Goal: Task Accomplishment & Management: Use online tool/utility

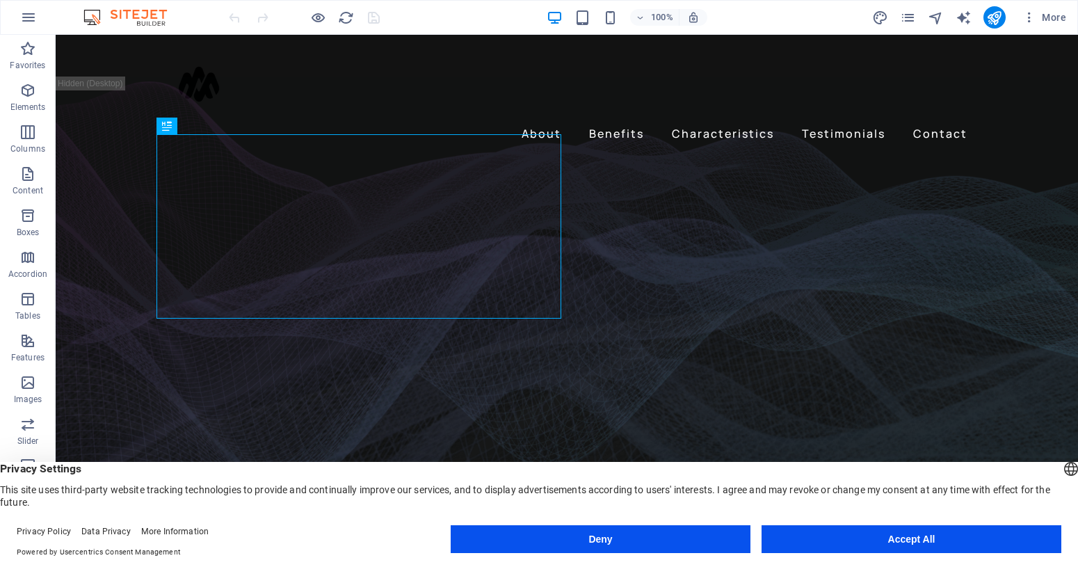
drag, startPoint x: 894, startPoint y: 536, endPoint x: 838, endPoint y: 502, distance: 66.2
click at [894, 536] on button "Accept All" at bounding box center [912, 539] width 300 height 28
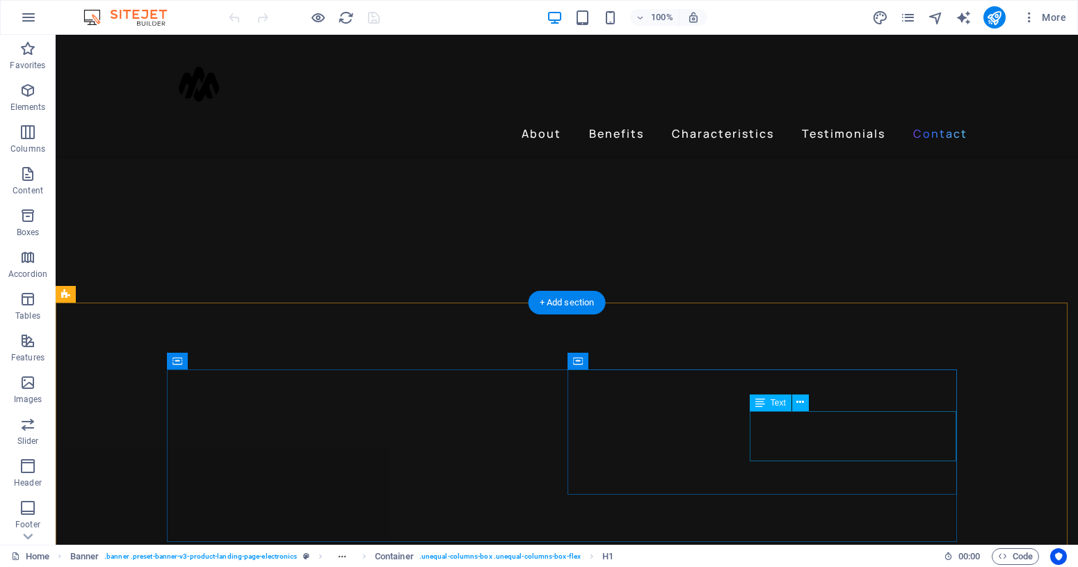
scroll to position [4378, 0]
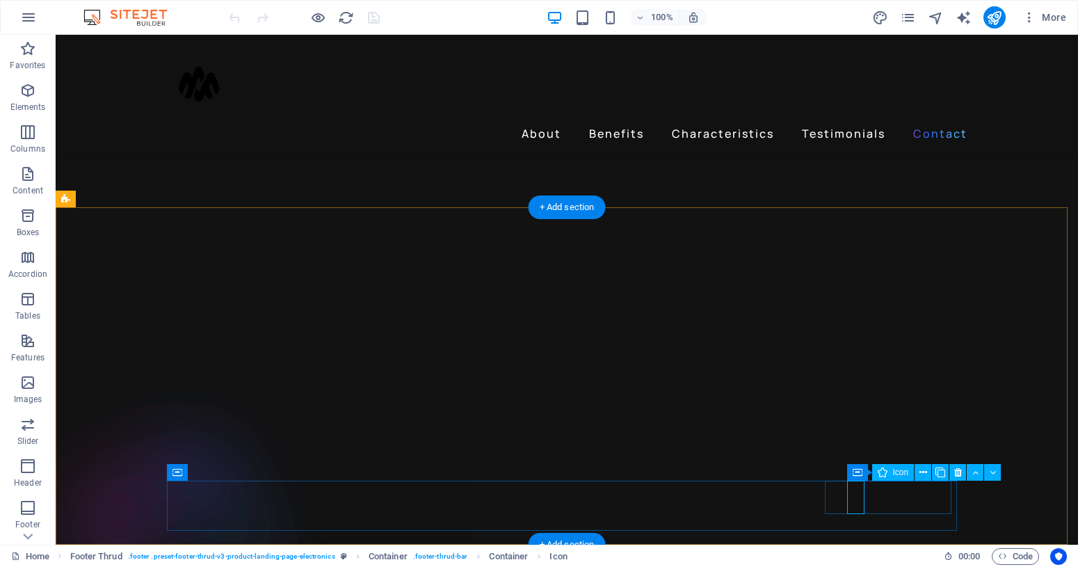
select select "xMidYMid"
select select "px"
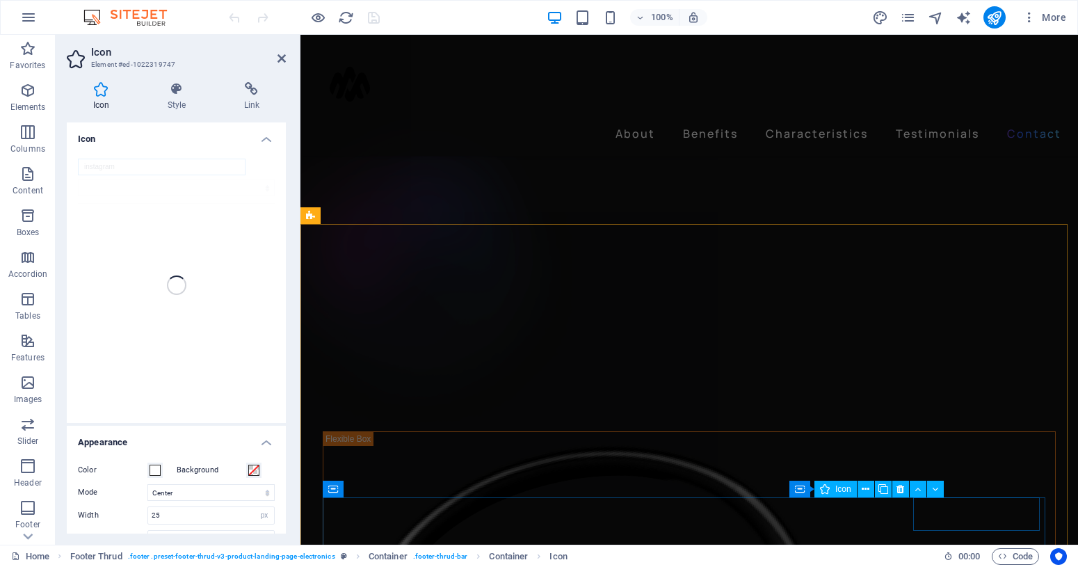
scroll to position [4323, 0]
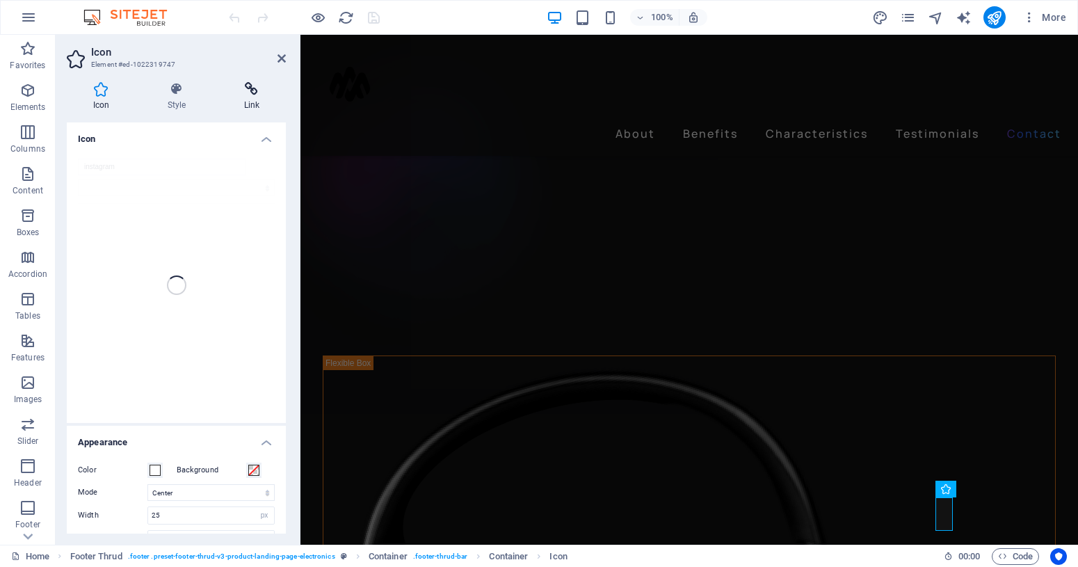
click at [245, 99] on h4 "Link" at bounding box center [252, 96] width 68 height 29
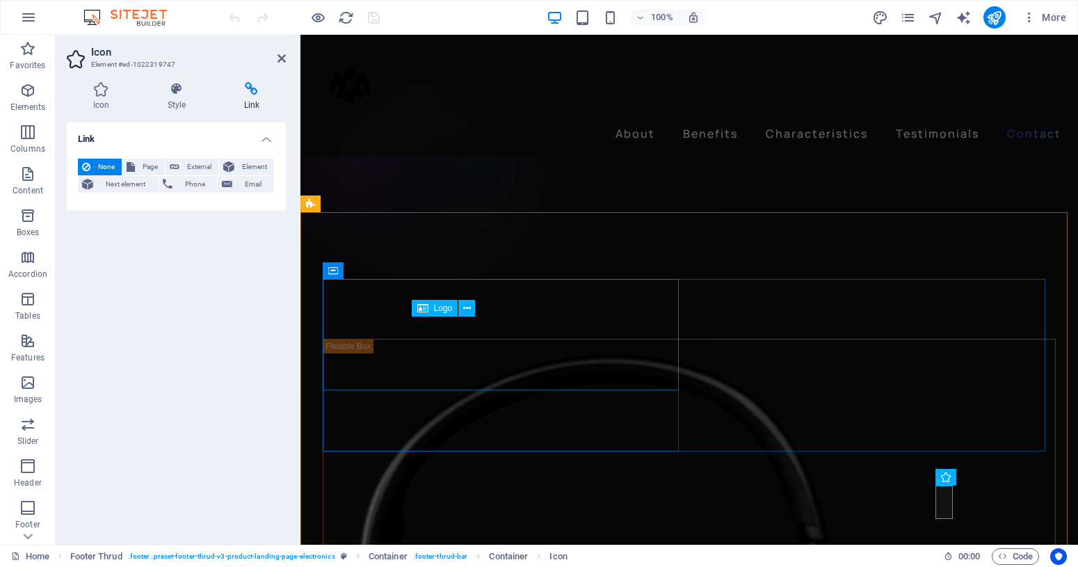
scroll to position [4341, 0]
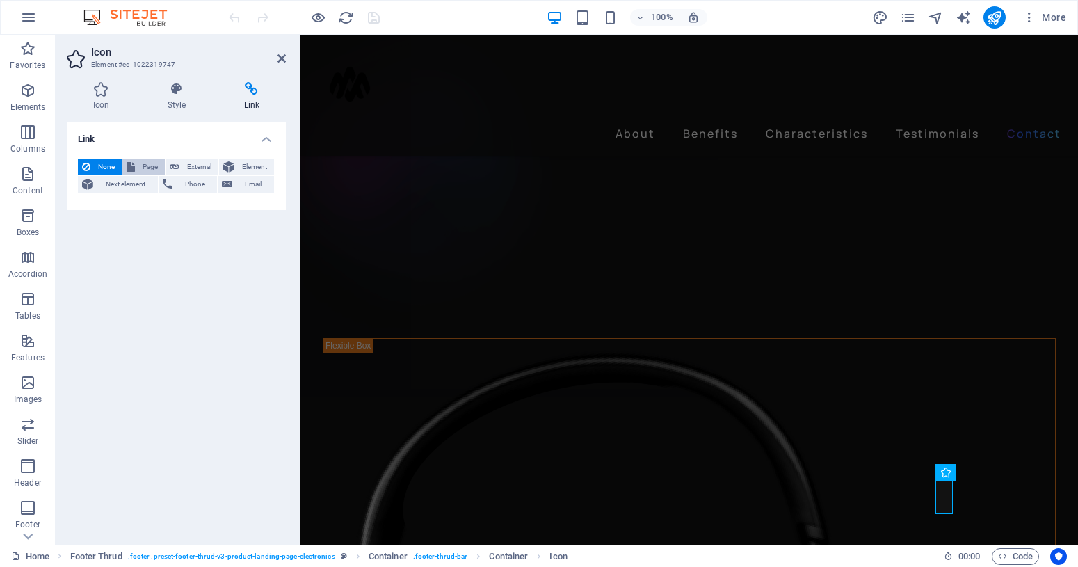
click at [130, 167] on icon at bounding box center [131, 167] width 8 height 17
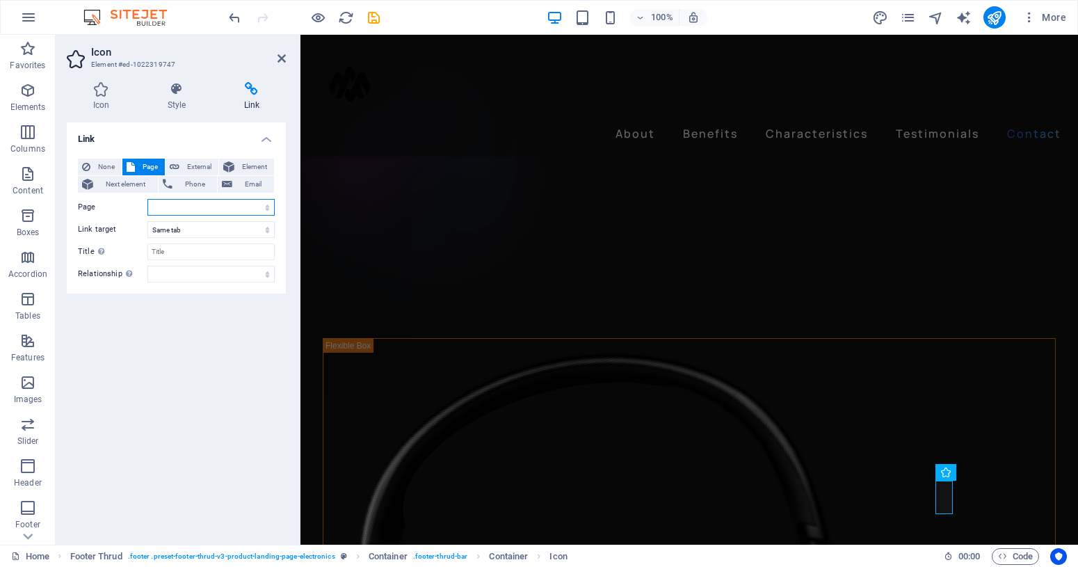
click at [147, 199] on select "Home Subpage Legal Notice Privacy" at bounding box center [210, 207] width 127 height 17
select select "0"
click option "Home" at bounding box center [0, 0] width 0 height 0
click at [189, 165] on span "External" at bounding box center [199, 167] width 31 height 17
select select "blank"
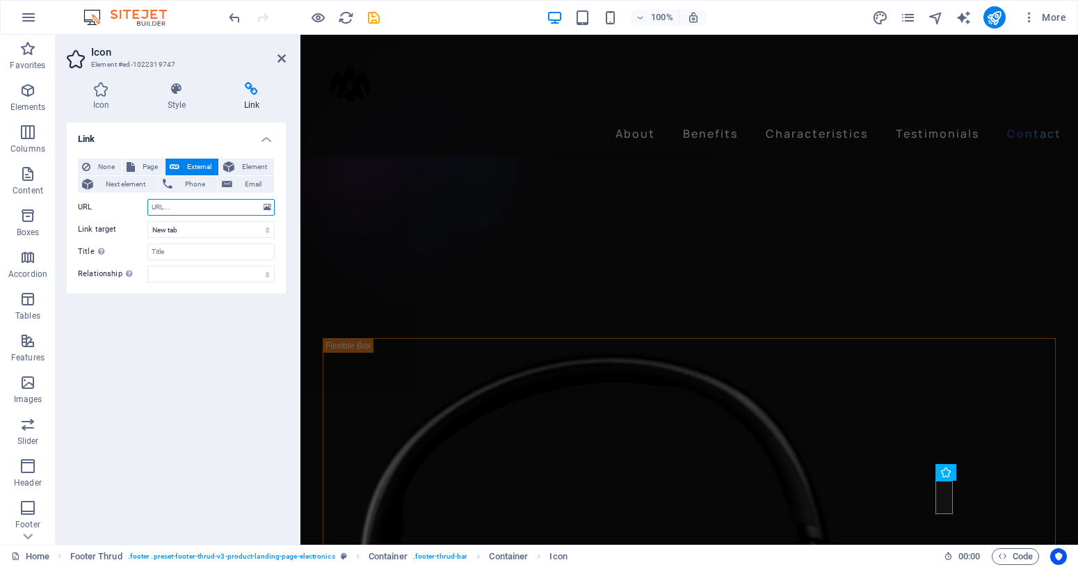
paste input "[DOMAIN_NAME][URL]"
type input "[DOMAIN_NAME][URL]"
click option "New tab" at bounding box center [0, 0] width 0 height 0
click at [202, 338] on div "Link None Page External Element Next element Phone Email Page Home Subpage Lega…" at bounding box center [176, 327] width 219 height 411
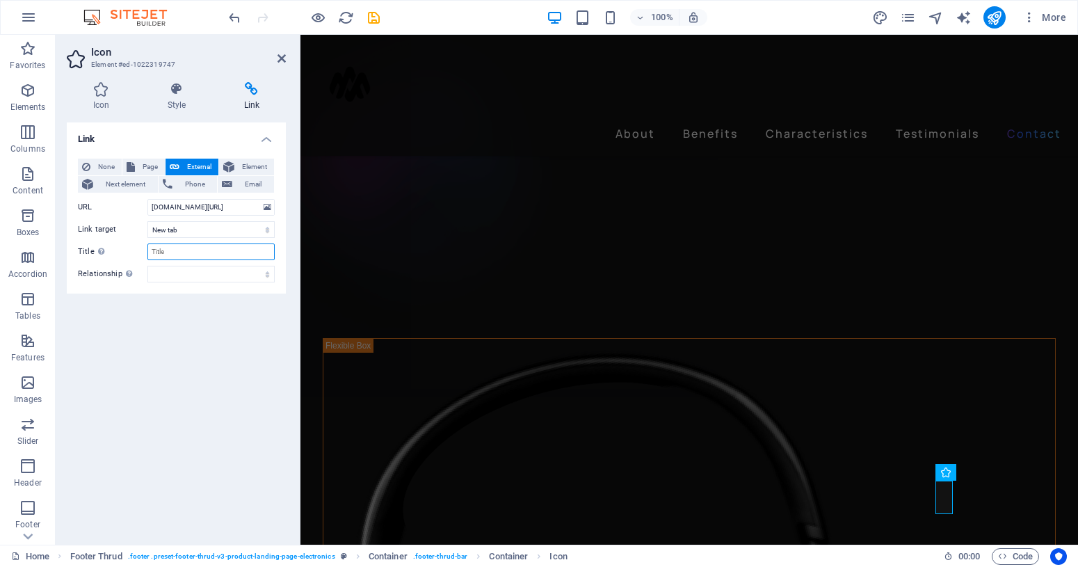
click at [200, 255] on input "Title Additional link description, should not be the same as the link text. The…" at bounding box center [210, 251] width 127 height 17
click at [189, 249] on input "ManaGenenralTrading" at bounding box center [210, 251] width 127 height 17
click at [221, 253] on input "ManaGeneralTrading" at bounding box center [210, 251] width 127 height 17
type input "ManaGeneralTrading"
click at [248, 168] on span "Element" at bounding box center [254, 167] width 31 height 17
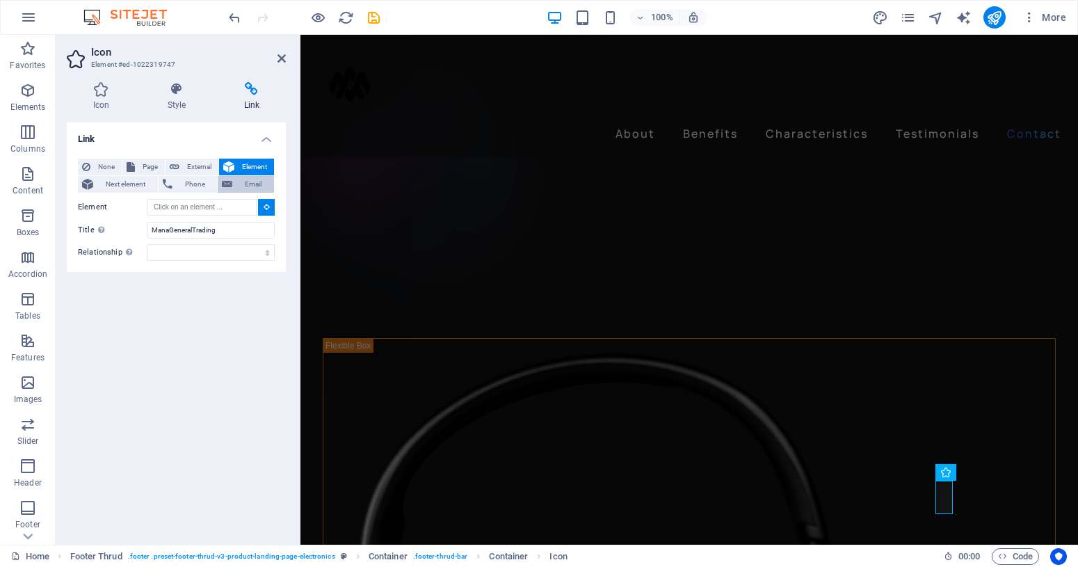
click at [245, 183] on span "Email" at bounding box center [253, 184] width 33 height 17
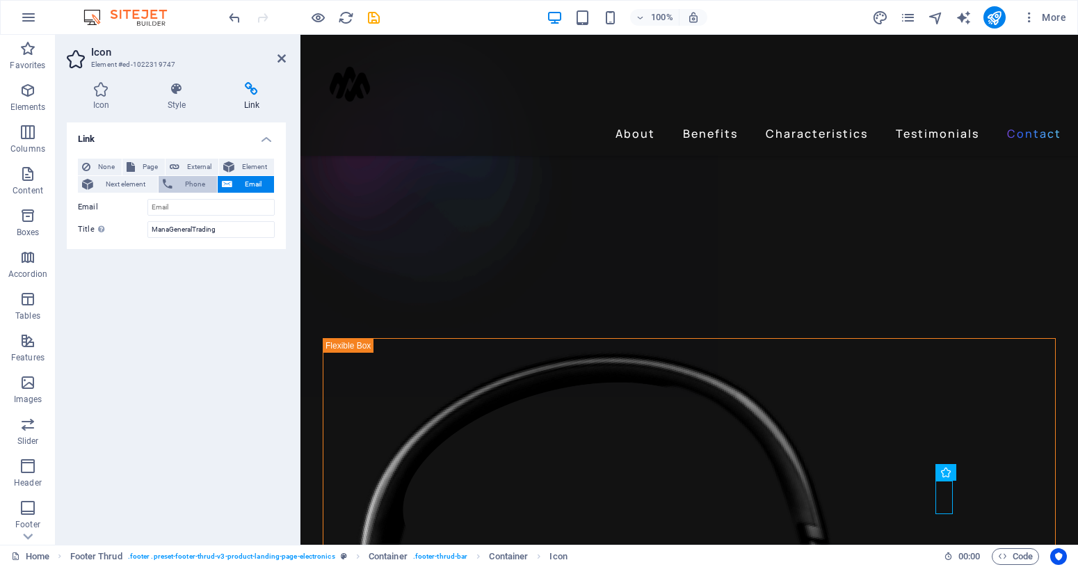
click at [198, 186] on span "Phone" at bounding box center [195, 184] width 37 height 17
click at [135, 186] on span "Next element" at bounding box center [125, 184] width 56 height 17
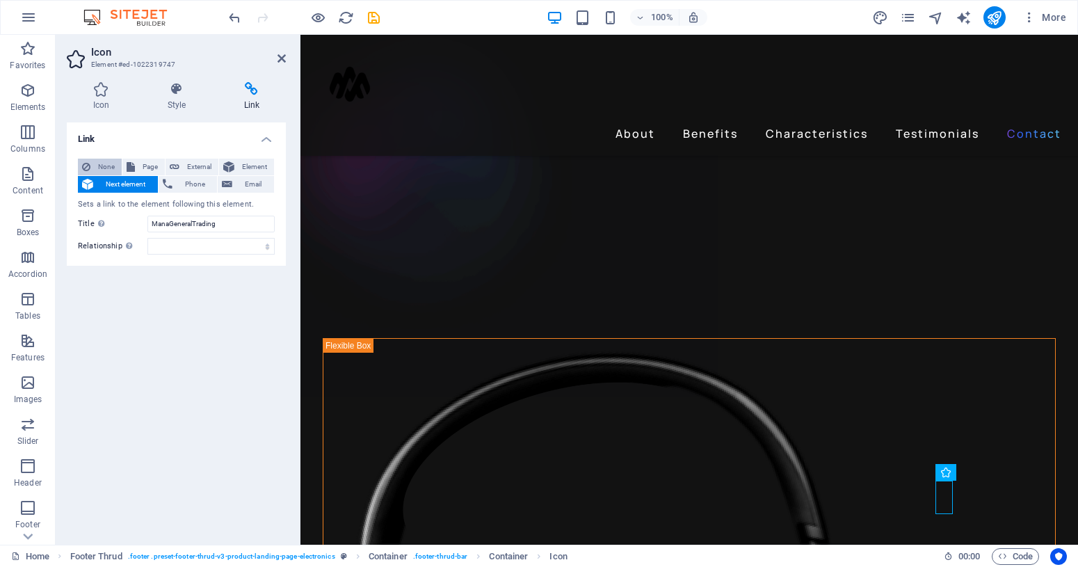
click at [117, 173] on span "None" at bounding box center [106, 167] width 23 height 17
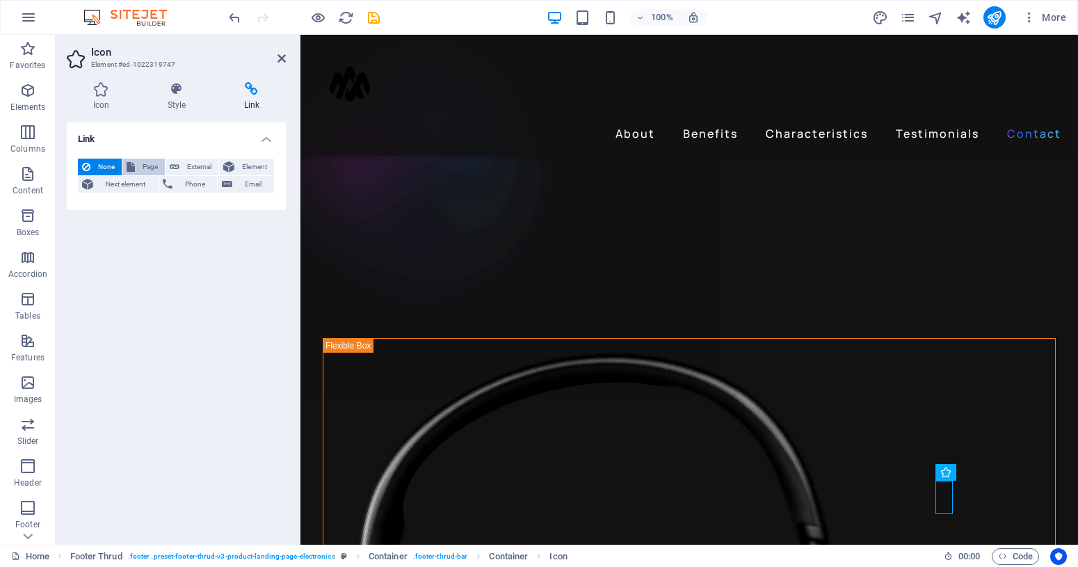
click at [143, 172] on span "Page" at bounding box center [150, 167] width 22 height 17
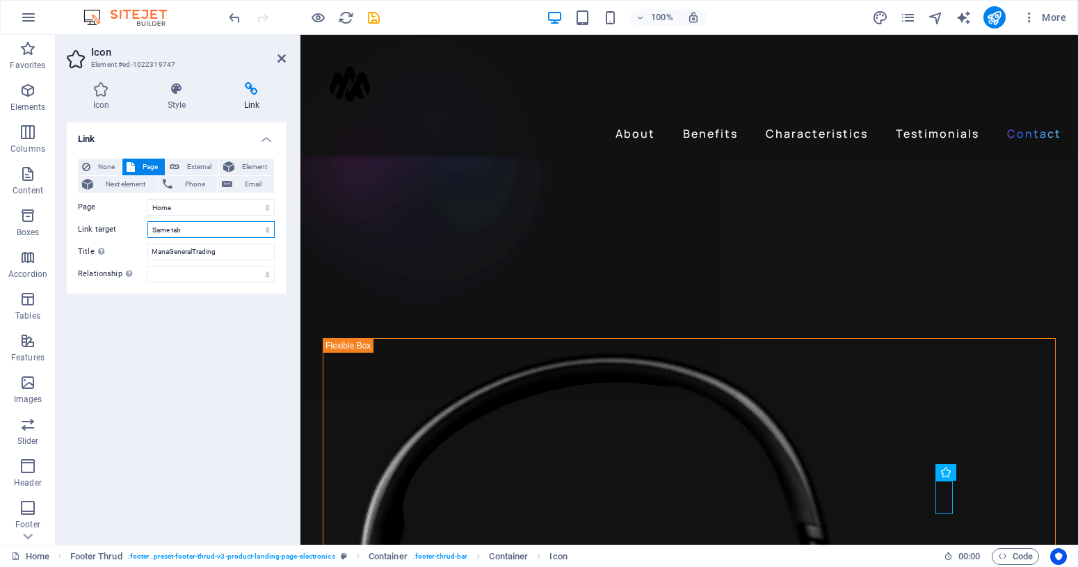
select select "blank"
click option "New tab" at bounding box center [0, 0] width 0 height 0
click at [186, 163] on span "External" at bounding box center [199, 167] width 31 height 17
click at [193, 398] on div "Link None Page External Element Next element Phone Email Page Home Subpage Lega…" at bounding box center [176, 327] width 219 height 411
click at [280, 59] on icon at bounding box center [282, 58] width 8 height 11
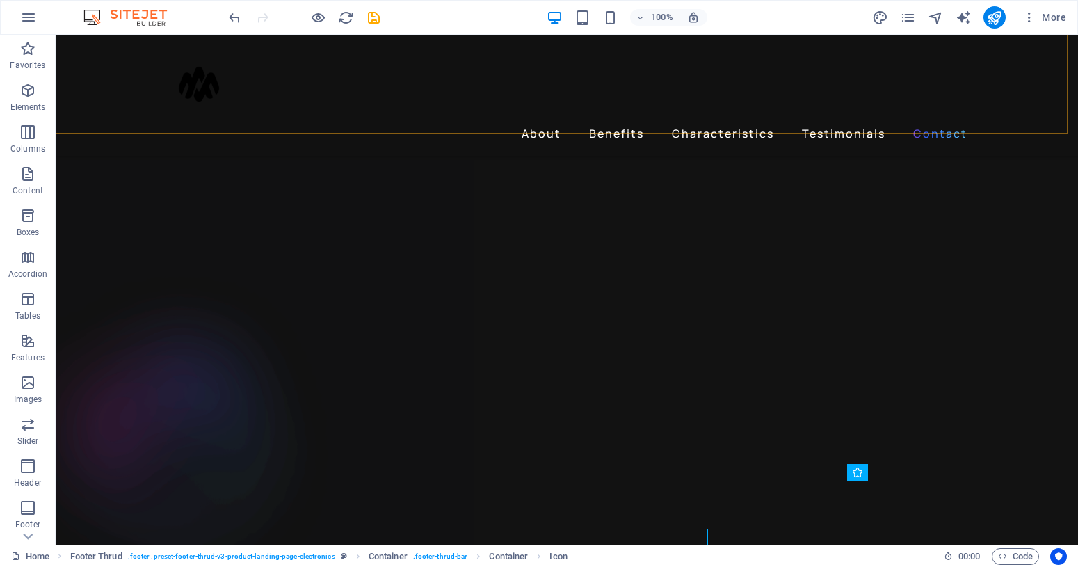
scroll to position [4378, 0]
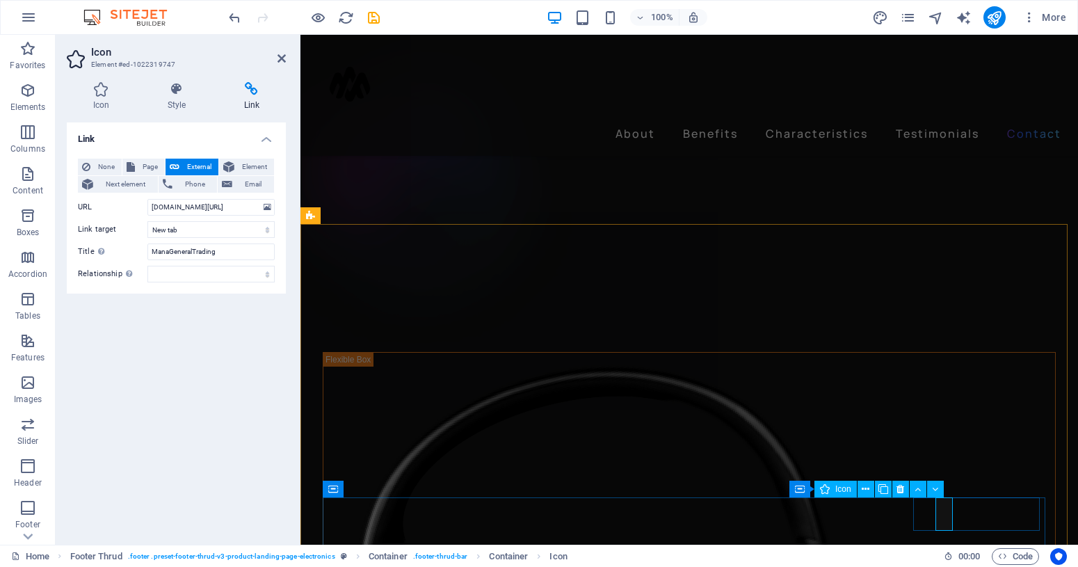
scroll to position [4323, 0]
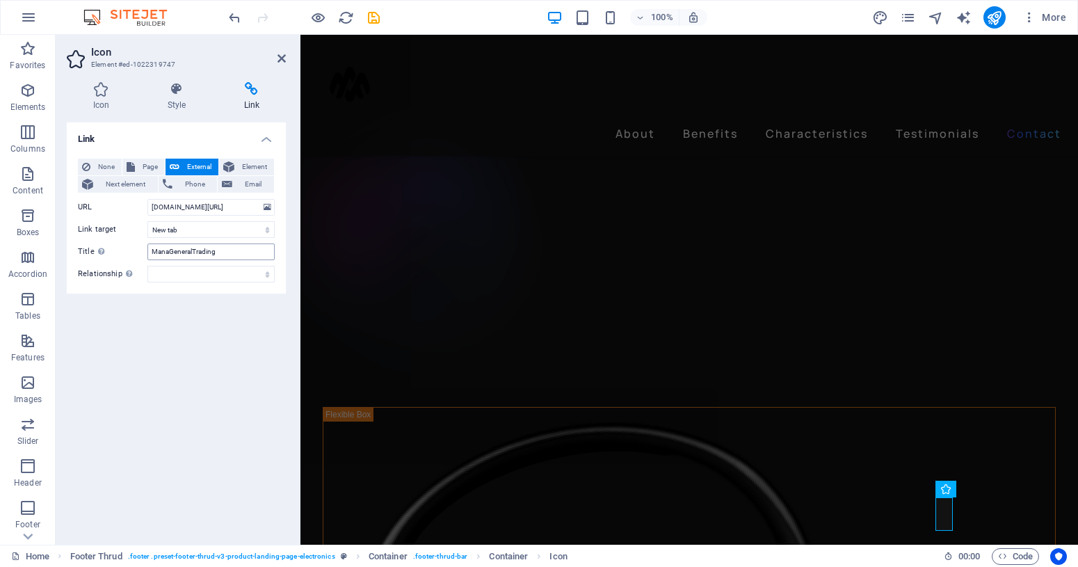
drag, startPoint x: 193, startPoint y: 344, endPoint x: 222, endPoint y: 244, distance: 104.2
click at [195, 342] on div "Link None Page External Element Next element Phone Email Page Home Subpage Lega…" at bounding box center [176, 327] width 219 height 411
click at [278, 59] on icon at bounding box center [282, 58] width 8 height 11
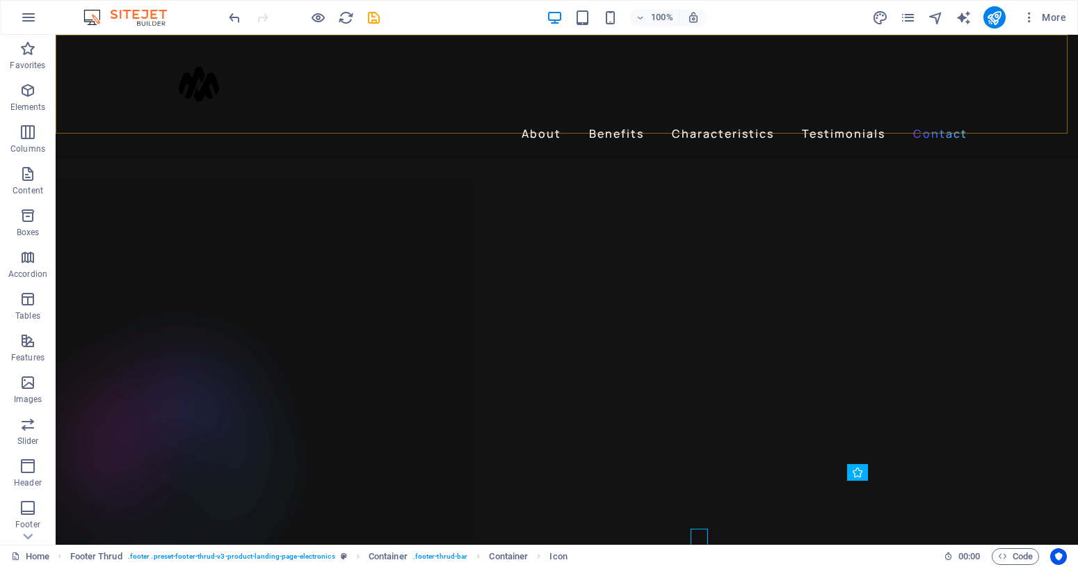
scroll to position [4378, 0]
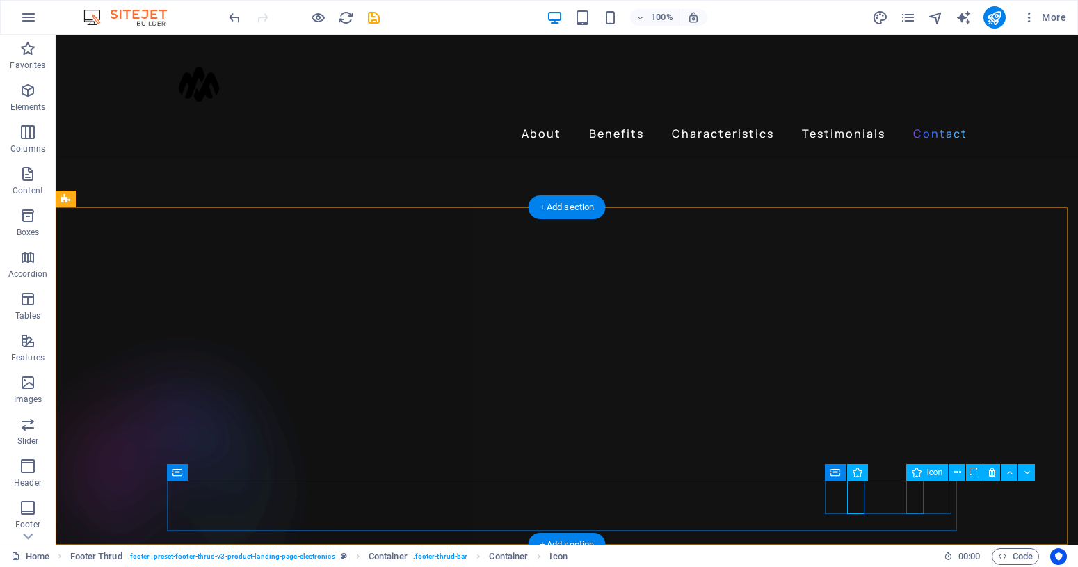
drag, startPoint x: 993, startPoint y: 476, endPoint x: 882, endPoint y: 440, distance: 117.0
click at [993, 476] on icon at bounding box center [993, 472] width 8 height 15
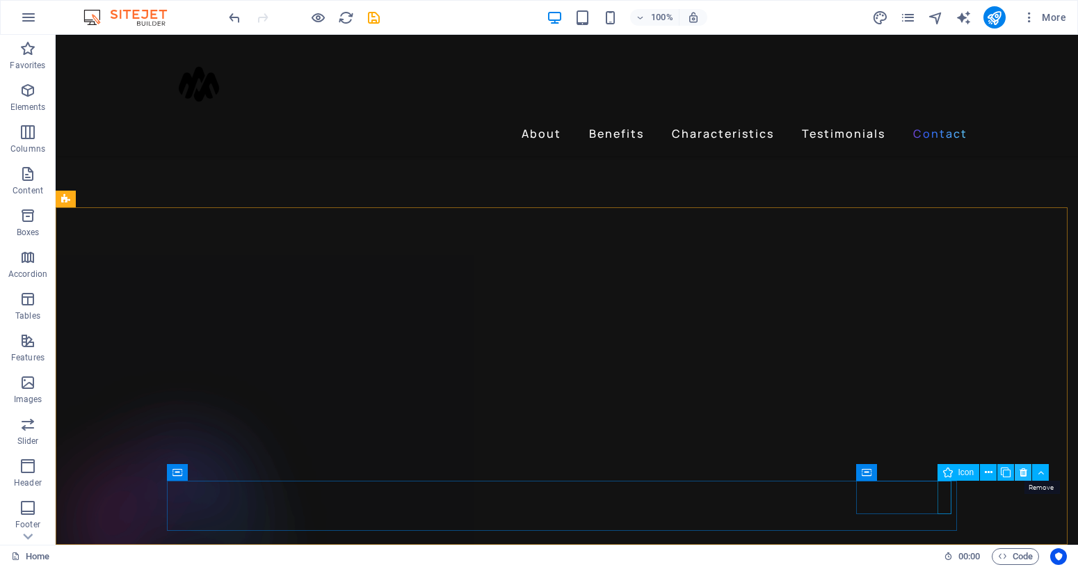
click at [1024, 474] on icon at bounding box center [1024, 472] width 8 height 15
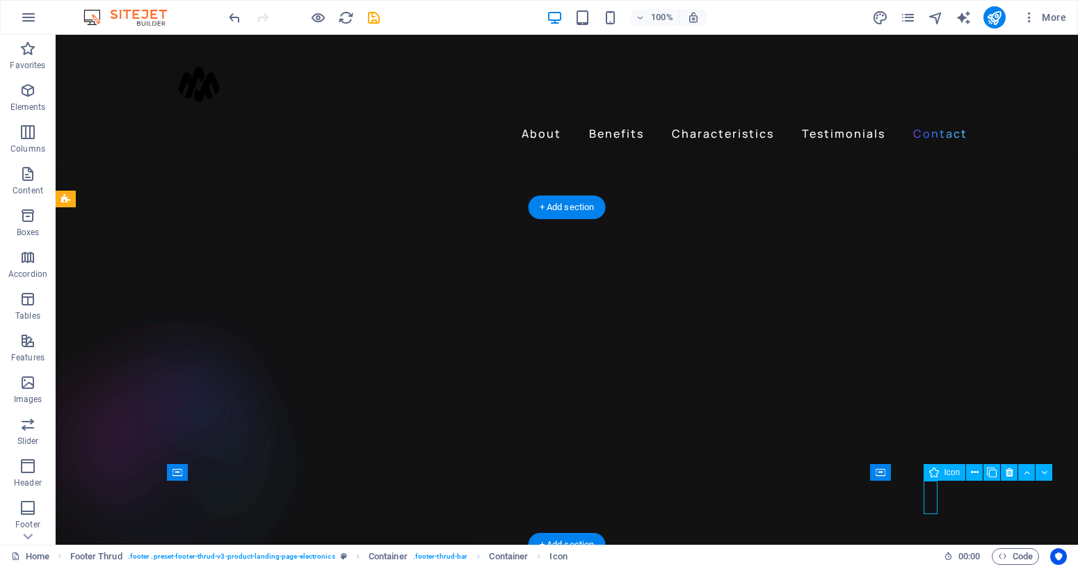
scroll to position [4323, 0]
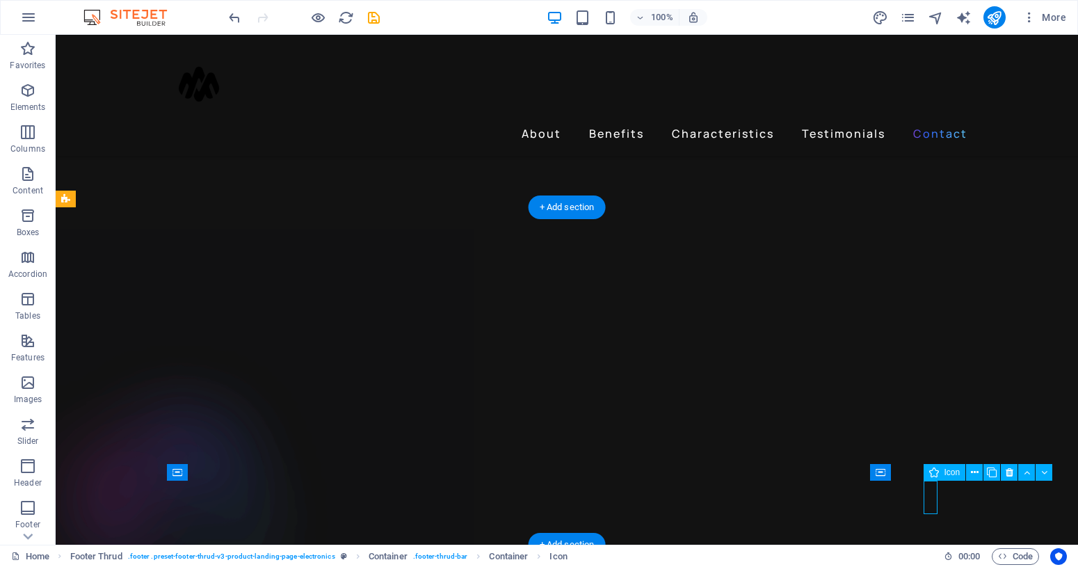
select select "xMidYMid"
select select "px"
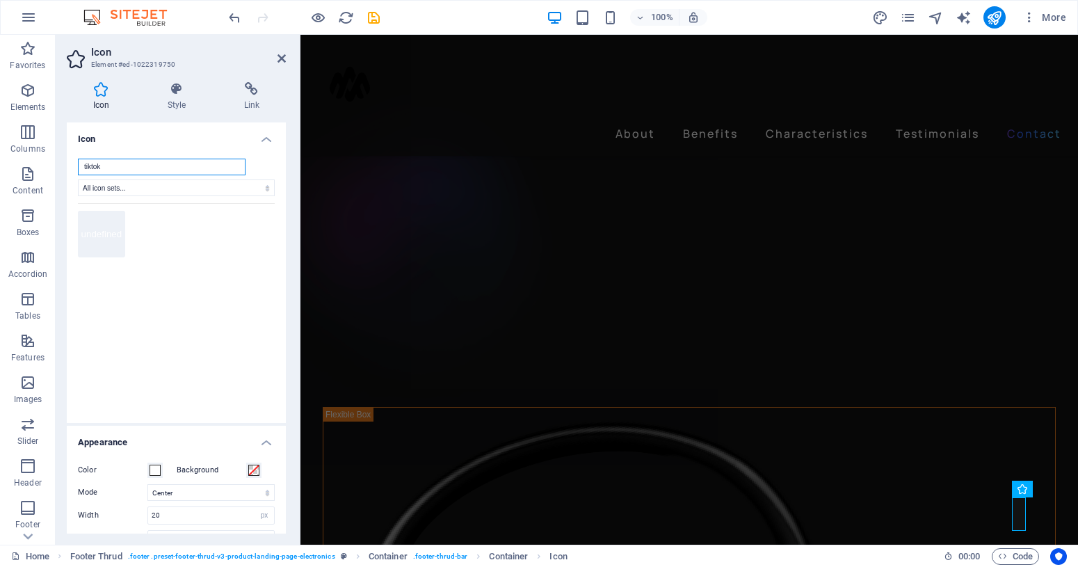
click at [196, 170] on input "tiktok" at bounding box center [162, 167] width 168 height 17
drag, startPoint x: 241, startPoint y: 216, endPoint x: 243, endPoint y: 207, distance: 9.3
click at [241, 216] on div "undefined" at bounding box center [176, 304] width 197 height 202
select select "icofont"
click option "IcoFont" at bounding box center [0, 0] width 0 height 0
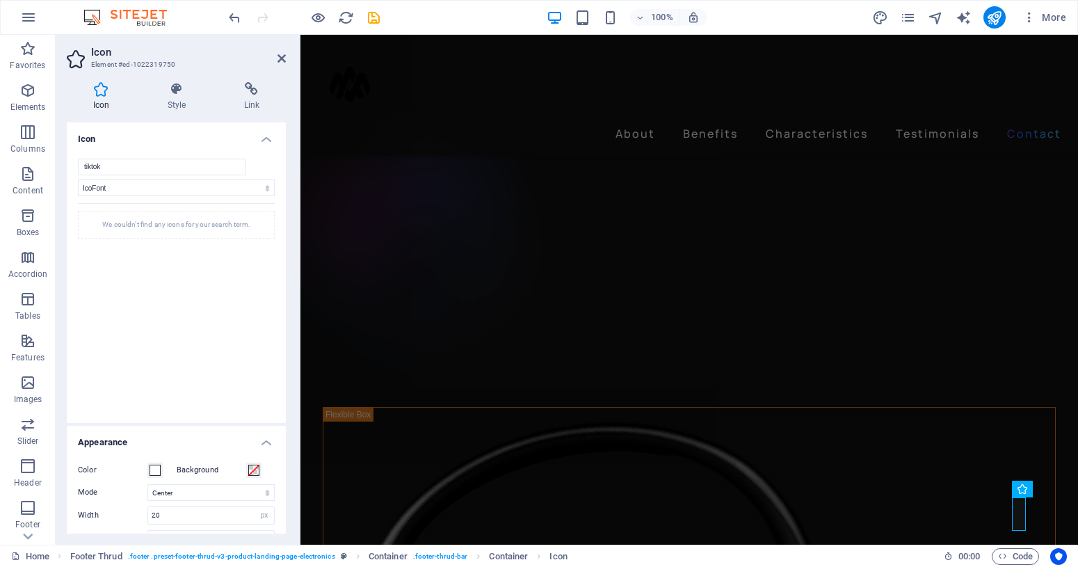
click at [251, 135] on h4 "Icon" at bounding box center [176, 134] width 219 height 25
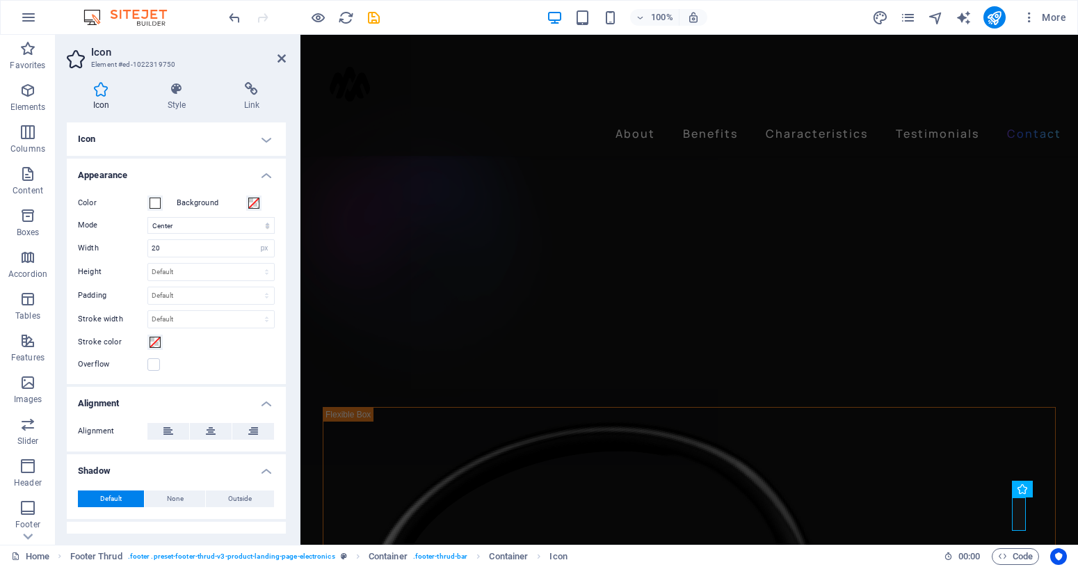
click at [101, 98] on h4 "Icon" at bounding box center [104, 96] width 74 height 29
click at [276, 61] on header "Icon Element #ed-1022319750" at bounding box center [176, 53] width 219 height 36
click at [273, 55] on h2 "Icon" at bounding box center [188, 52] width 195 height 13
click at [276, 56] on h2 "Icon" at bounding box center [188, 52] width 195 height 13
drag, startPoint x: 281, startPoint y: 58, endPoint x: 226, endPoint y: 24, distance: 64.7
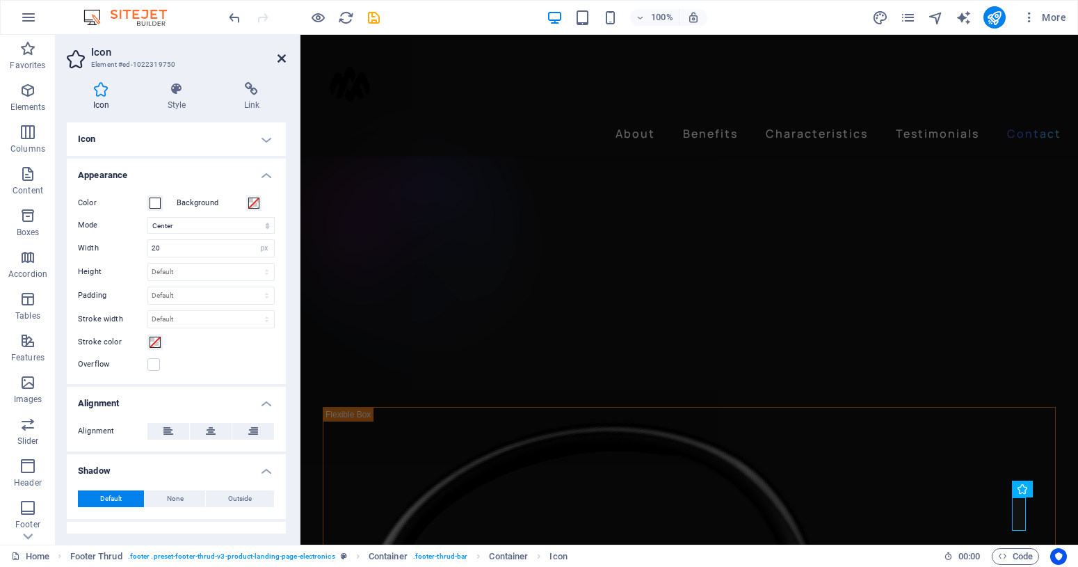
click at [281, 58] on icon at bounding box center [282, 58] width 8 height 11
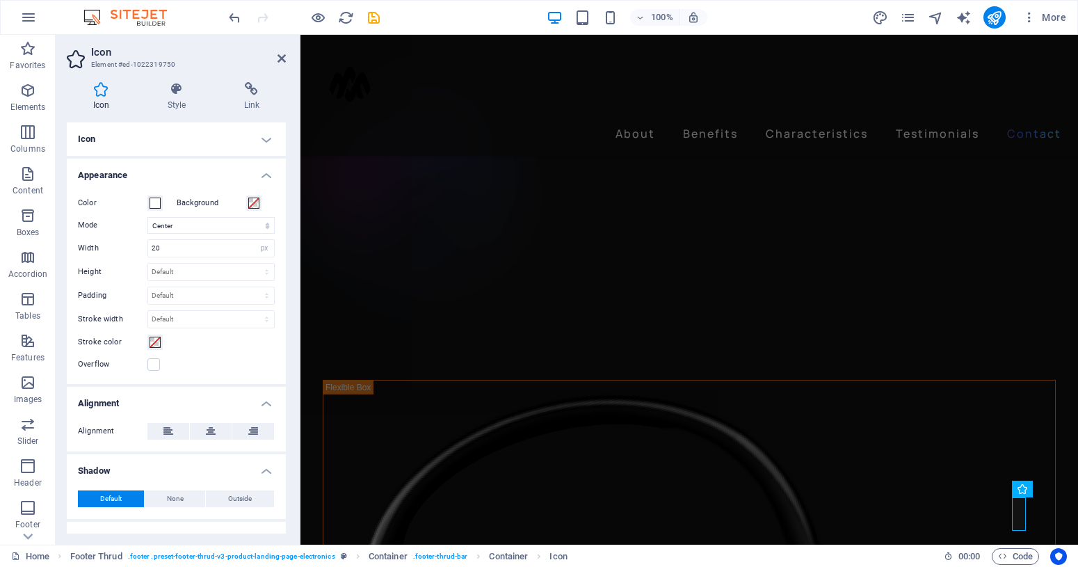
scroll to position [4378, 0]
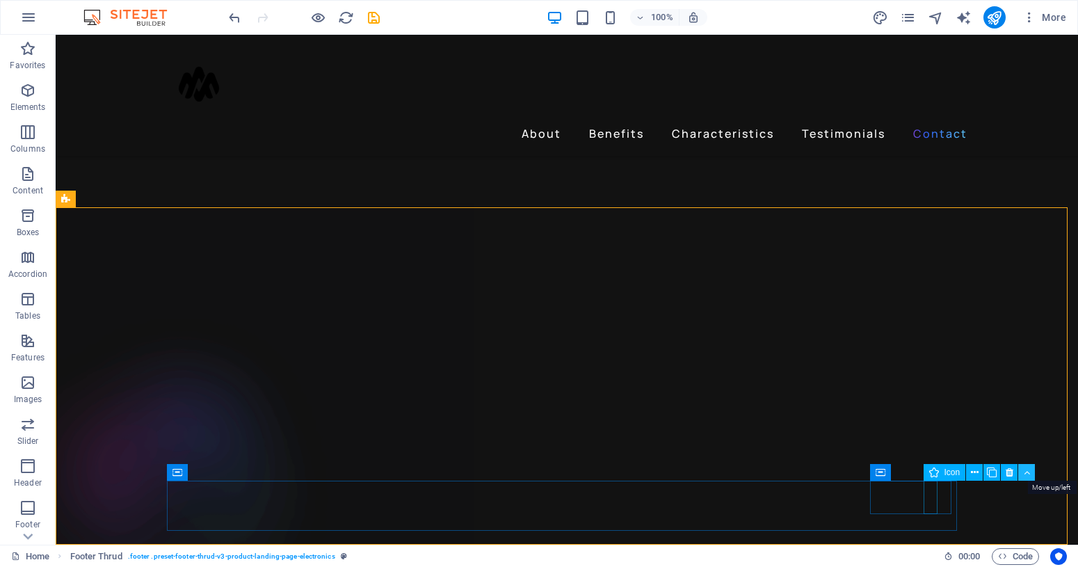
click at [1025, 470] on icon at bounding box center [1027, 472] width 6 height 15
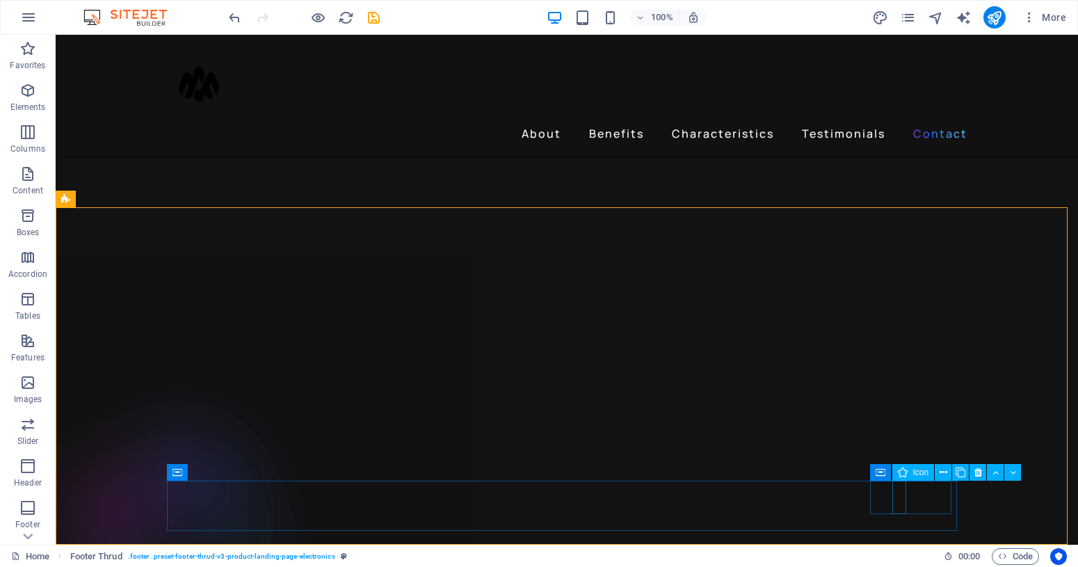
click at [919, 474] on span "Icon" at bounding box center [921, 472] width 16 height 8
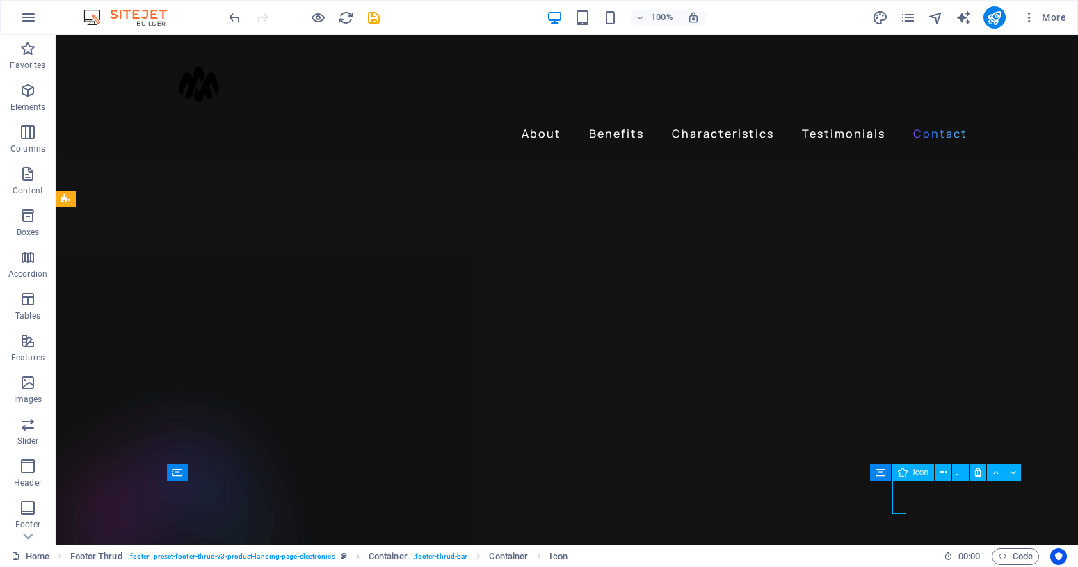
click at [919, 474] on span "Icon" at bounding box center [921, 472] width 16 height 8
select select "xMidYMid"
select select "px"
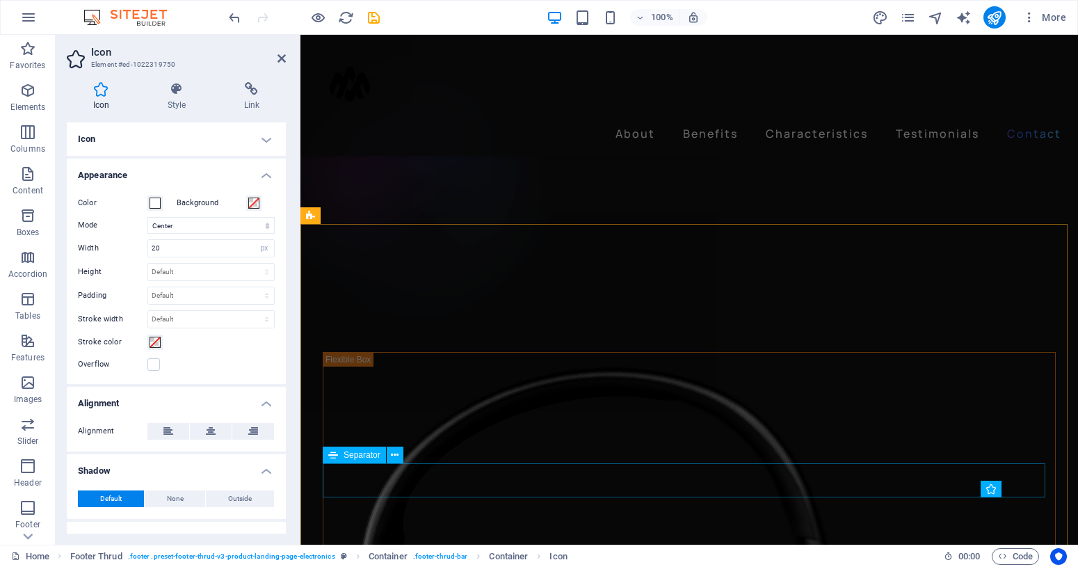
scroll to position [4323, 0]
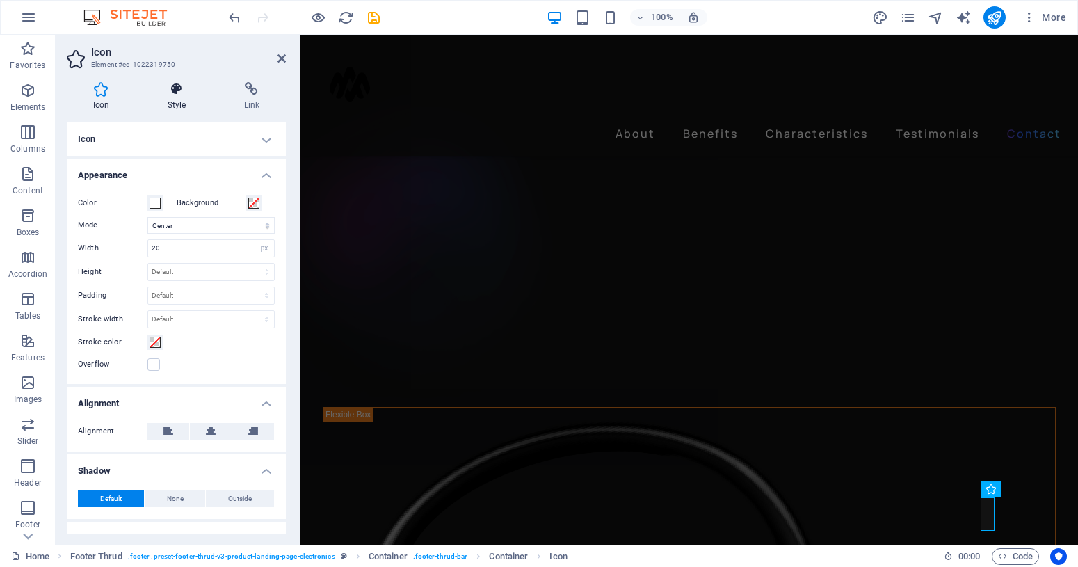
click at [174, 93] on icon at bounding box center [176, 89] width 71 height 14
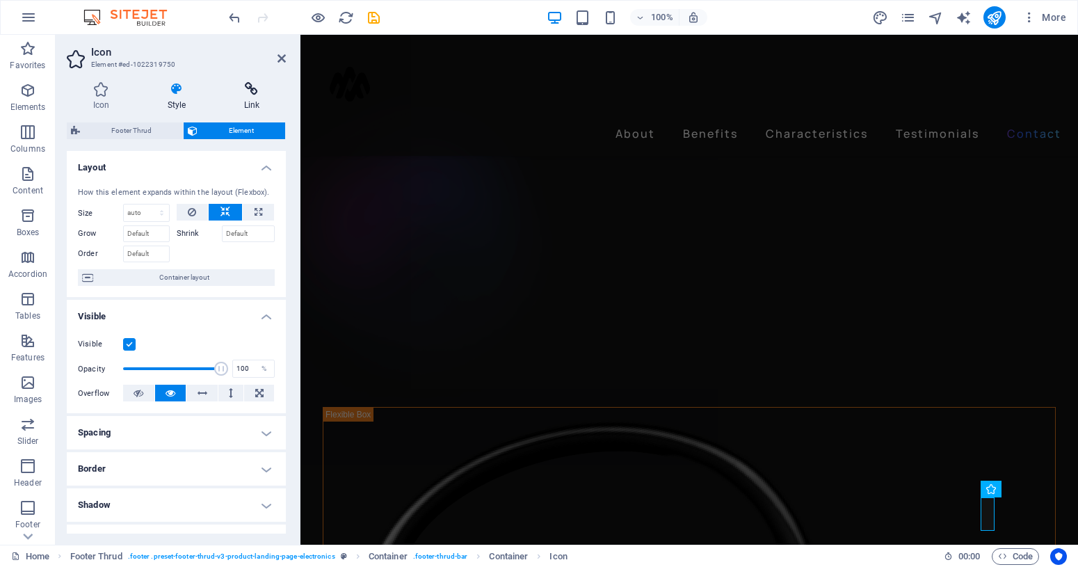
click at [243, 92] on icon at bounding box center [252, 89] width 68 height 14
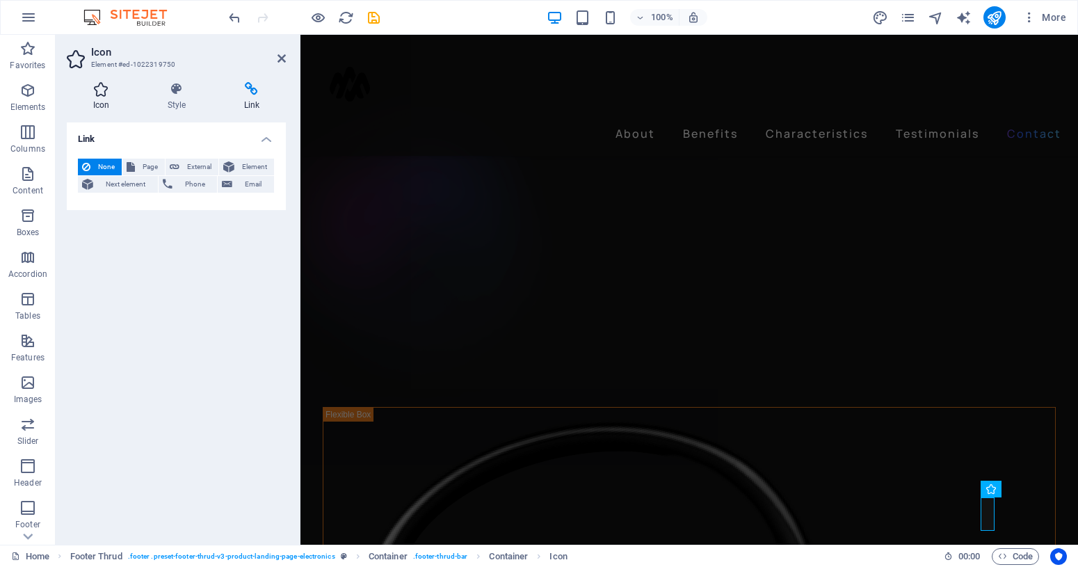
click at [94, 92] on icon at bounding box center [101, 89] width 69 height 14
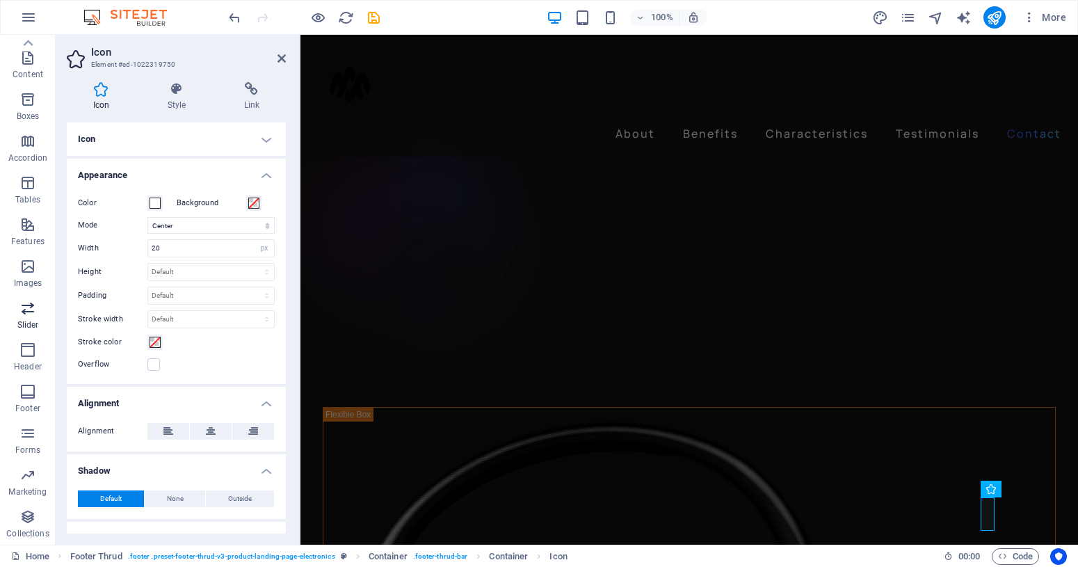
scroll to position [0, 0]
click at [175, 131] on h4 "Icon" at bounding box center [176, 138] width 219 height 33
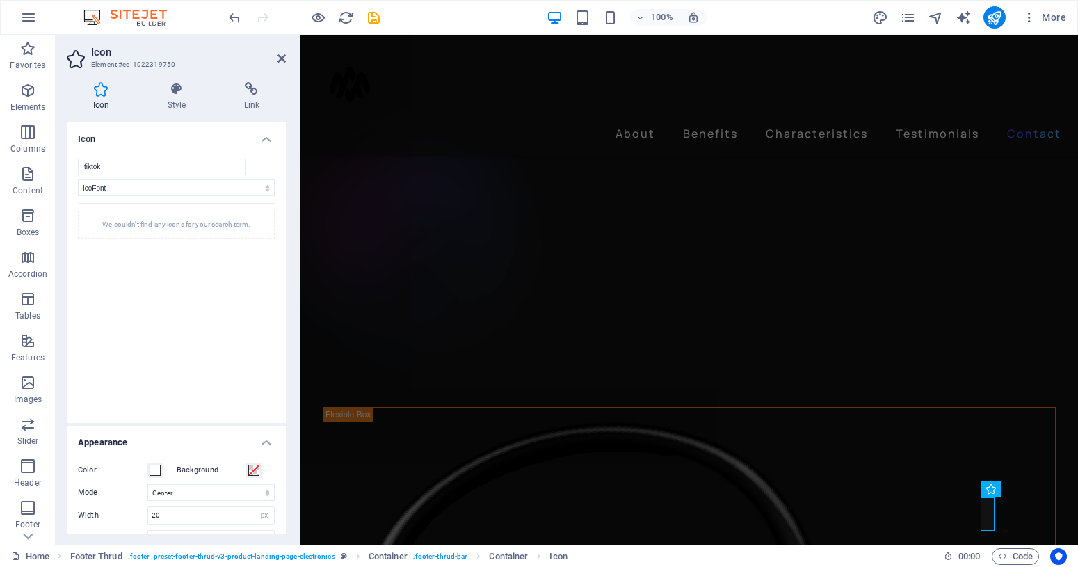
click at [176, 133] on h4 "Icon" at bounding box center [176, 134] width 219 height 25
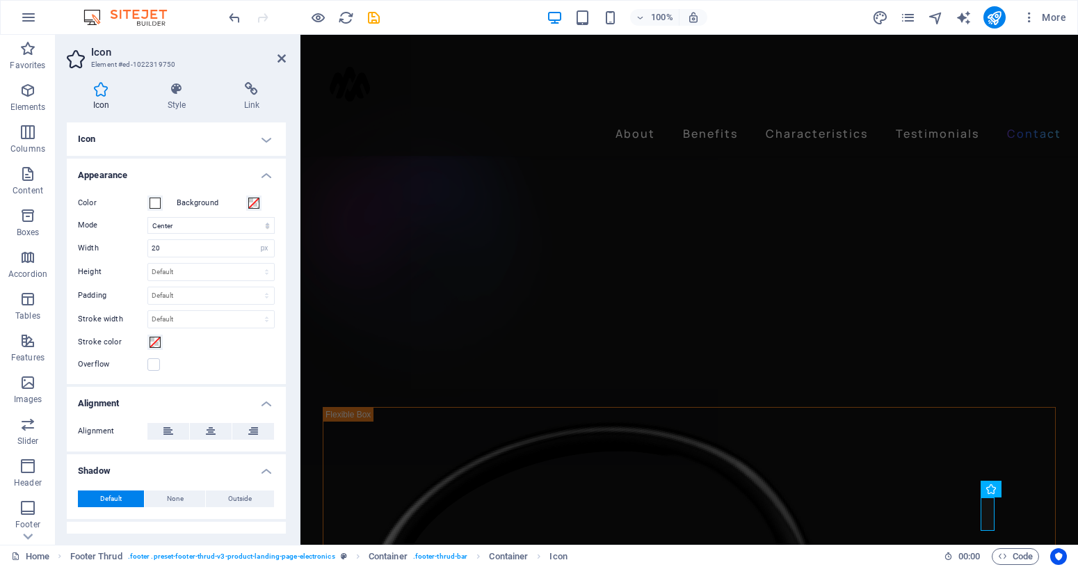
click at [175, 133] on h4 "Icon" at bounding box center [176, 138] width 219 height 33
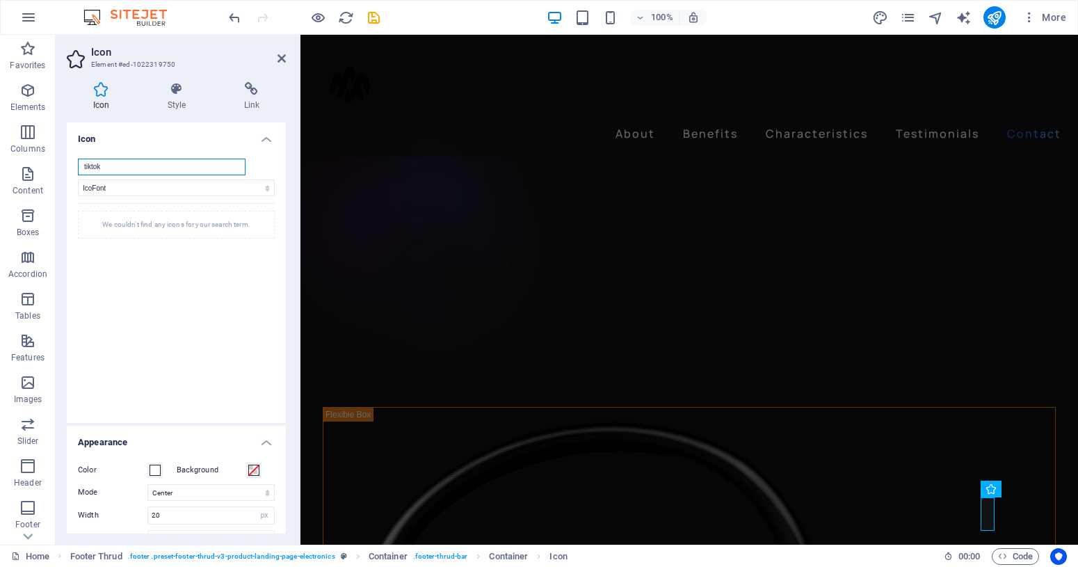
click at [221, 166] on input "tiktok" at bounding box center [162, 167] width 168 height 17
click at [278, 62] on icon at bounding box center [282, 58] width 8 height 11
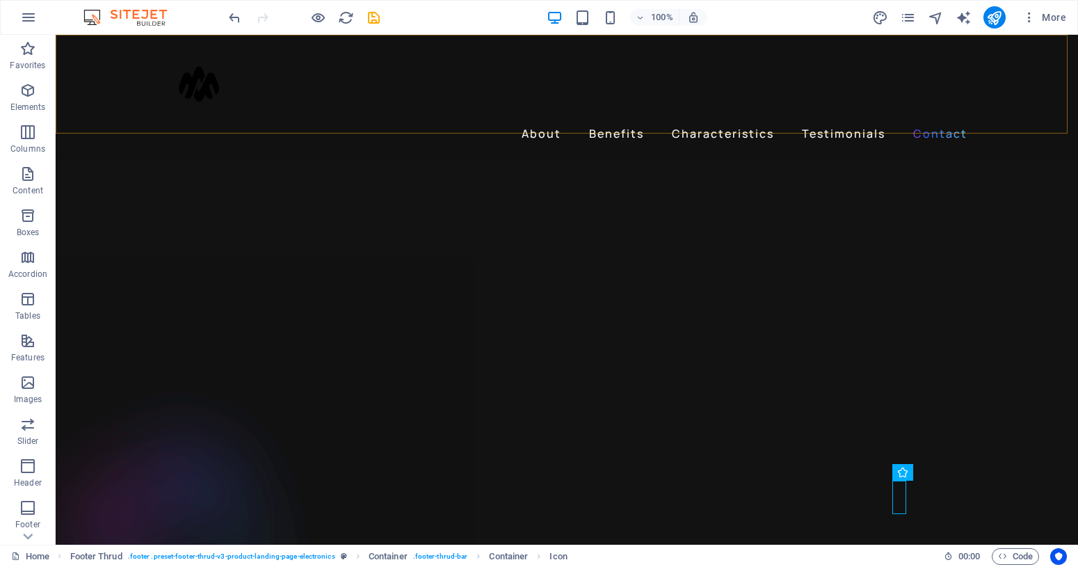
scroll to position [4378, 0]
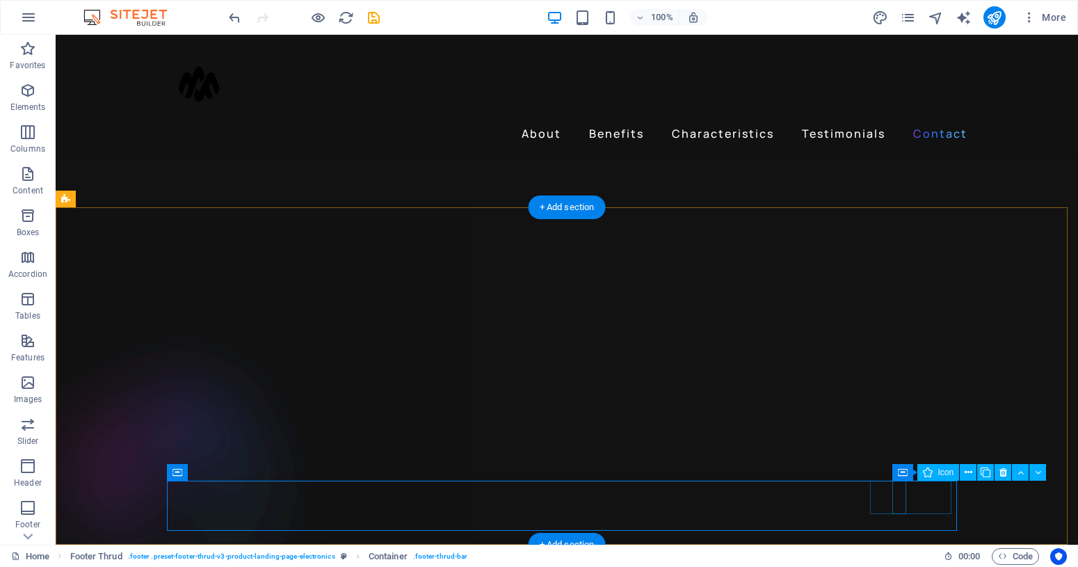
select select "icofont"
select select "xMidYMid"
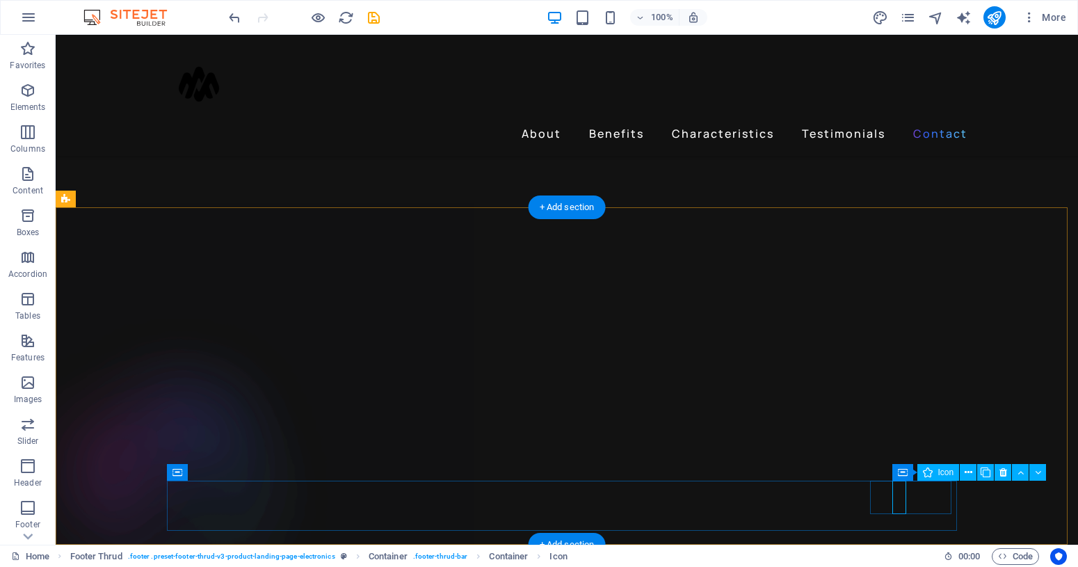
select select "px"
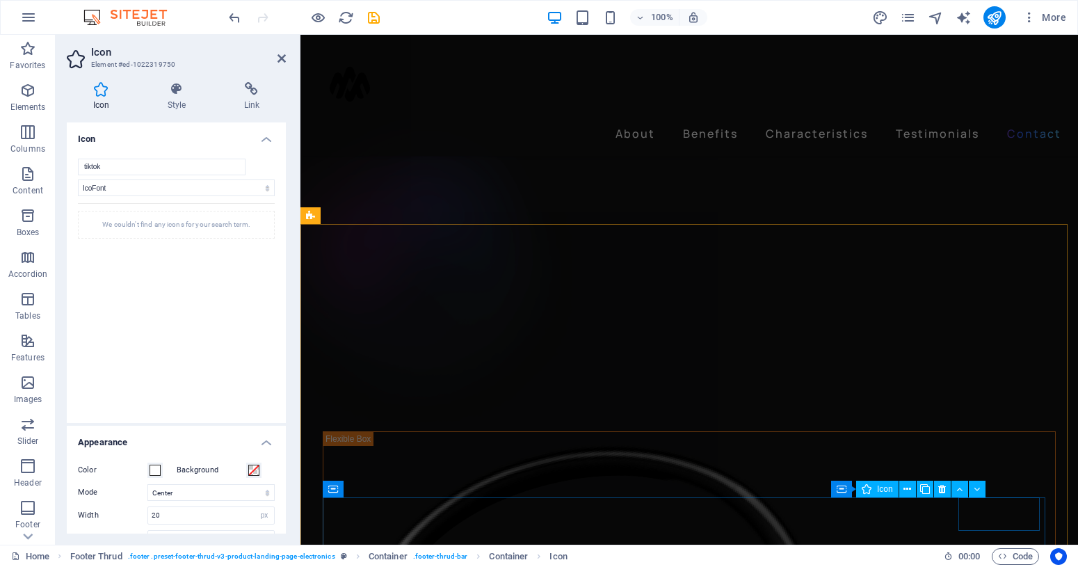
scroll to position [4323, 0]
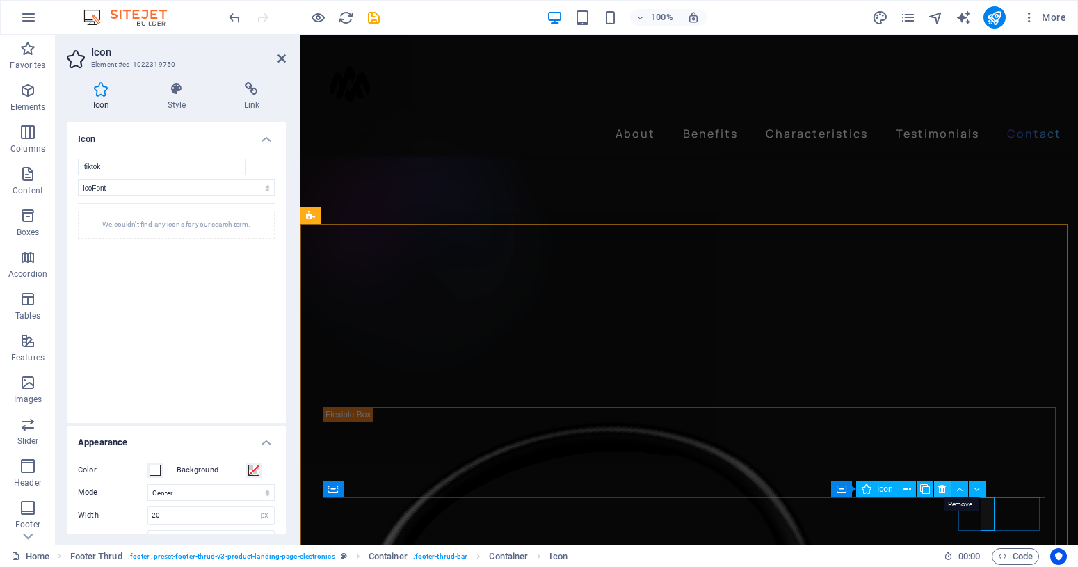
click at [945, 490] on icon at bounding box center [943, 489] width 8 height 15
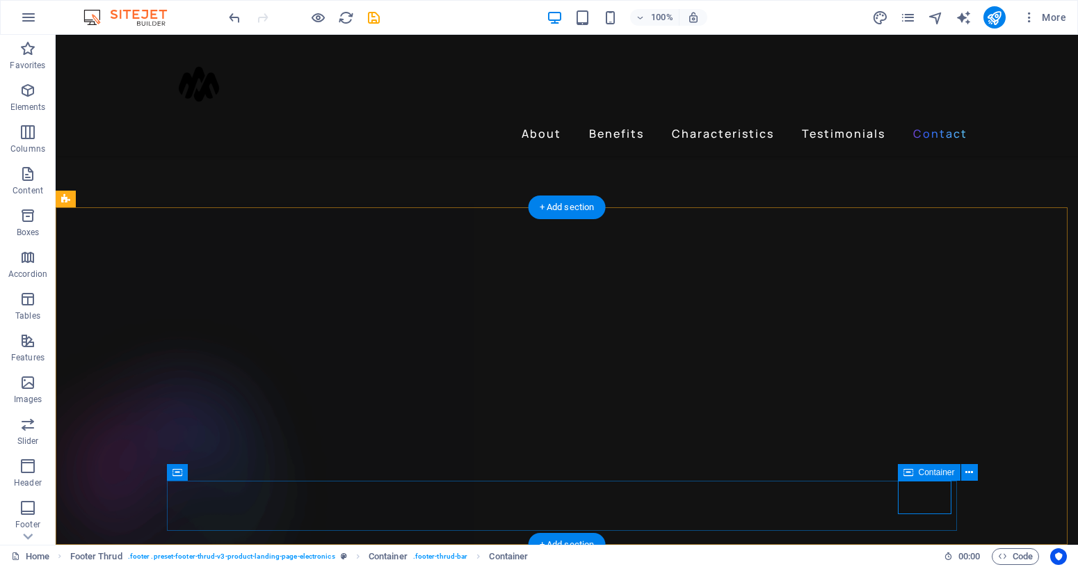
click at [970, 477] on icon at bounding box center [970, 472] width 8 height 15
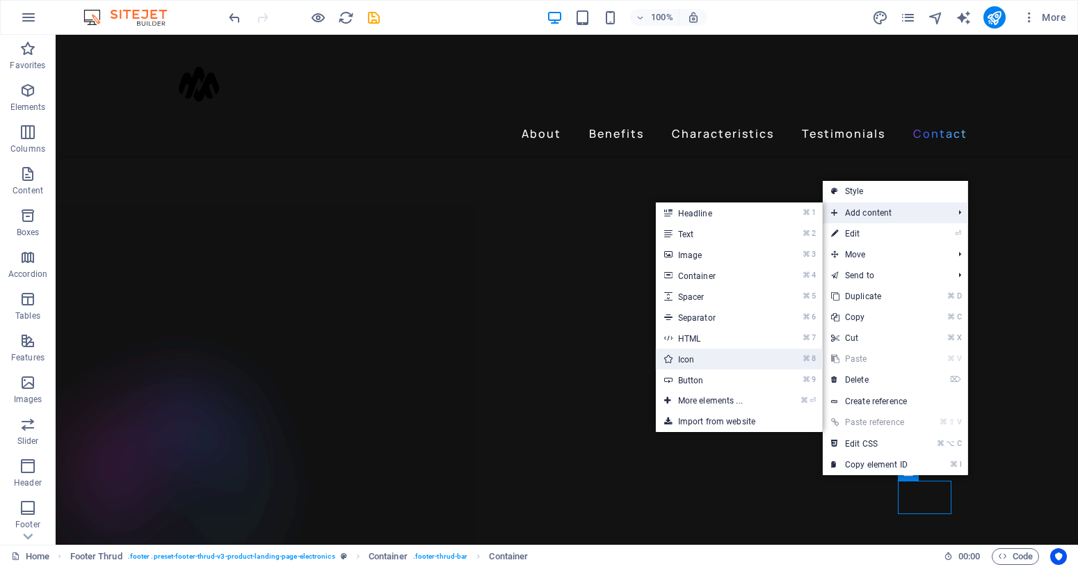
drag, startPoint x: 704, startPoint y: 363, endPoint x: 418, endPoint y: 329, distance: 288.0
click at [704, 363] on link "⌘ 8 Icon" at bounding box center [713, 359] width 115 height 21
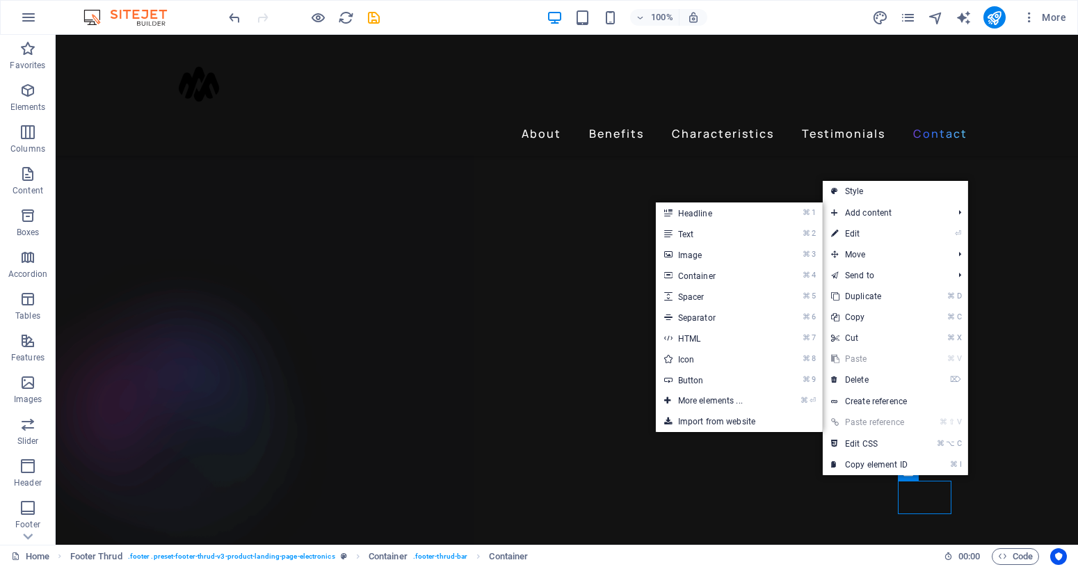
select select "xMidYMid"
select select "px"
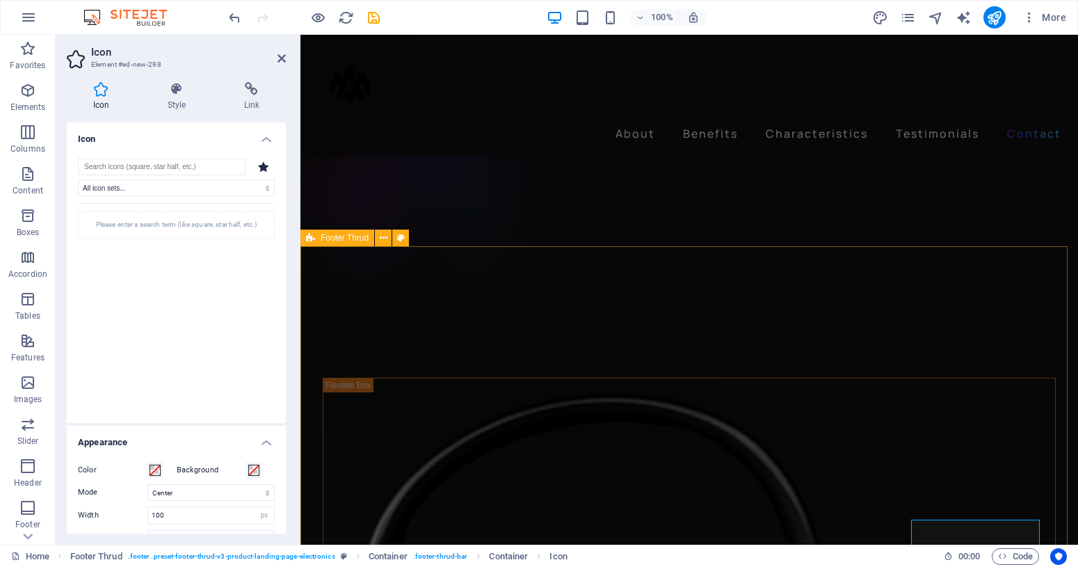
scroll to position [4374, 0]
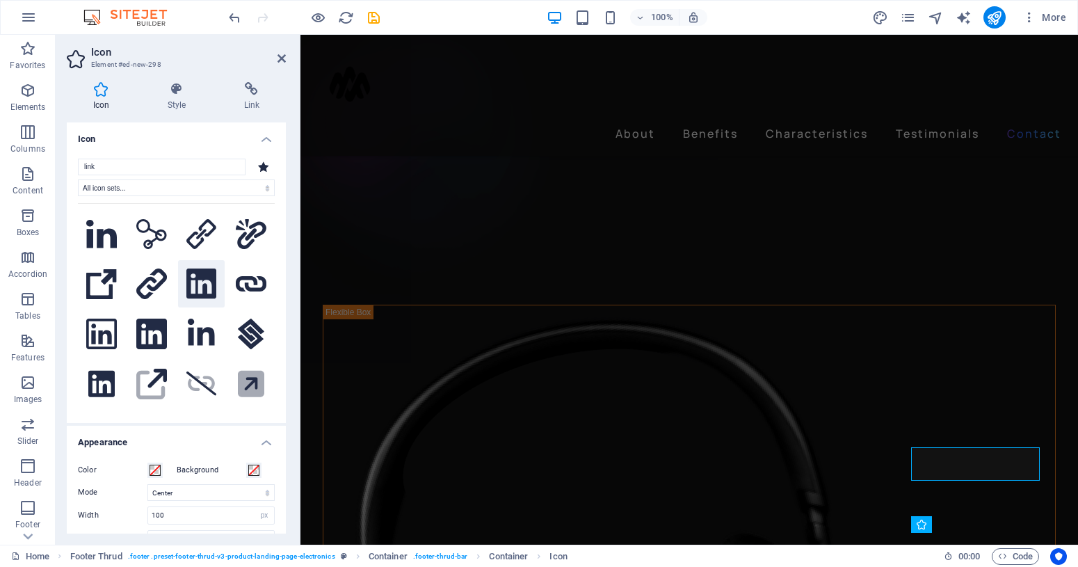
click at [186, 299] on icon at bounding box center [201, 284] width 30 height 31
drag, startPoint x: 141, startPoint y: 165, endPoint x: 44, endPoint y: 164, distance: 96.7
click at [78, 164] on input "link" at bounding box center [162, 167] width 168 height 17
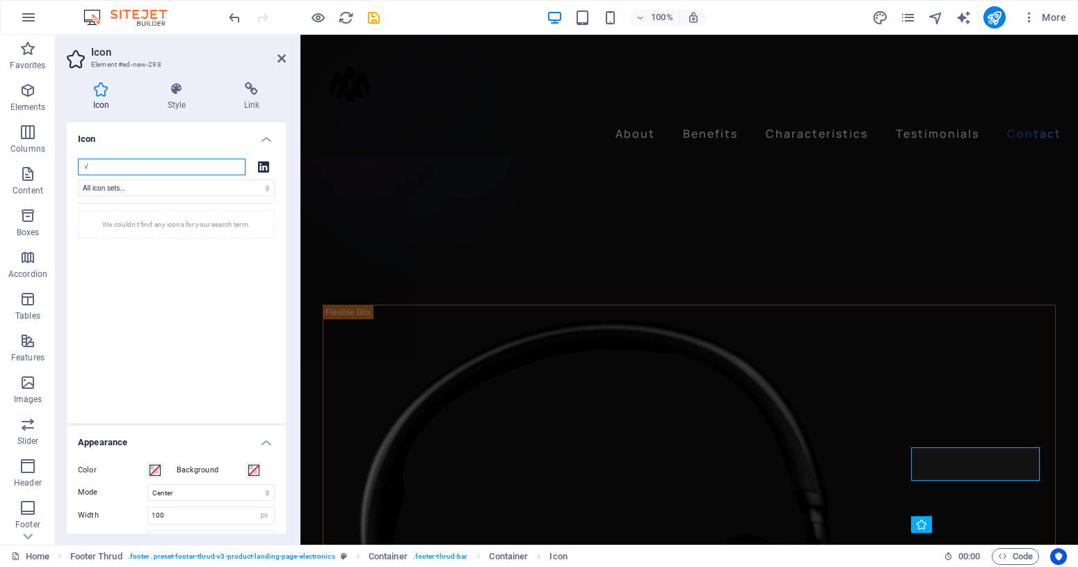
drag, startPoint x: 106, startPoint y: 171, endPoint x: 67, endPoint y: 167, distance: 39.2
click at [78, 167] on input "√" at bounding box center [162, 167] width 168 height 17
paste input "linkedin"
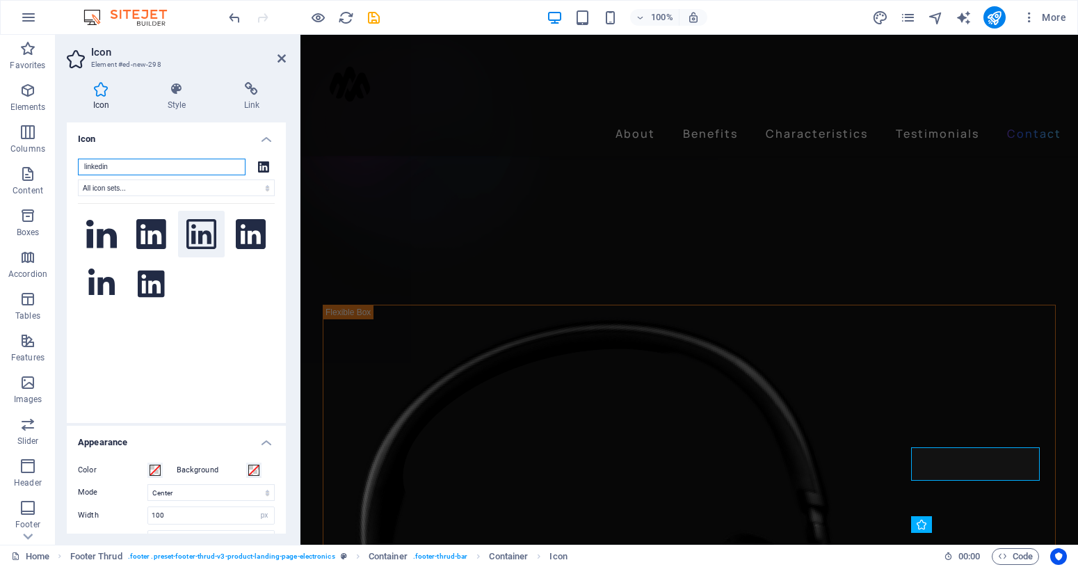
type input "linkedin"
click at [198, 241] on icon at bounding box center [201, 234] width 31 height 31
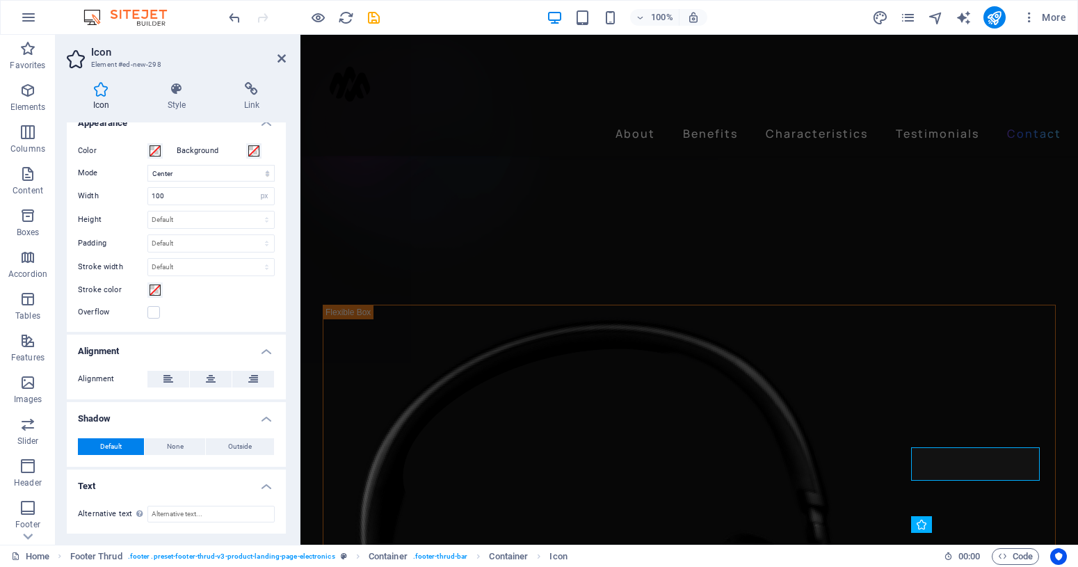
scroll to position [0, 0]
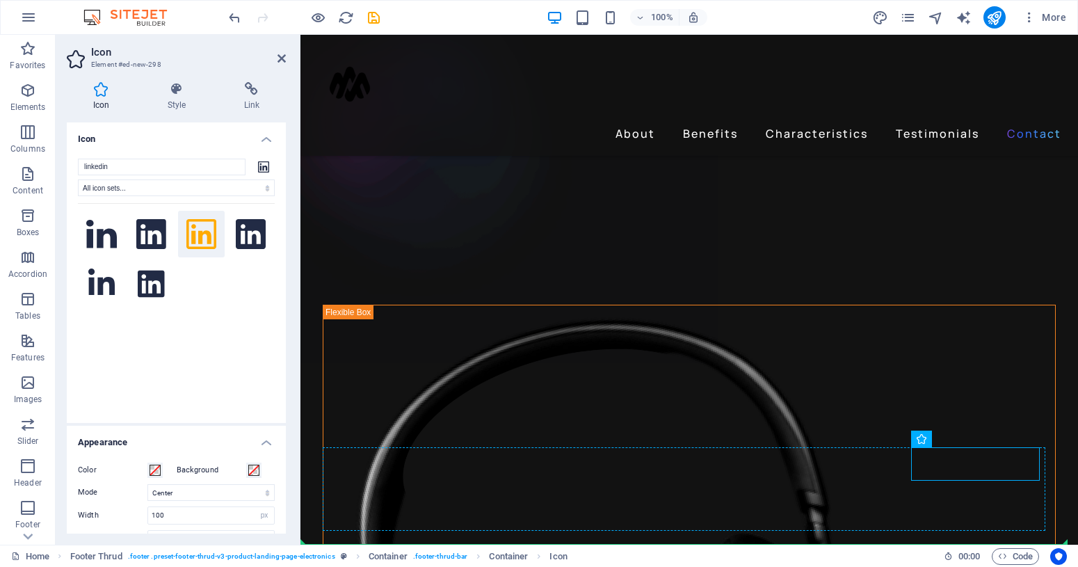
drag, startPoint x: 956, startPoint y: 473, endPoint x: 981, endPoint y: 503, distance: 39.0
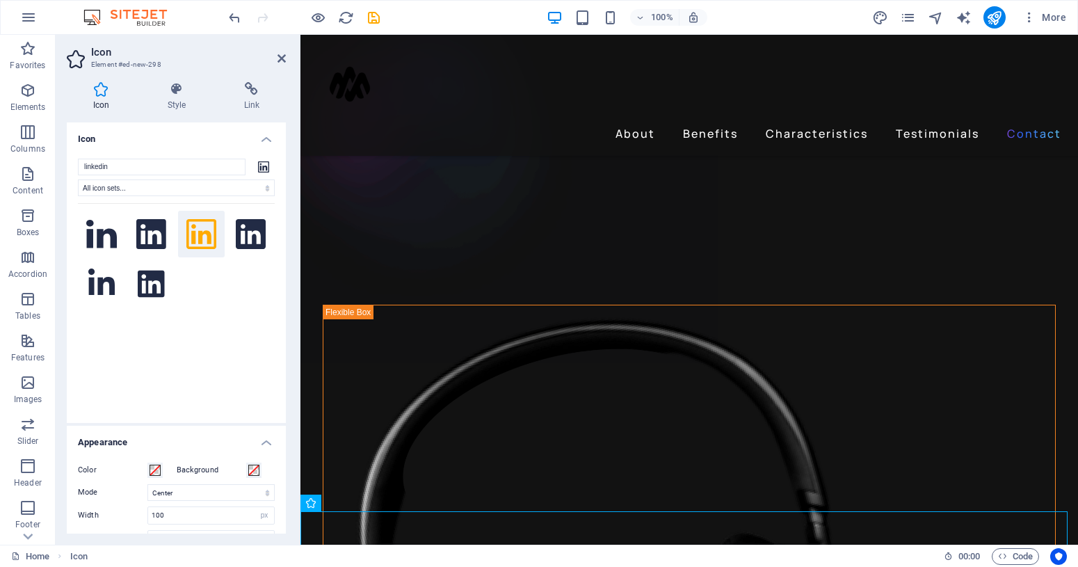
click at [204, 229] on icon at bounding box center [201, 234] width 31 height 31
click at [201, 230] on icon at bounding box center [201, 234] width 31 height 31
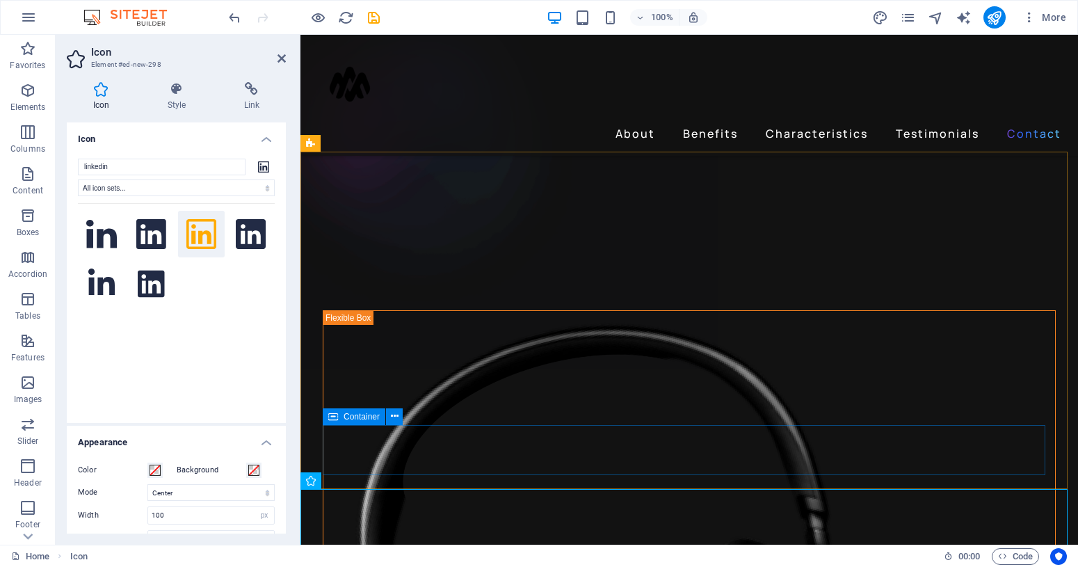
scroll to position [4410, 0]
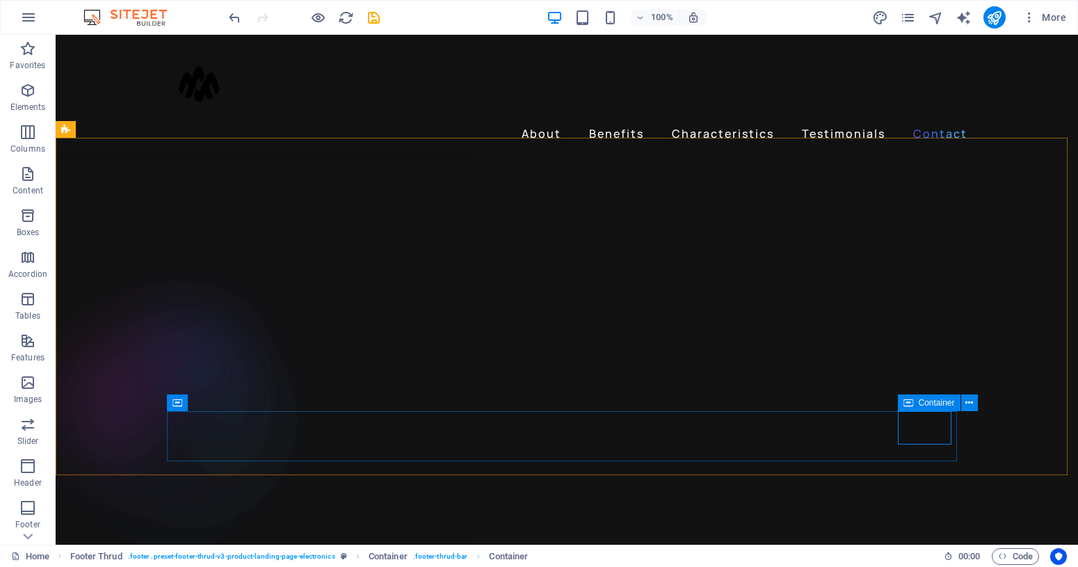
click at [953, 404] on span "Container" at bounding box center [937, 403] width 36 height 8
click at [967, 405] on icon at bounding box center [970, 403] width 8 height 15
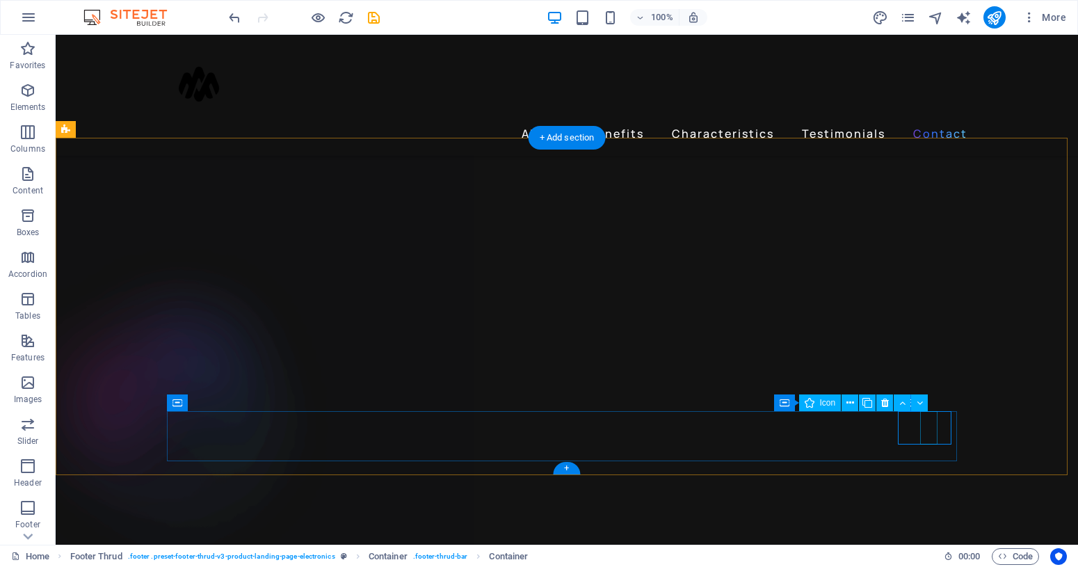
click at [854, 404] on icon at bounding box center [851, 403] width 8 height 15
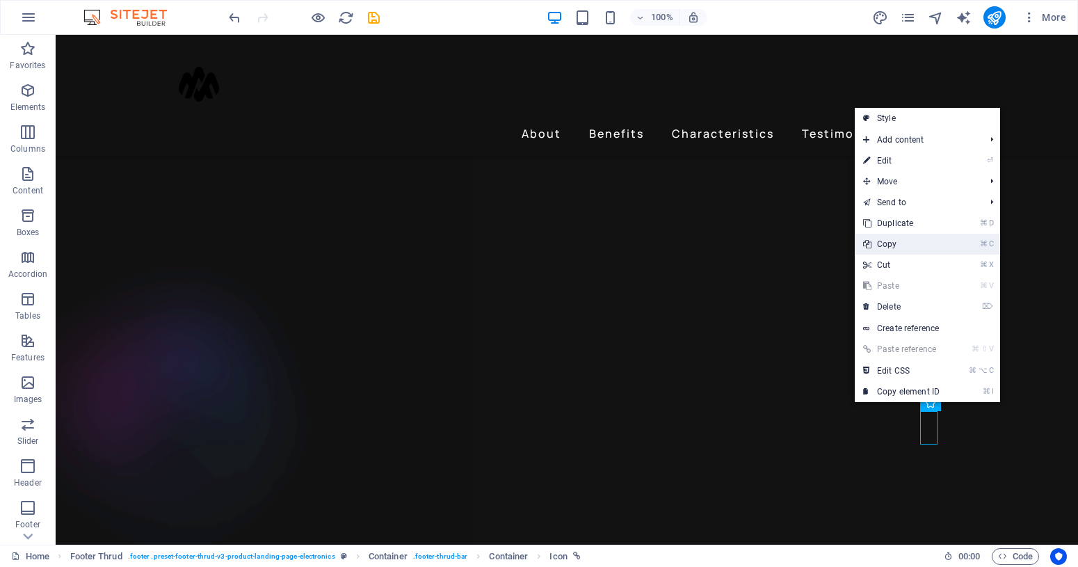
click at [907, 247] on link "⌘ C Copy" at bounding box center [901, 244] width 93 height 21
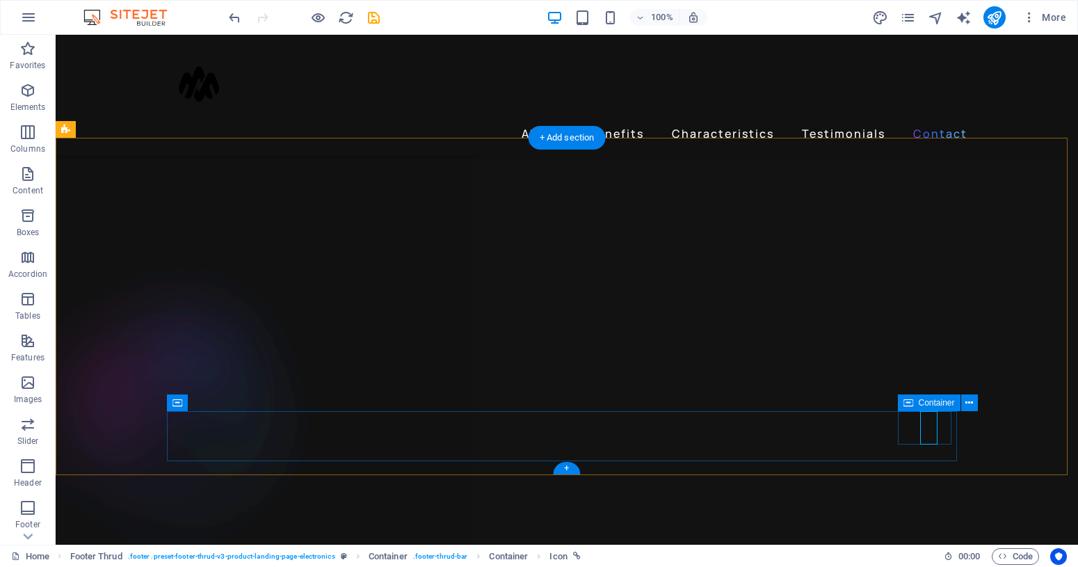
click at [966, 401] on icon at bounding box center [970, 403] width 8 height 15
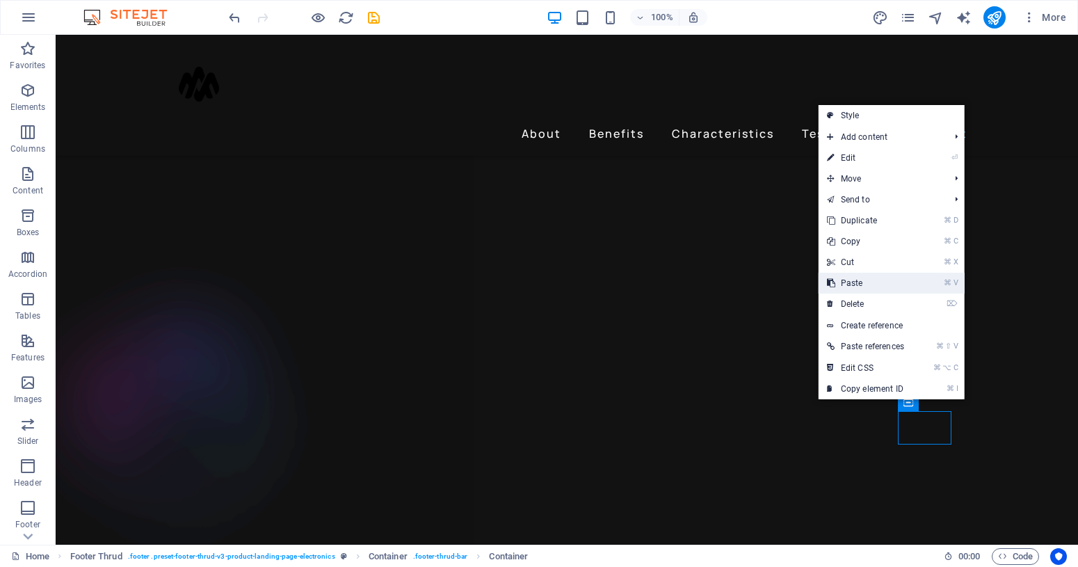
click at [864, 280] on link "⌘ V Paste" at bounding box center [866, 283] width 94 height 21
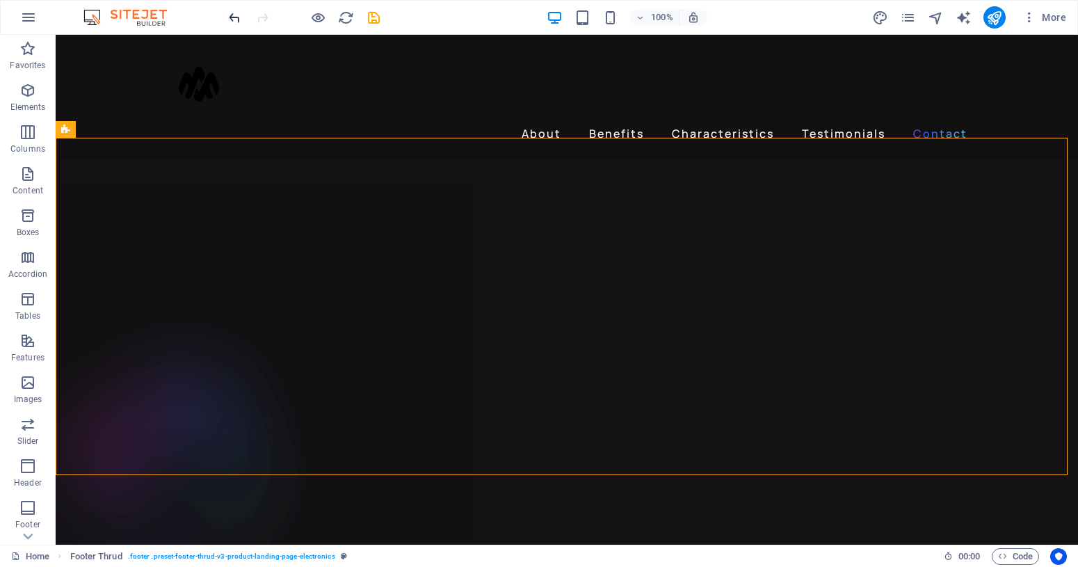
click at [238, 20] on icon "undo" at bounding box center [235, 18] width 16 height 16
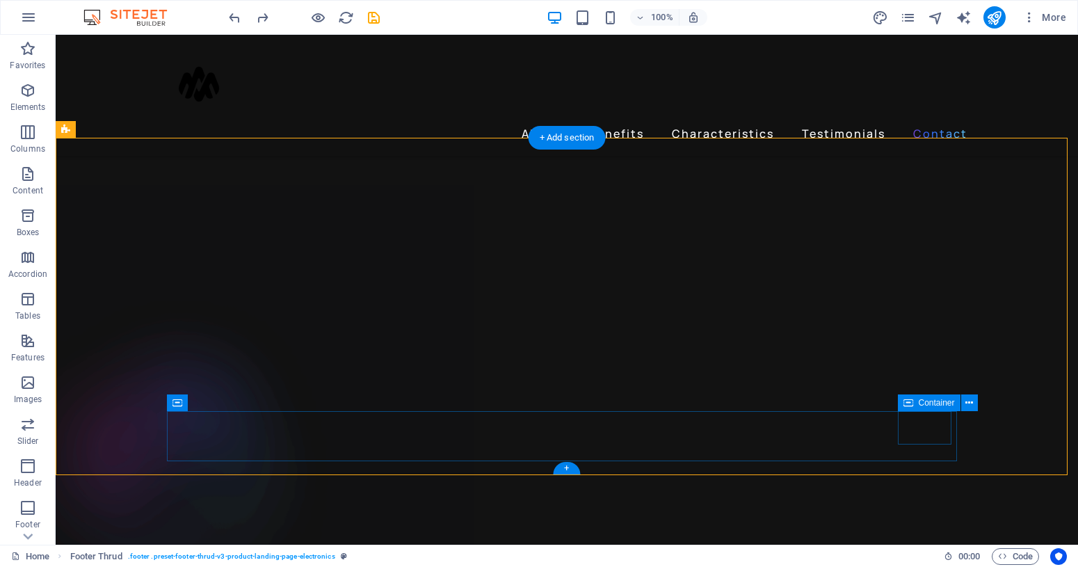
click at [966, 403] on button at bounding box center [969, 402] width 17 height 17
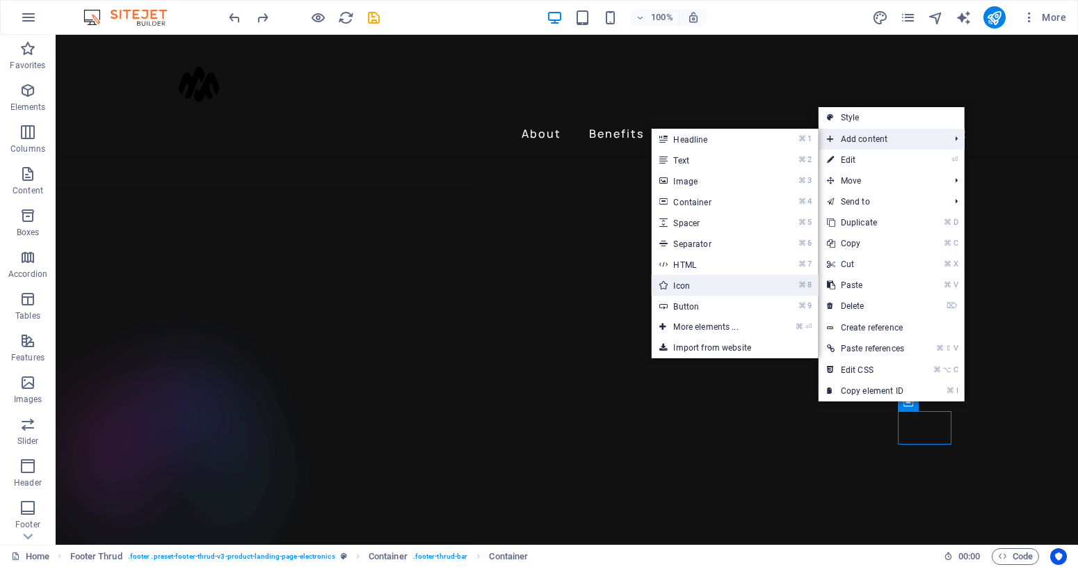
drag, startPoint x: 714, startPoint y: 292, endPoint x: 413, endPoint y: 257, distance: 303.3
click at [714, 292] on link "⌘ 8 Icon" at bounding box center [708, 285] width 115 height 21
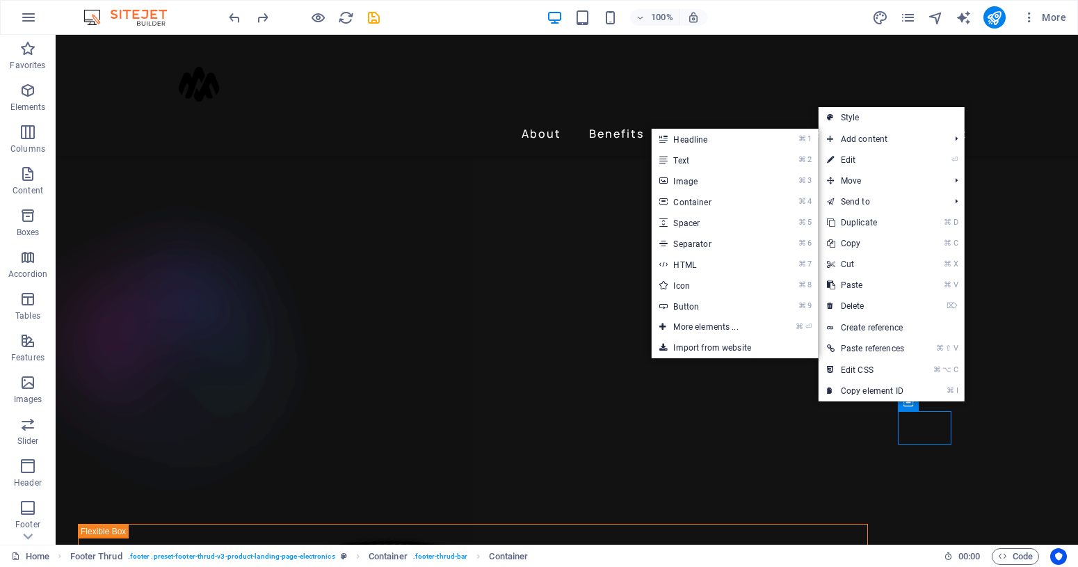
select select "xMidYMid"
select select "px"
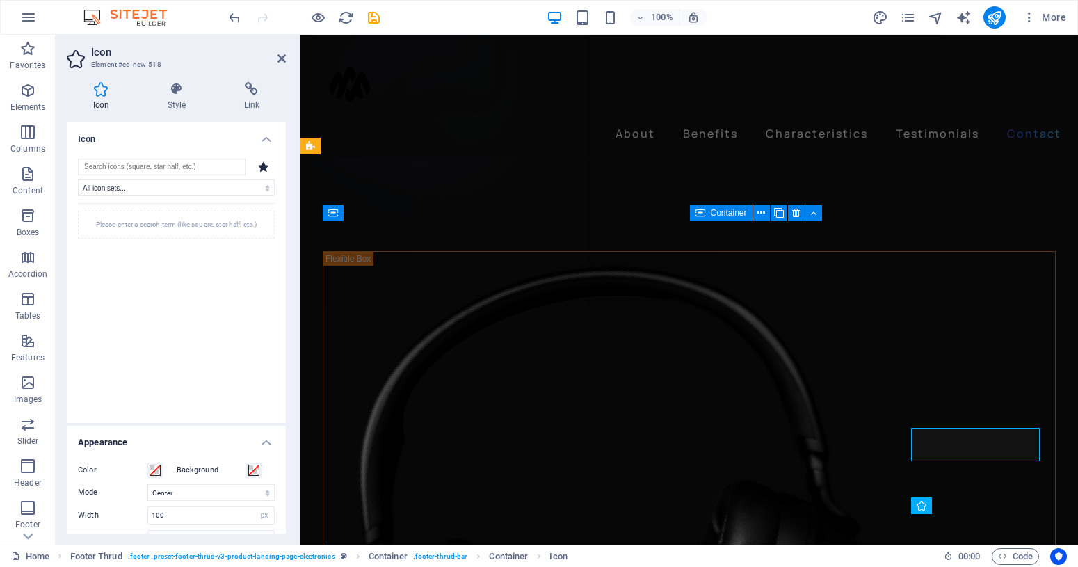
scroll to position [4393, 0]
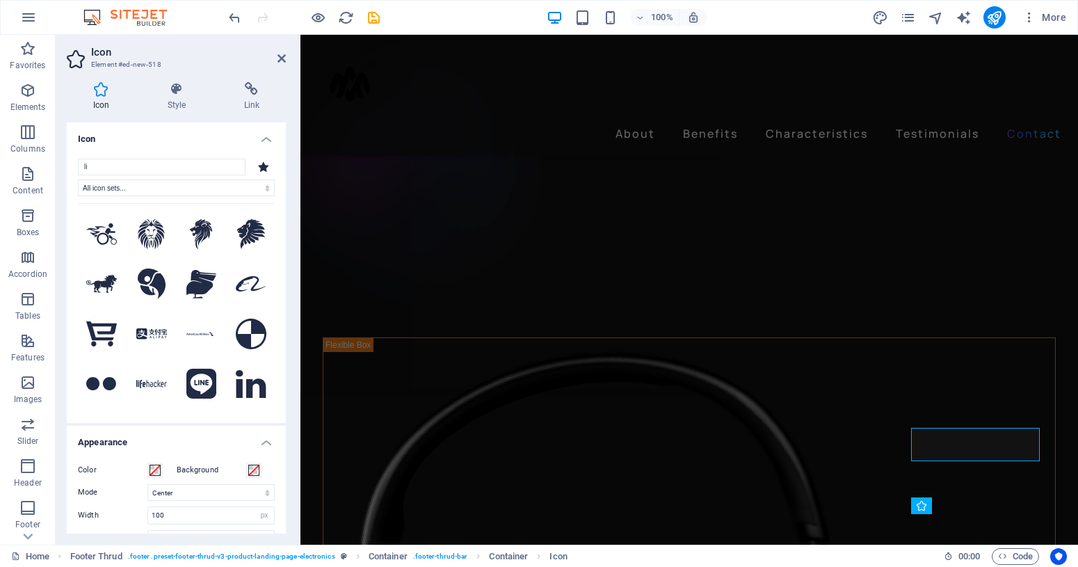
type input "l"
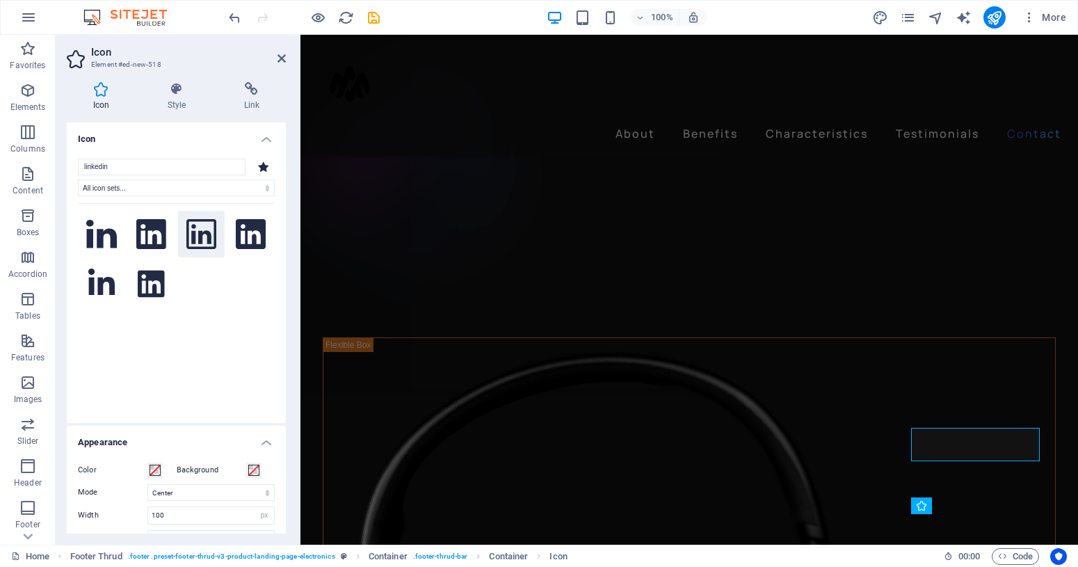
type input "linkedin"
click at [196, 242] on icon at bounding box center [201, 234] width 31 height 31
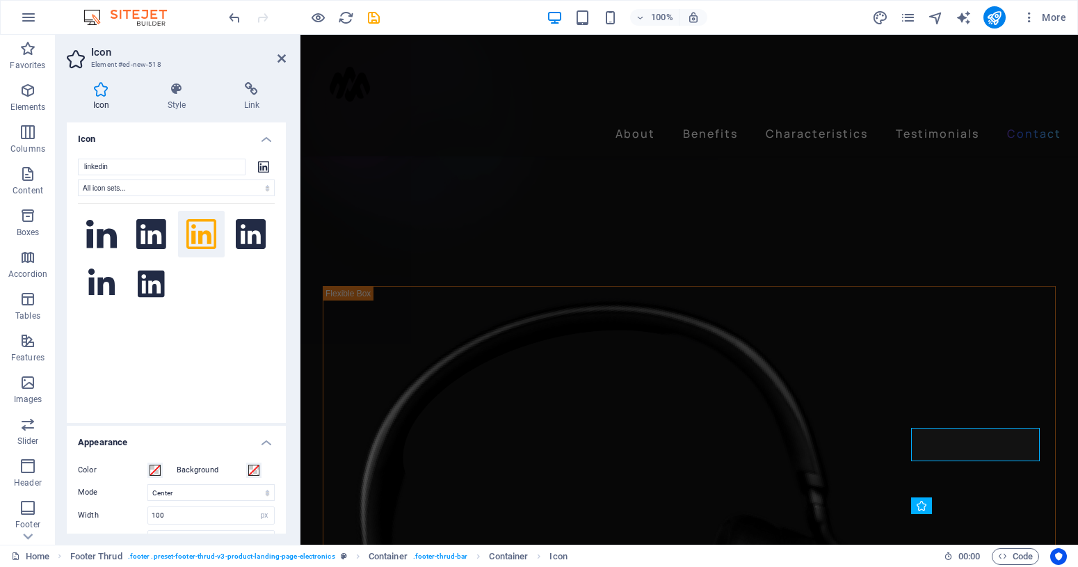
click at [194, 354] on div "Please enter a search term (like square, star half, etc.)" at bounding box center [176, 304] width 197 height 202
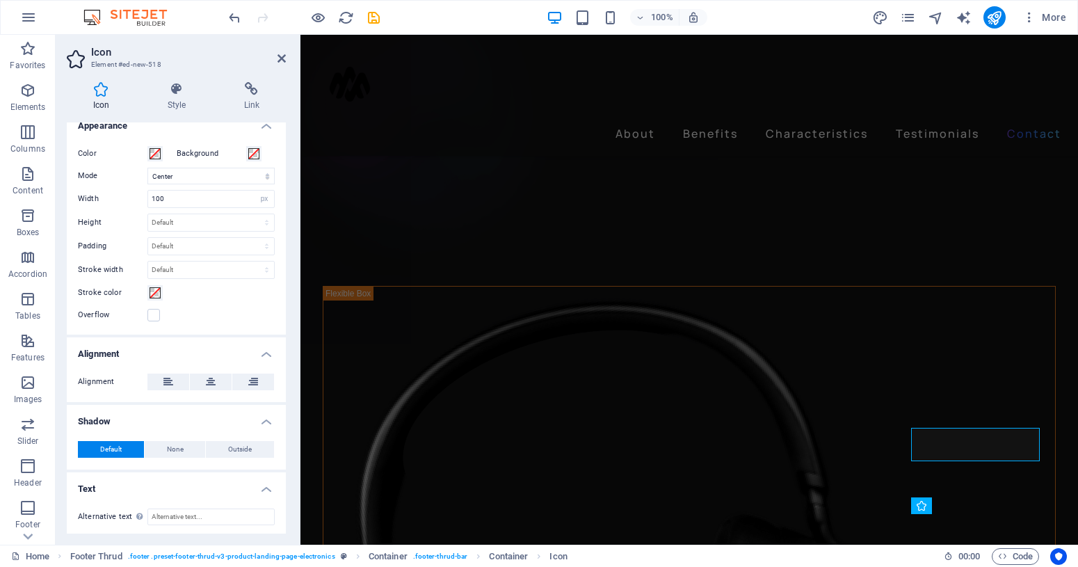
scroll to position [319, 0]
click at [206, 375] on icon at bounding box center [211, 379] width 10 height 17
click at [178, 379] on button at bounding box center [168, 379] width 42 height 17
click at [237, 380] on button at bounding box center [253, 379] width 42 height 17
click at [210, 381] on icon at bounding box center [211, 379] width 10 height 17
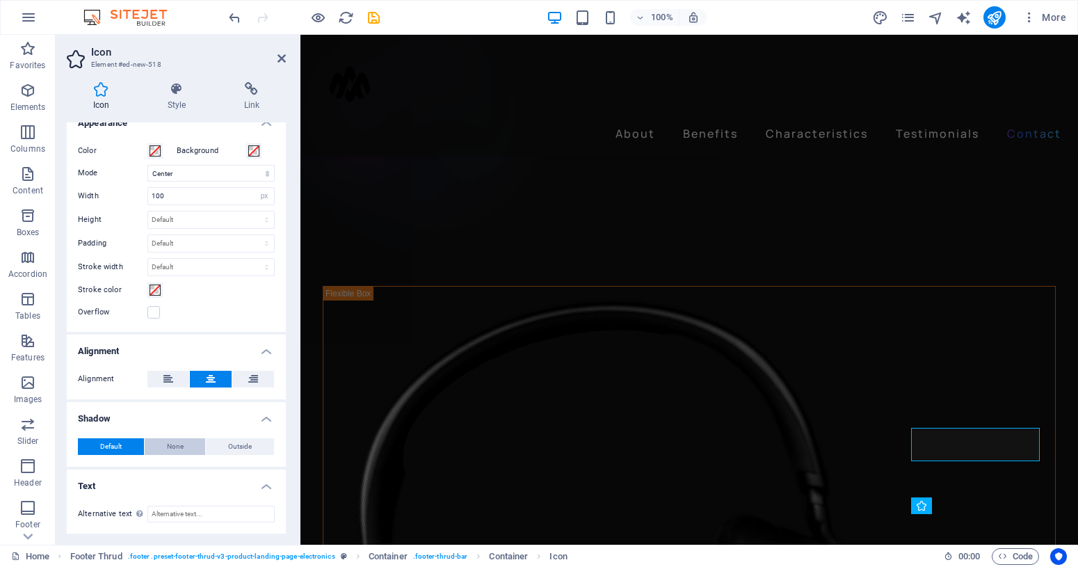
click at [190, 446] on button "None" at bounding box center [175, 446] width 61 height 17
click at [121, 443] on button "Default" at bounding box center [111, 446] width 66 height 17
click at [212, 442] on button "Outside" at bounding box center [240, 446] width 68 height 17
type input "2"
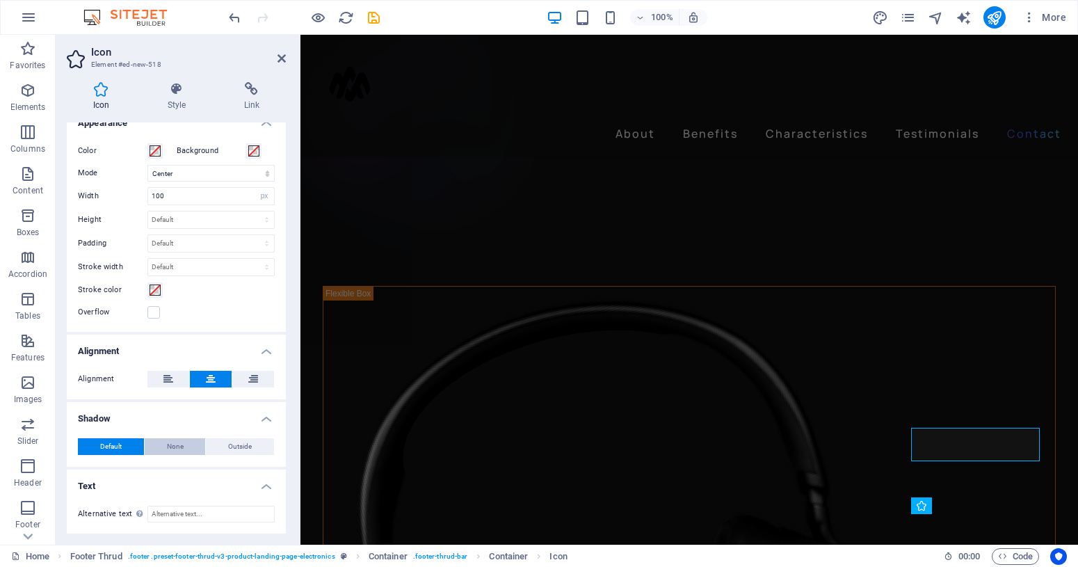
type input "4"
click at [167, 442] on span "None" at bounding box center [175, 446] width 17 height 17
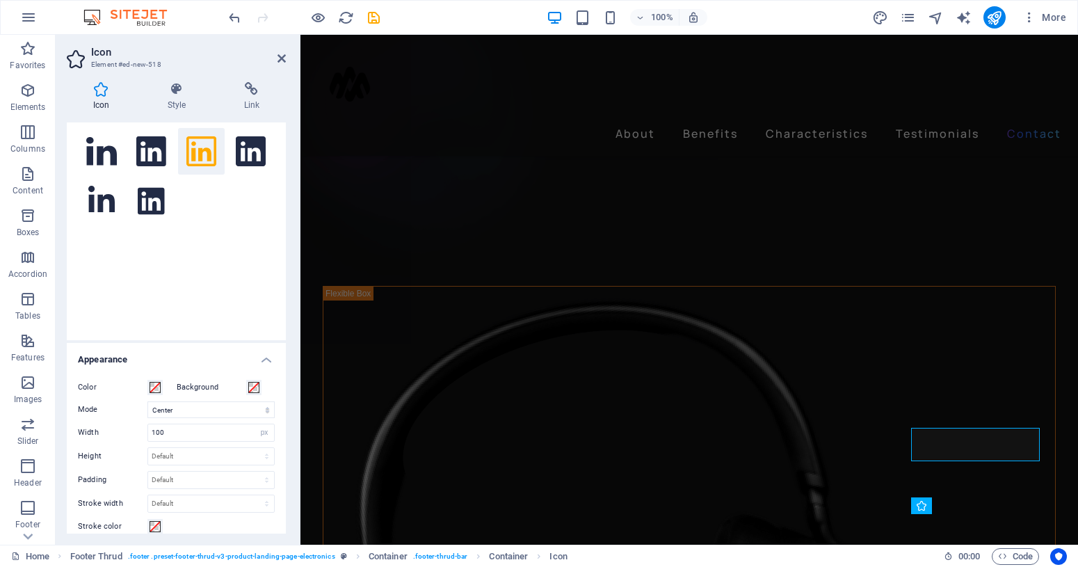
scroll to position [0, 0]
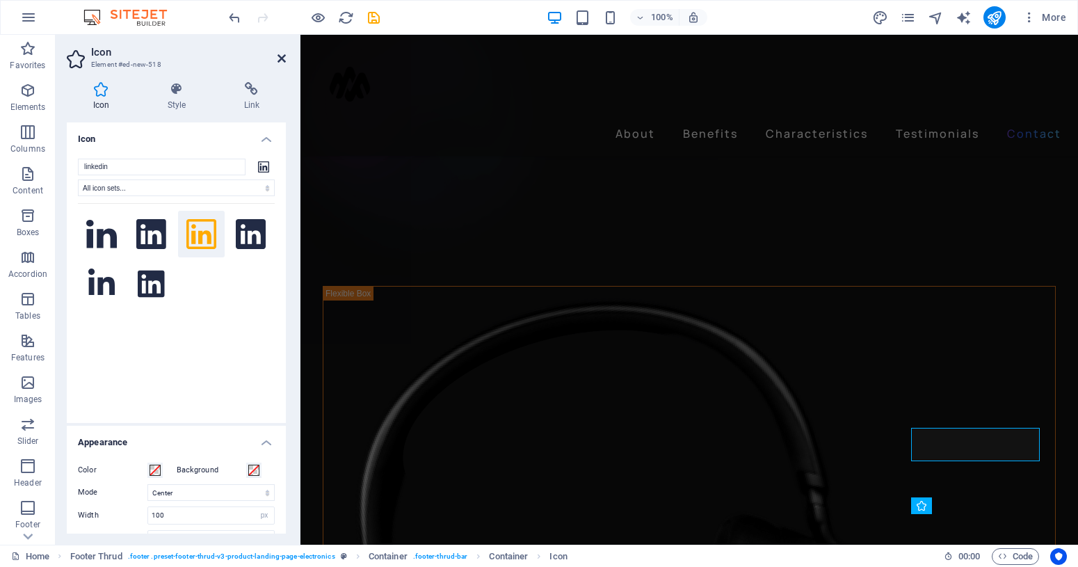
click at [278, 60] on header "Icon Element #ed-new-518" at bounding box center [176, 53] width 219 height 36
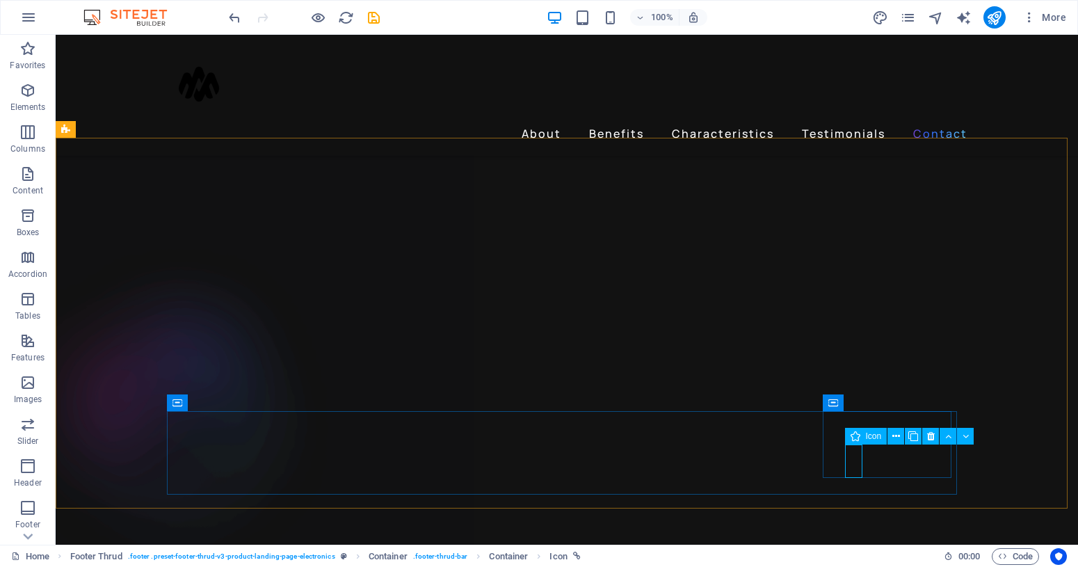
click at [876, 438] on span "Icon" at bounding box center [874, 436] width 16 height 8
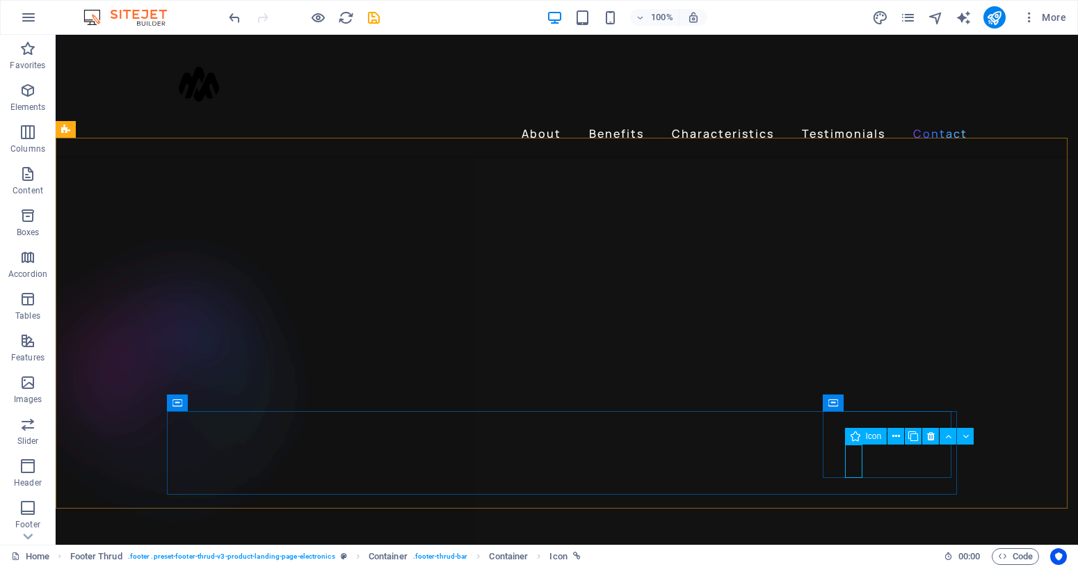
select select "xMidYMid"
select select "px"
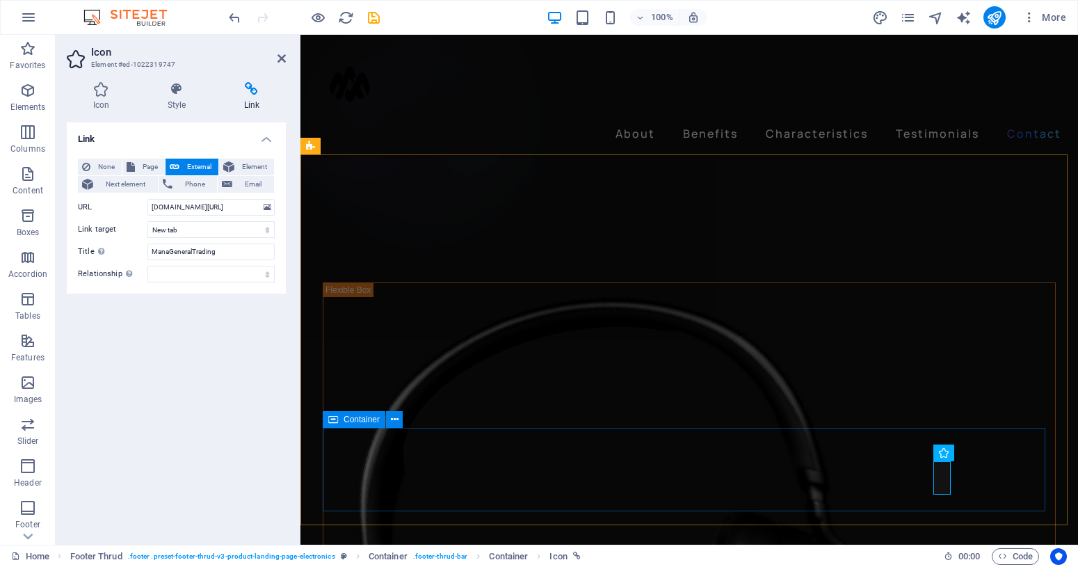
scroll to position [4393, 0]
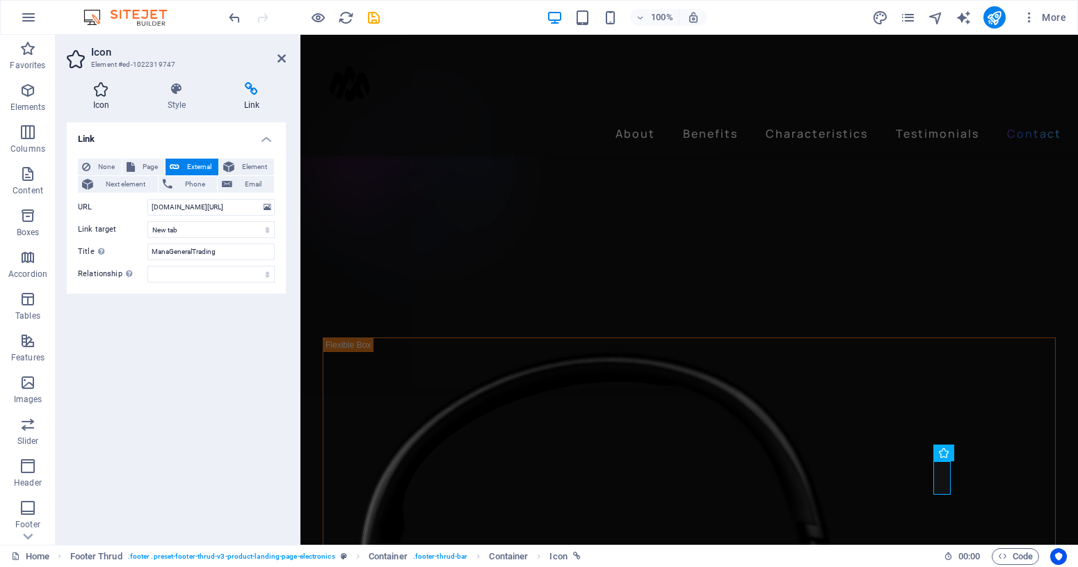
click at [98, 98] on h4 "Icon" at bounding box center [104, 96] width 74 height 29
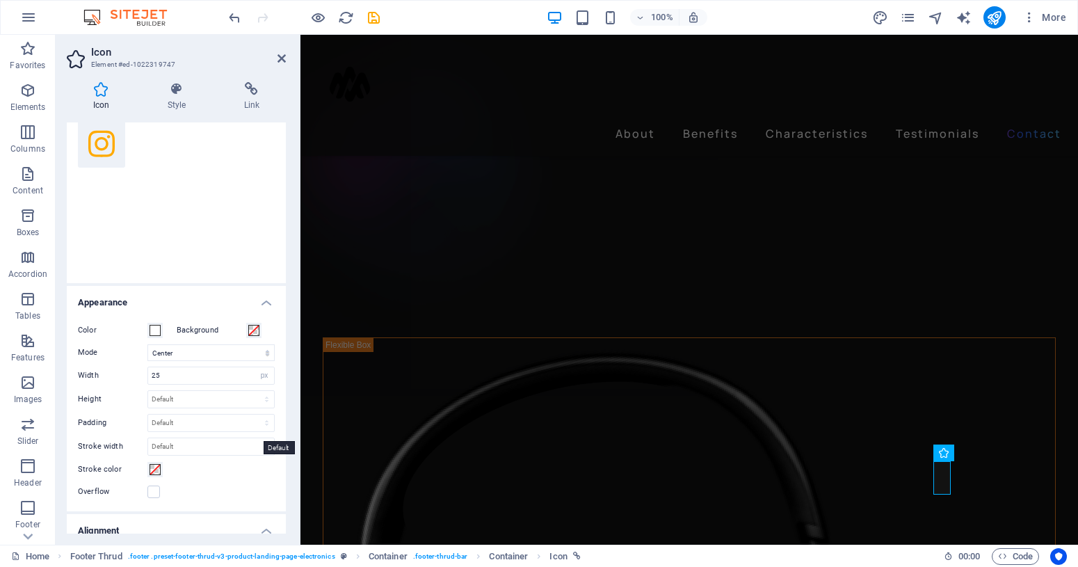
scroll to position [225, 0]
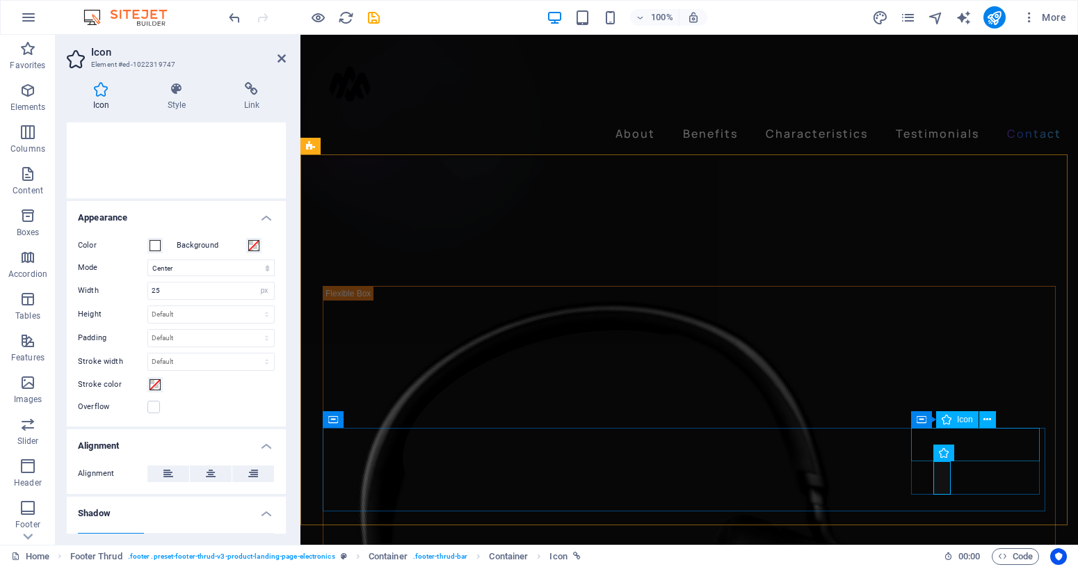
select select "xMidYMid"
select select "px"
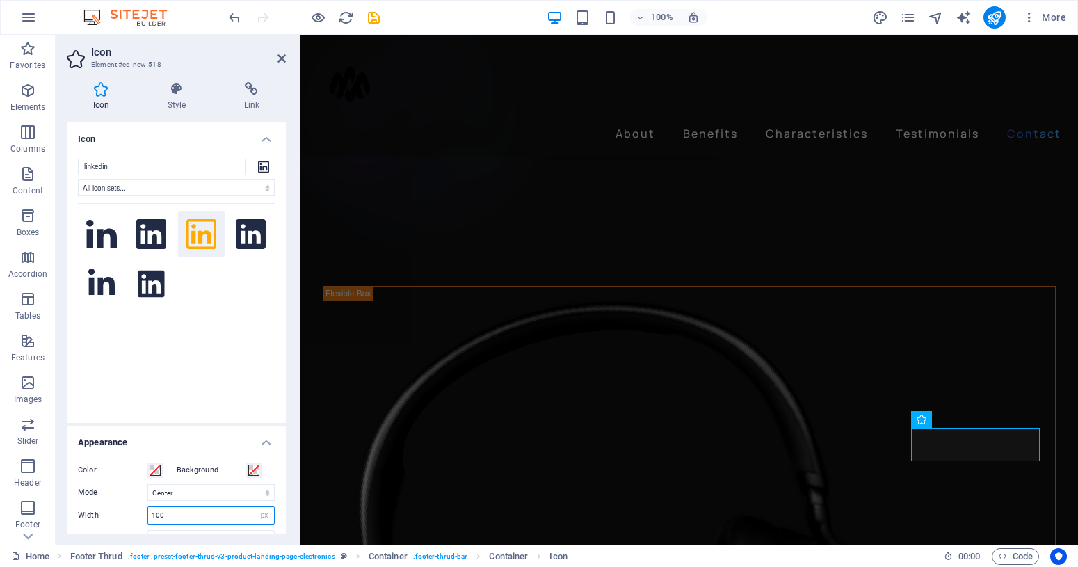
drag, startPoint x: 200, startPoint y: 513, endPoint x: 131, endPoint y: 506, distance: 69.3
click at [148, 507] on input "100" at bounding box center [211, 515] width 126 height 17
type input "25"
click at [195, 388] on div "Please enter a search term (like square, star half, etc.)" at bounding box center [176, 304] width 197 height 202
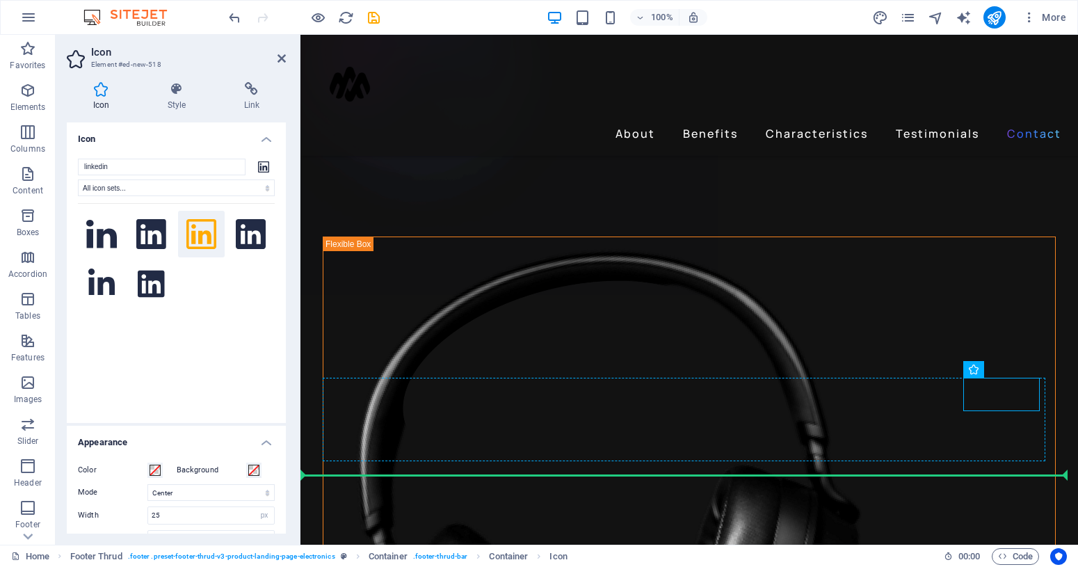
scroll to position [4443, 0]
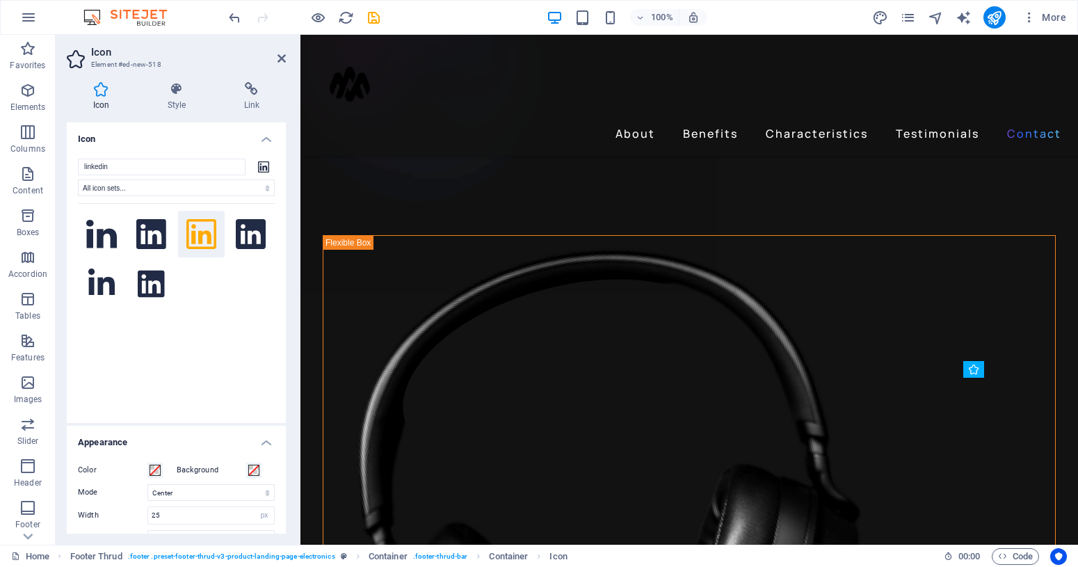
drag, startPoint x: 977, startPoint y: 447, endPoint x: 1007, endPoint y: 425, distance: 37.3
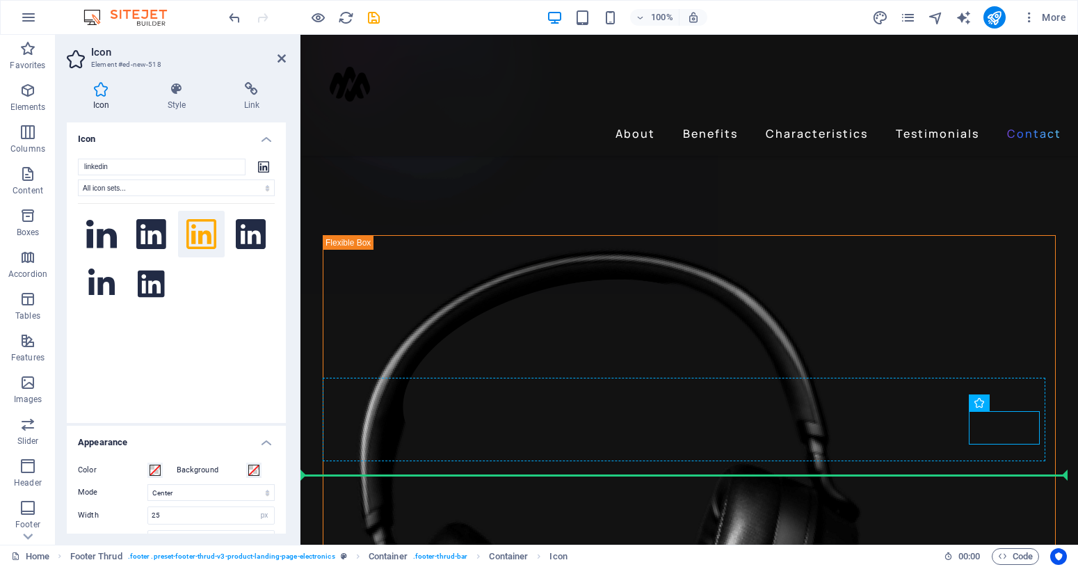
drag, startPoint x: 1009, startPoint y: 419, endPoint x: 1019, endPoint y: 397, distance: 24.3
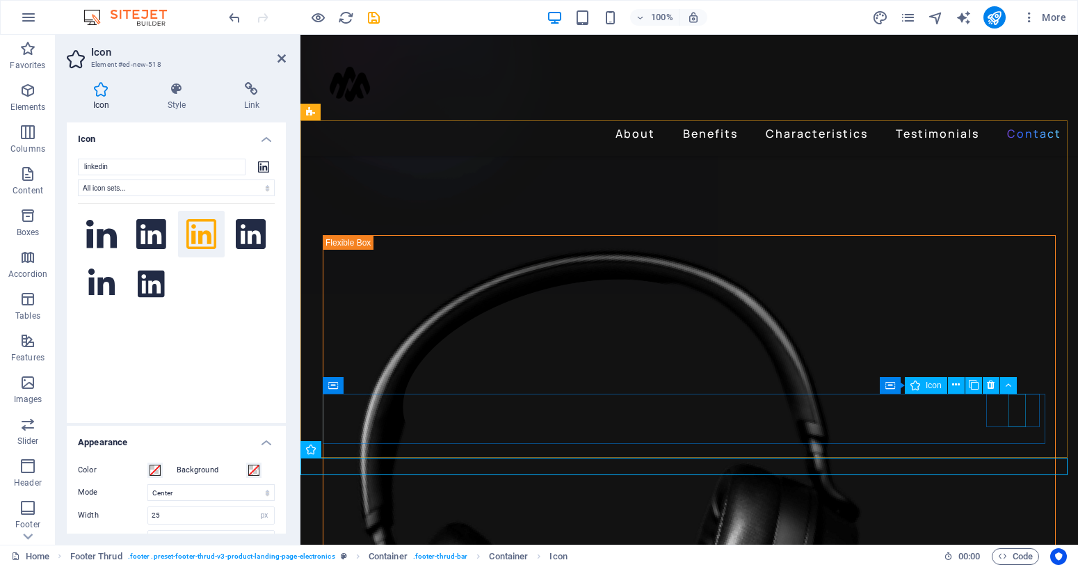
scroll to position [4427, 0]
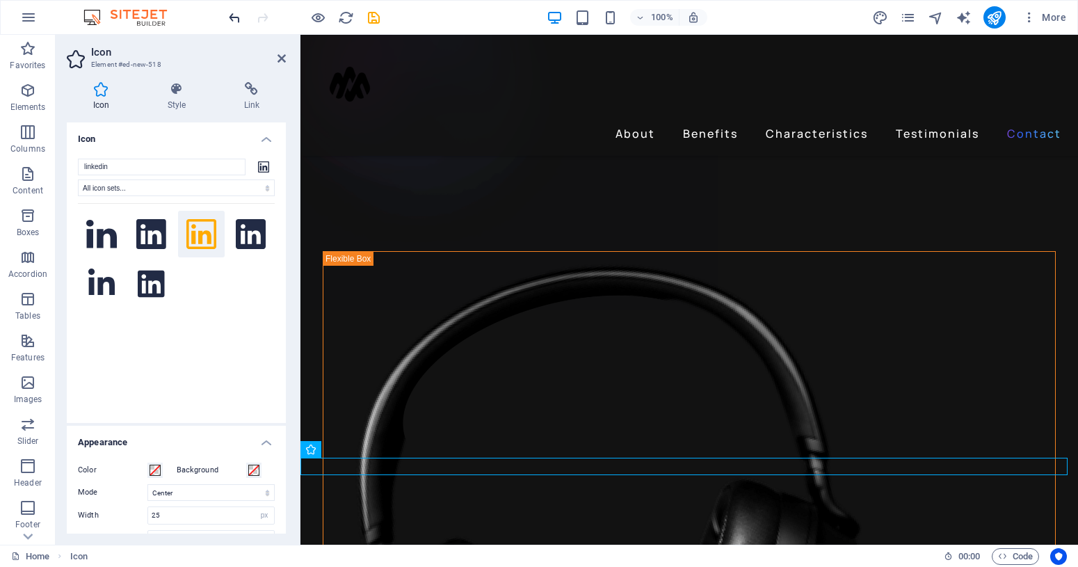
click at [239, 19] on icon "undo" at bounding box center [235, 18] width 16 height 16
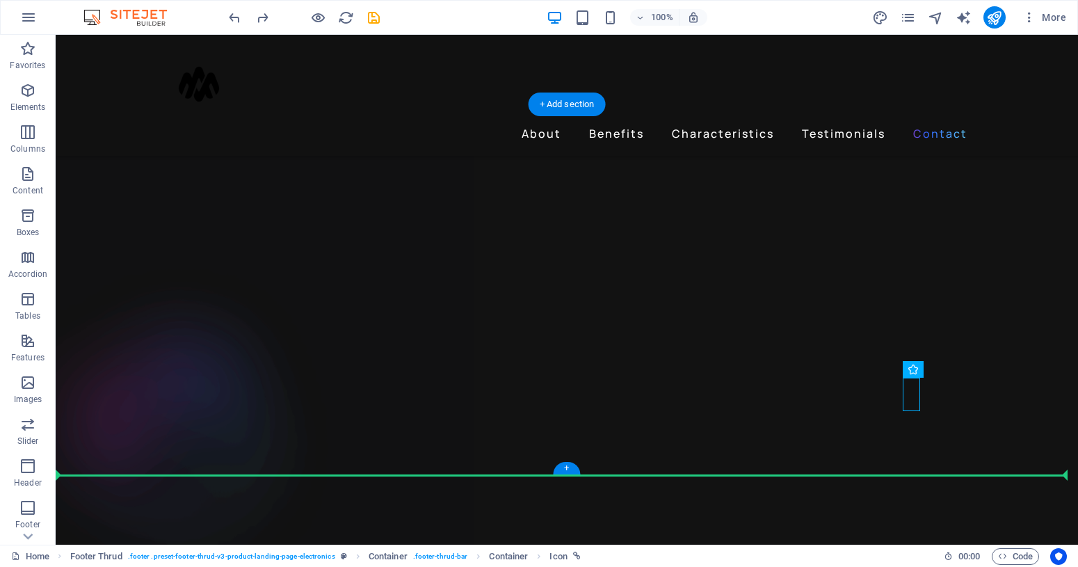
scroll to position [4481, 0]
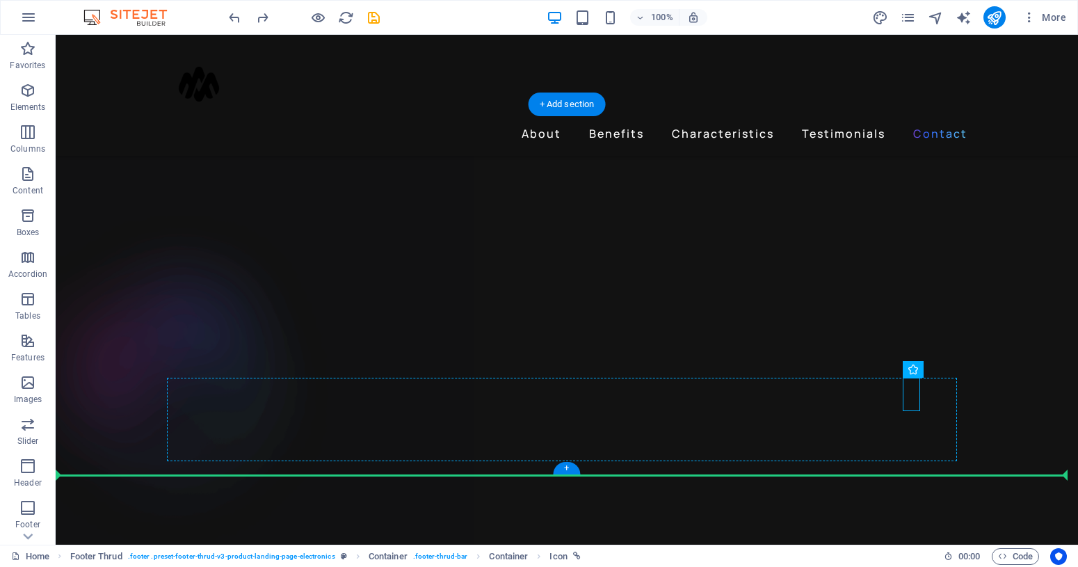
drag, startPoint x: 756, startPoint y: 408, endPoint x: 900, endPoint y: 406, distance: 144.0
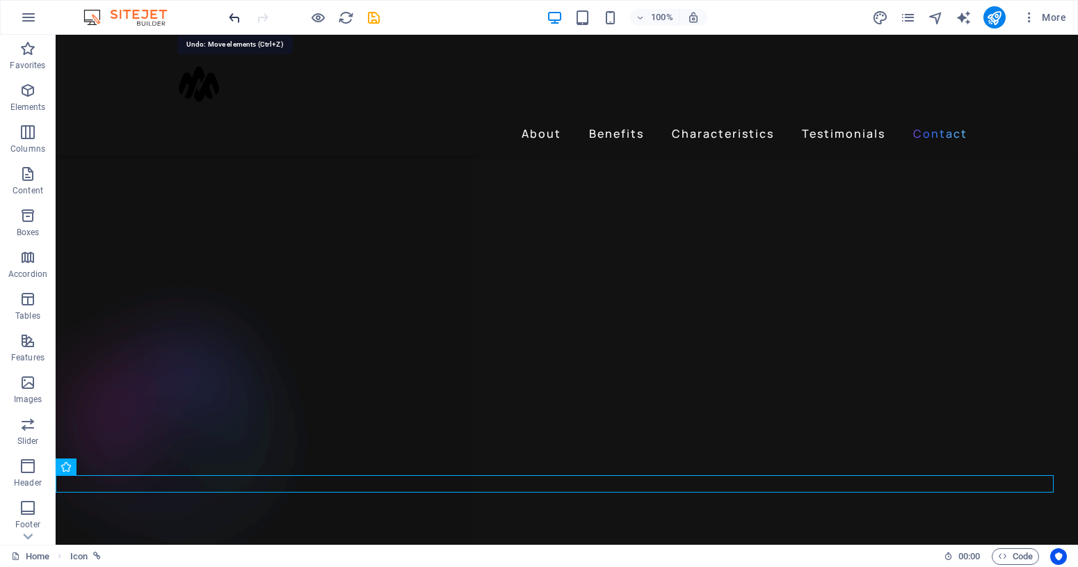
click at [233, 17] on icon "undo" at bounding box center [235, 18] width 16 height 16
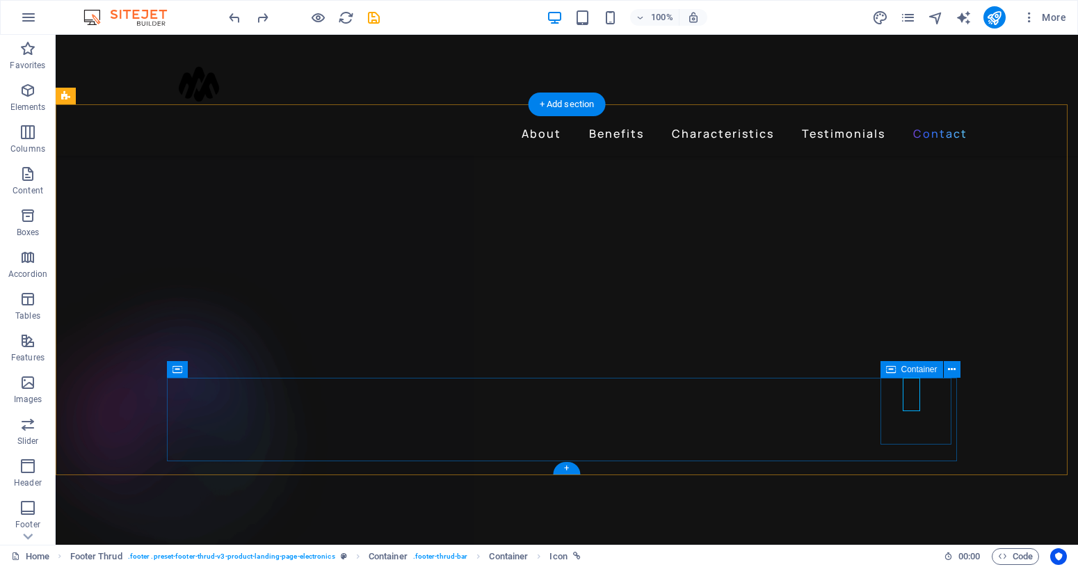
select select "xMidYMid"
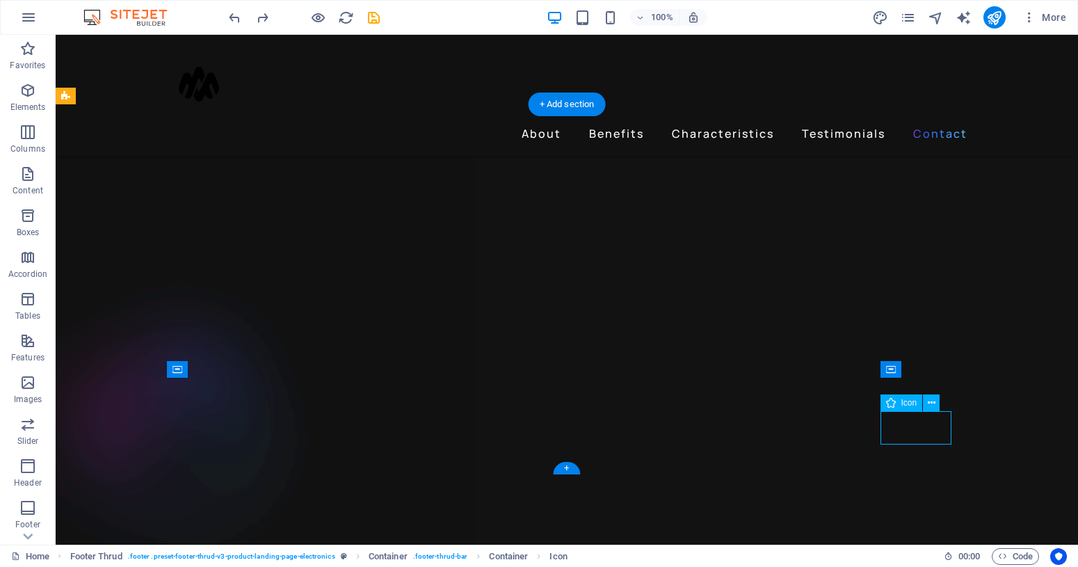
select select "px"
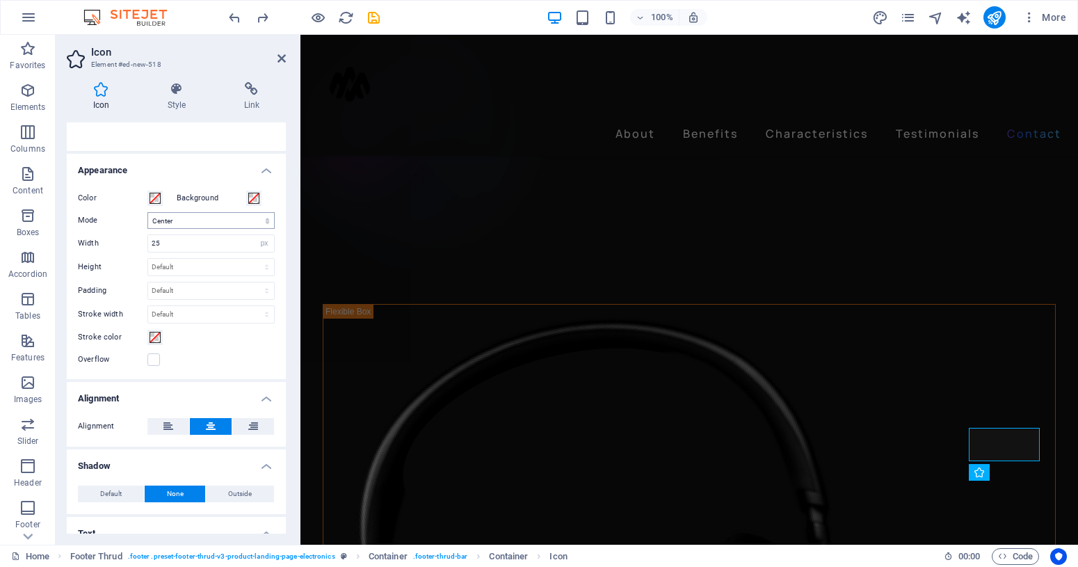
scroll to position [319, 0]
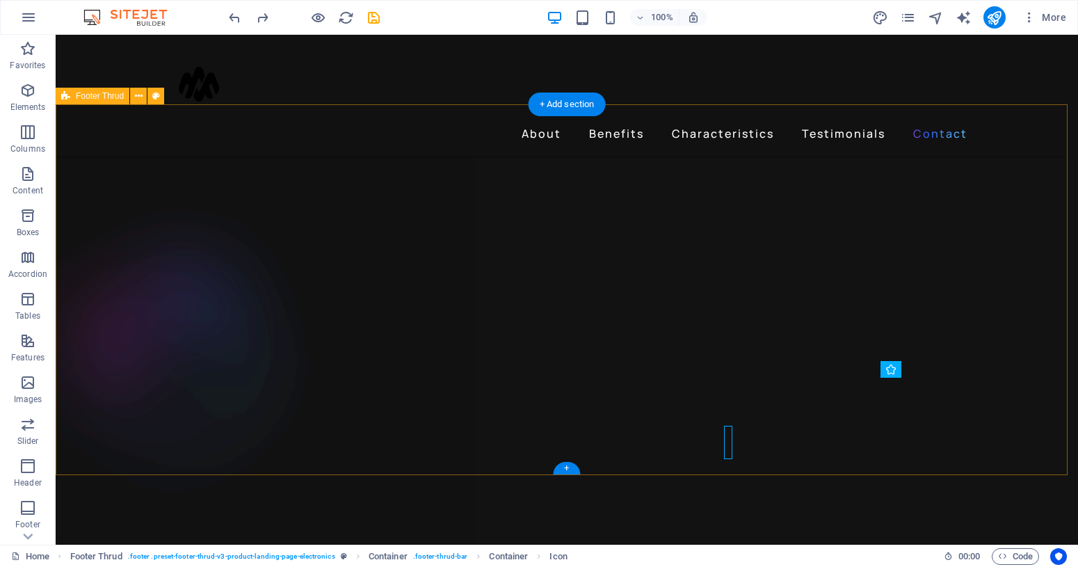
scroll to position [4481, 0]
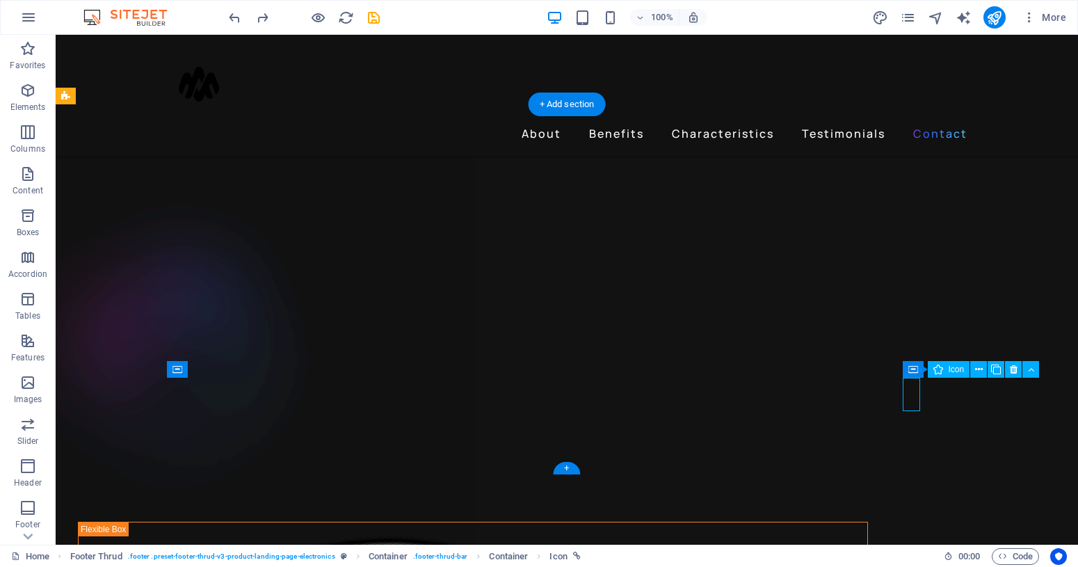
select select "xMidYMid"
select select "px"
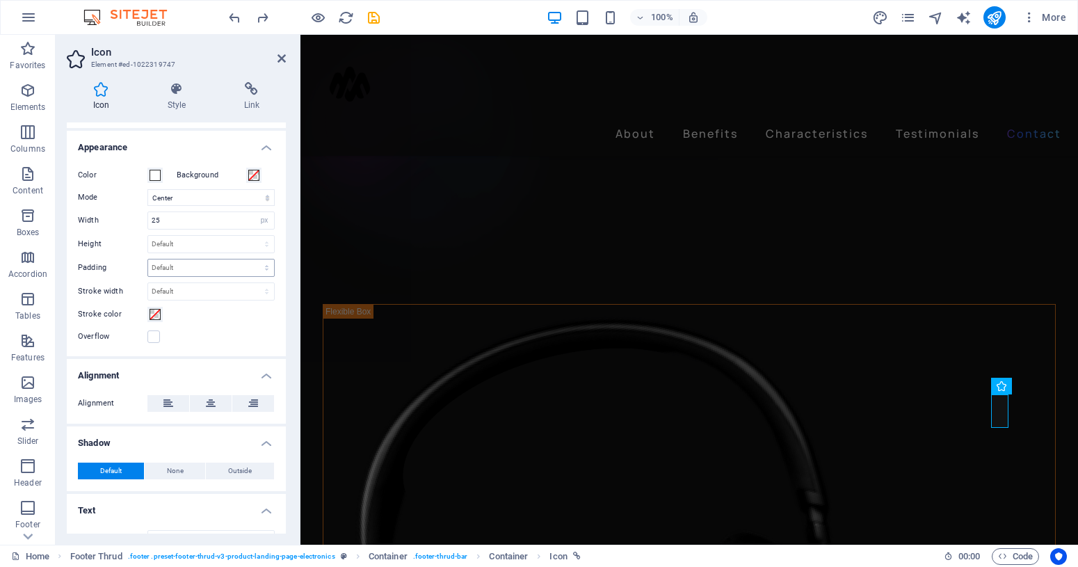
scroll to position [319, 0]
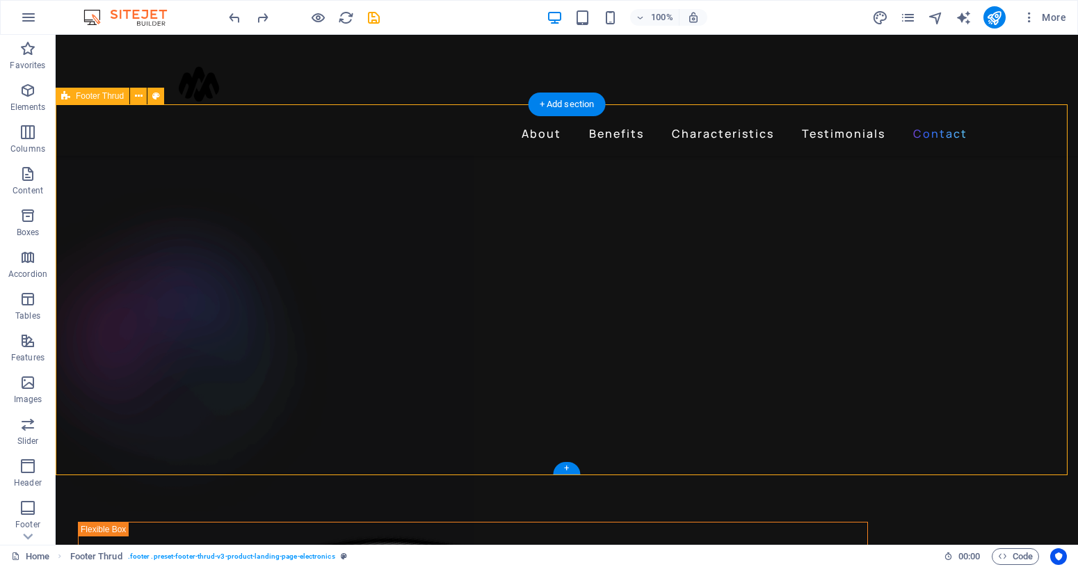
scroll to position [4426, 0]
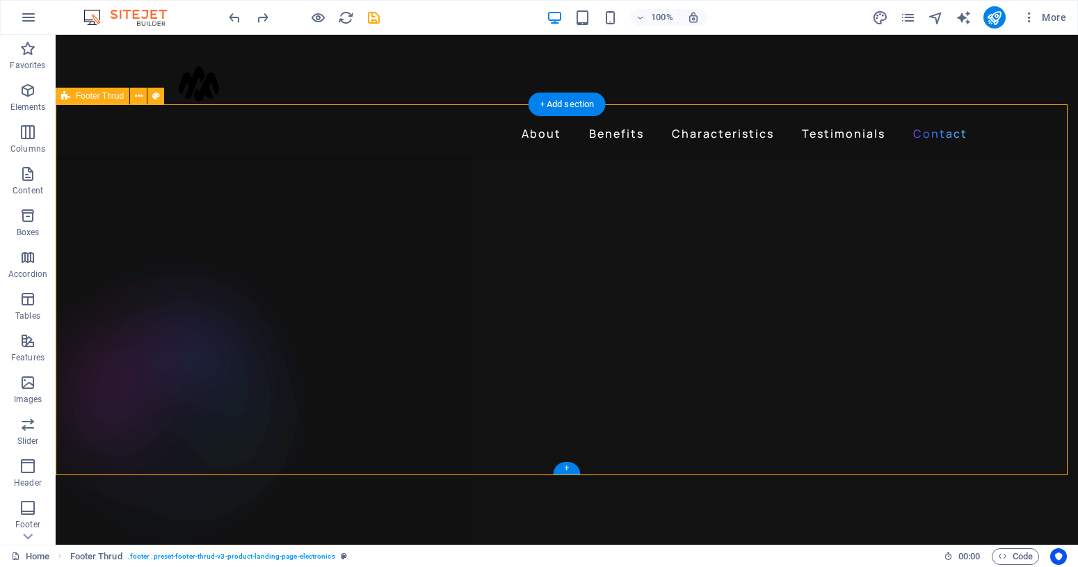
select select "footer"
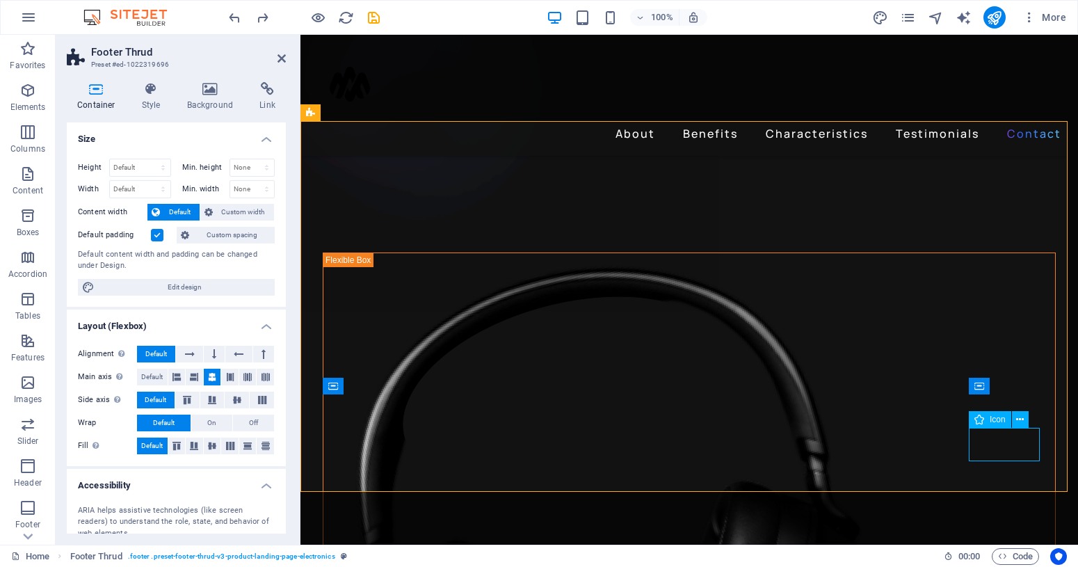
select select "xMidYMid"
select select "px"
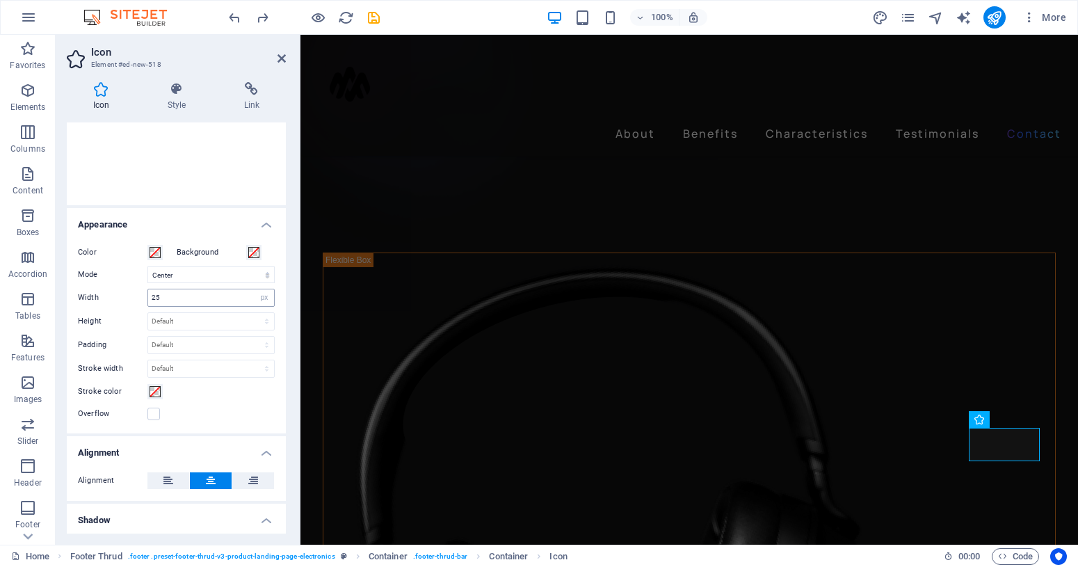
scroll to position [272, 0]
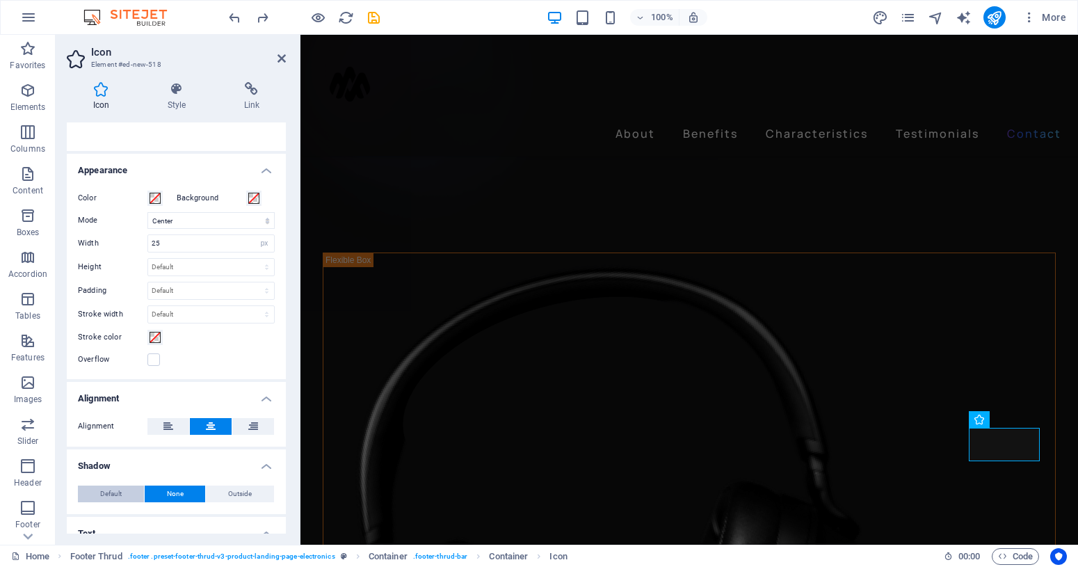
click at [123, 488] on button "Default" at bounding box center [111, 494] width 66 height 17
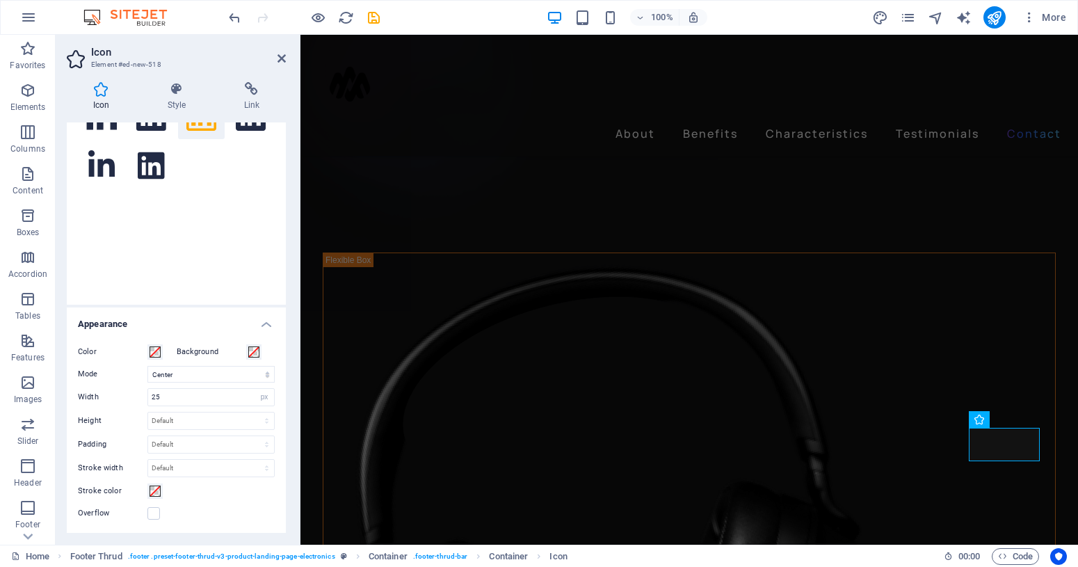
scroll to position [248, 0]
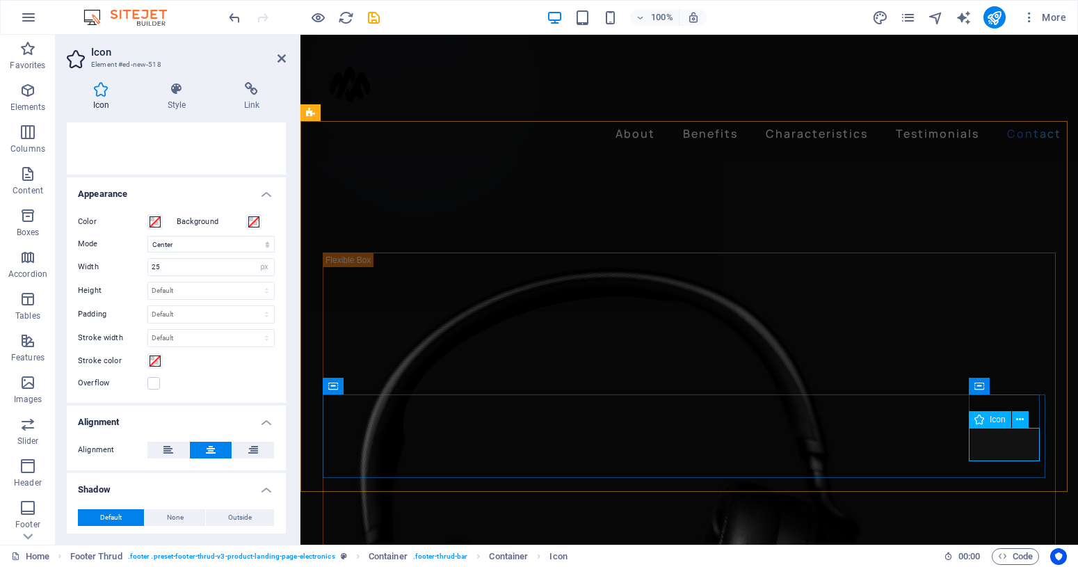
click at [1016, 420] on button at bounding box center [1020, 419] width 17 height 17
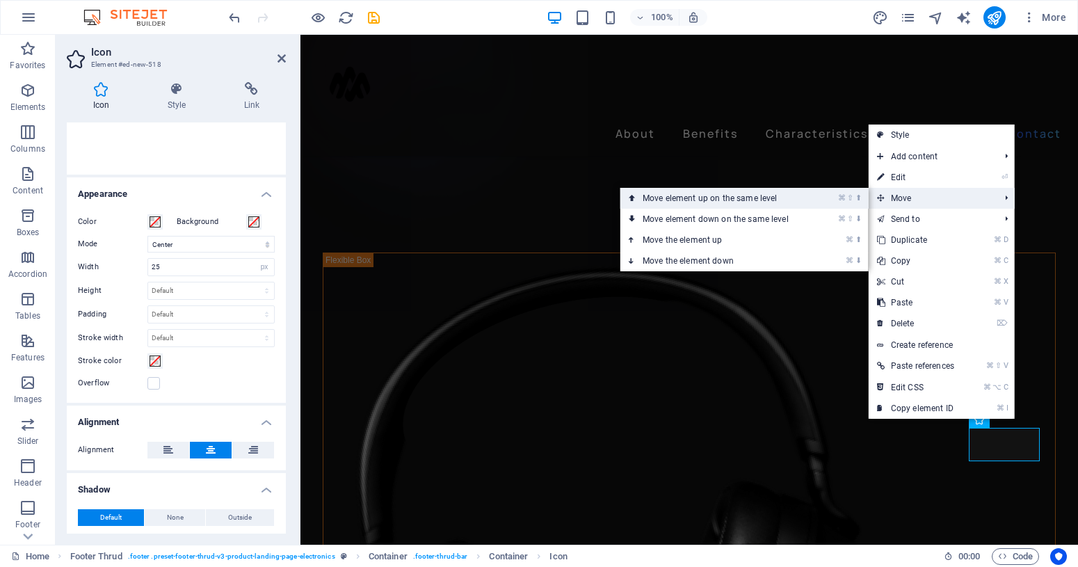
click at [810, 195] on link "⌘ ⇧ ⬆ Move element up on the same level" at bounding box center [719, 198] width 196 height 21
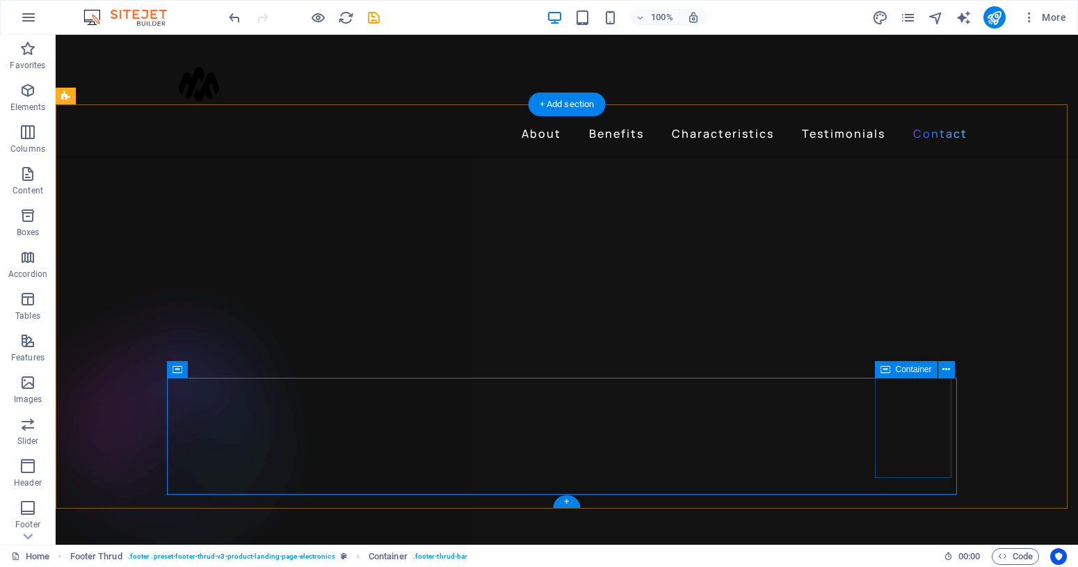
scroll to position [4481, 0]
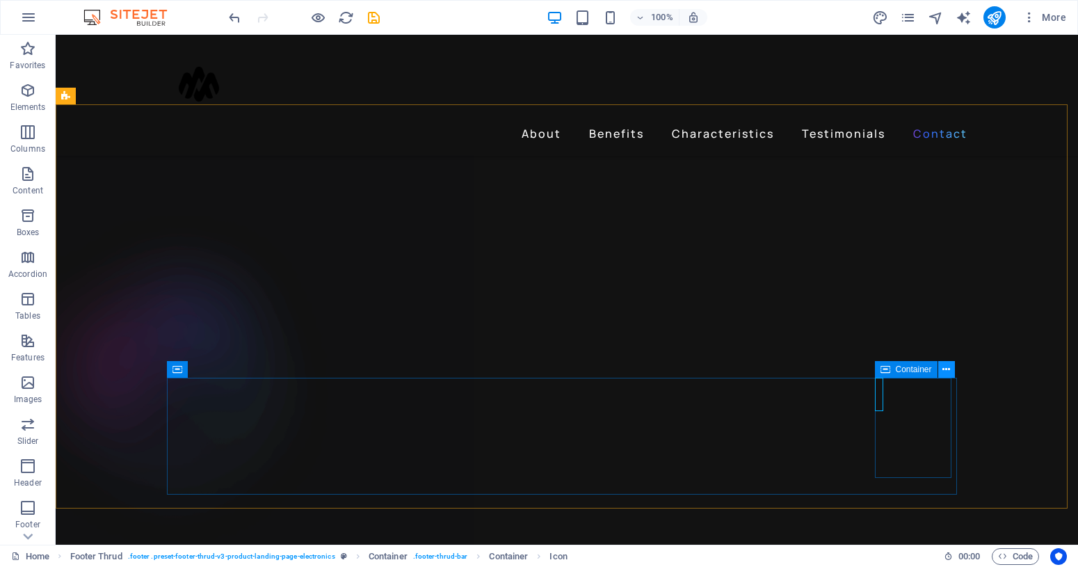
click at [944, 372] on icon at bounding box center [947, 369] width 8 height 15
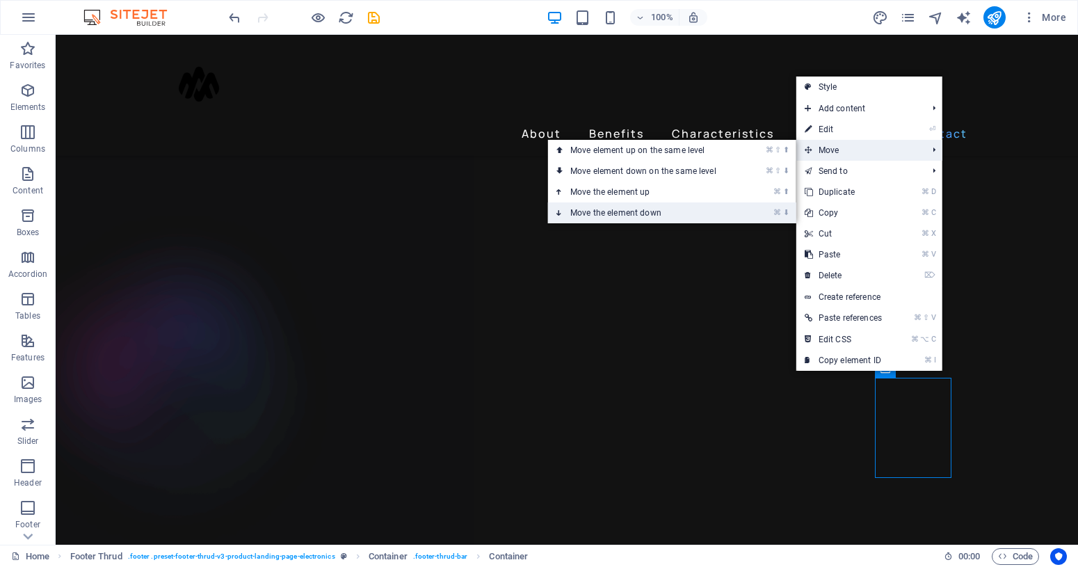
click at [682, 211] on link "⌘ ⬇ Move the element down" at bounding box center [646, 212] width 196 height 21
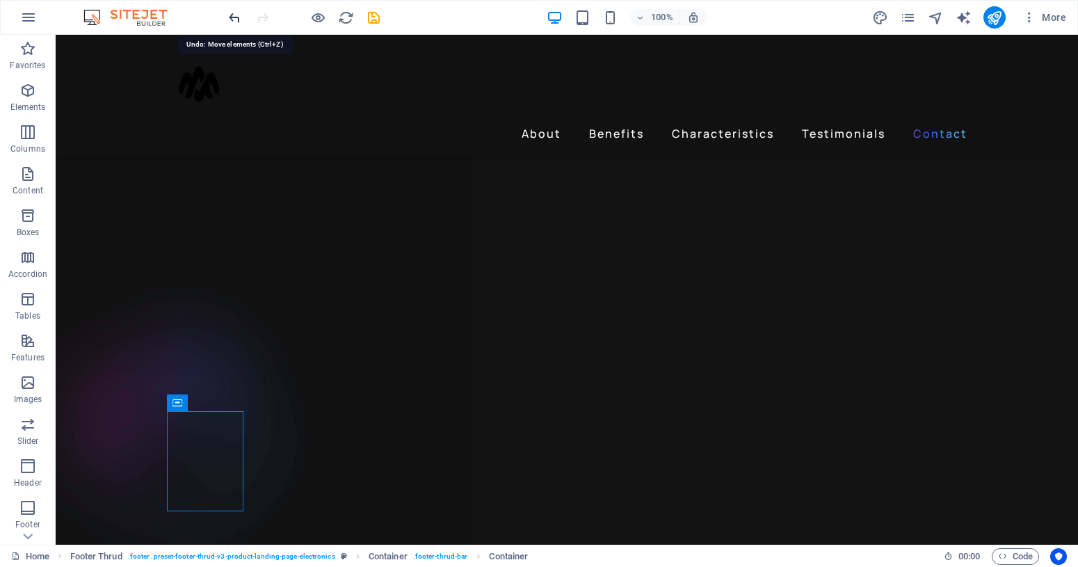
click at [239, 15] on icon "undo" at bounding box center [235, 18] width 16 height 16
click at [239, 17] on icon "undo" at bounding box center [235, 18] width 16 height 16
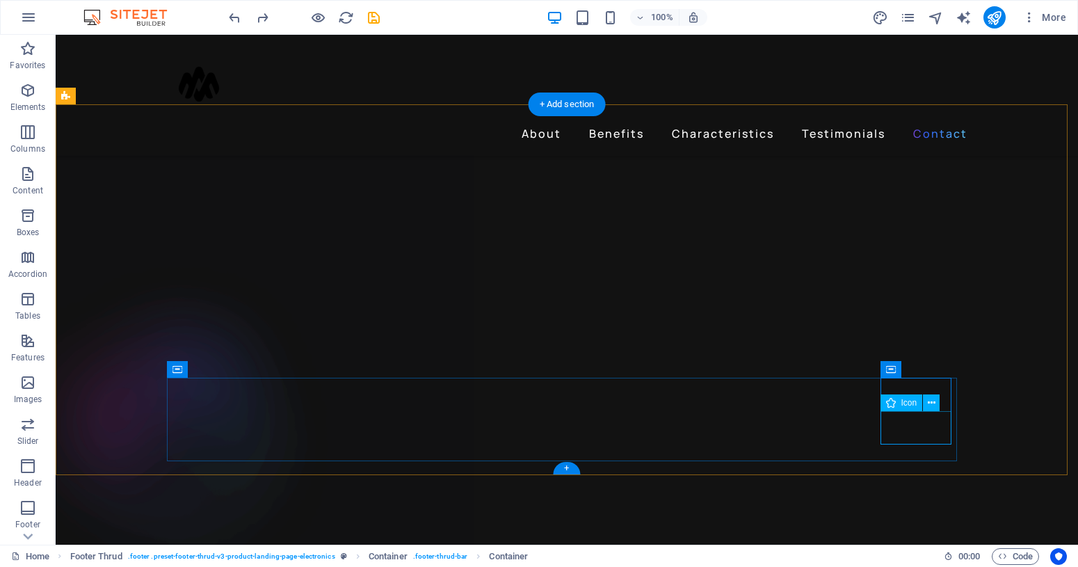
click at [929, 401] on icon at bounding box center [932, 403] width 8 height 15
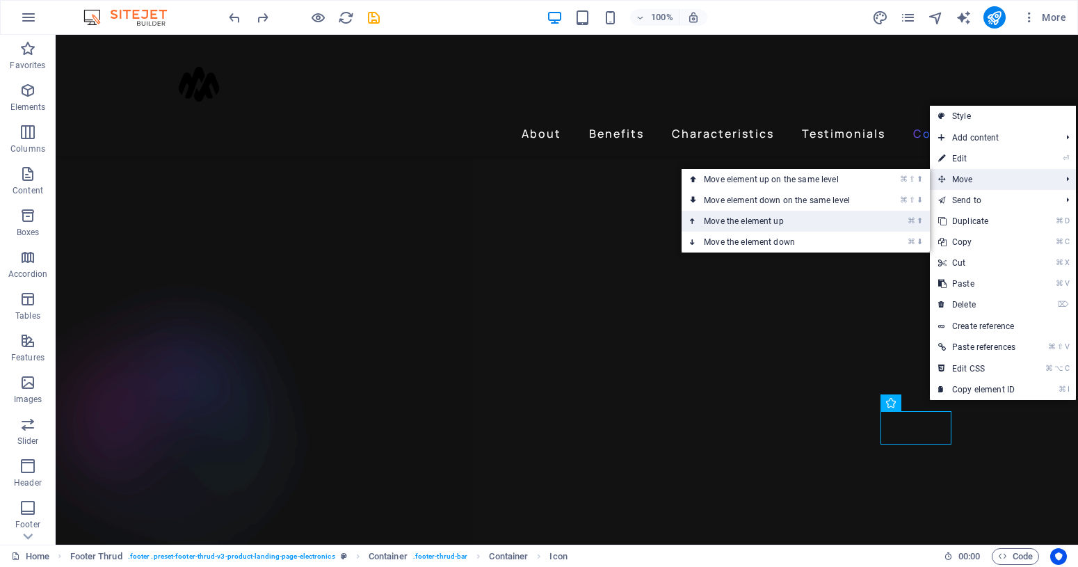
click at [792, 221] on link "⌘ ⬆ Move the element up" at bounding box center [780, 221] width 196 height 21
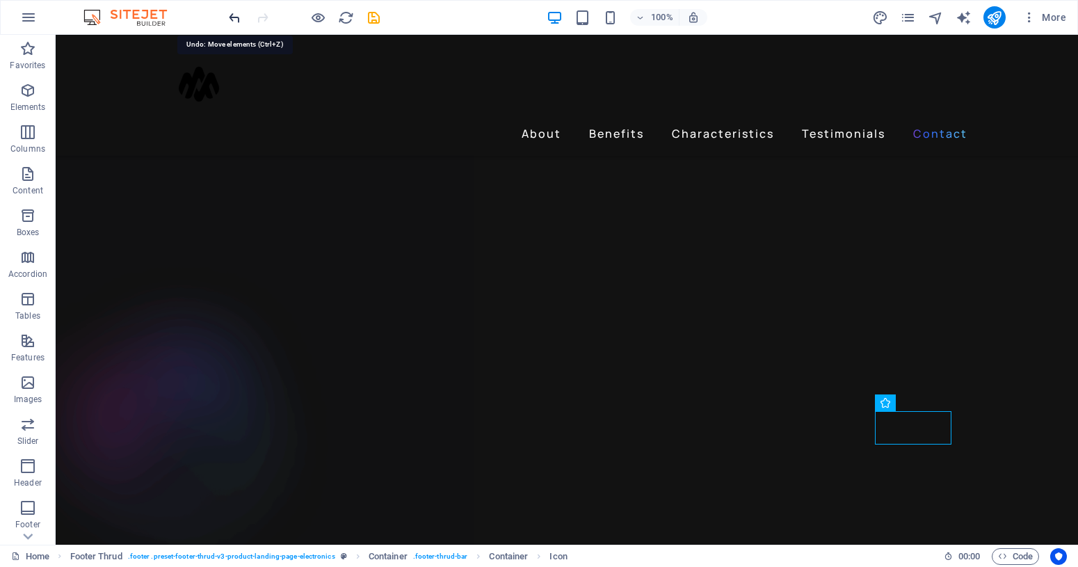
click at [238, 22] on icon "undo" at bounding box center [235, 18] width 16 height 16
click at [929, 399] on icon at bounding box center [932, 403] width 8 height 15
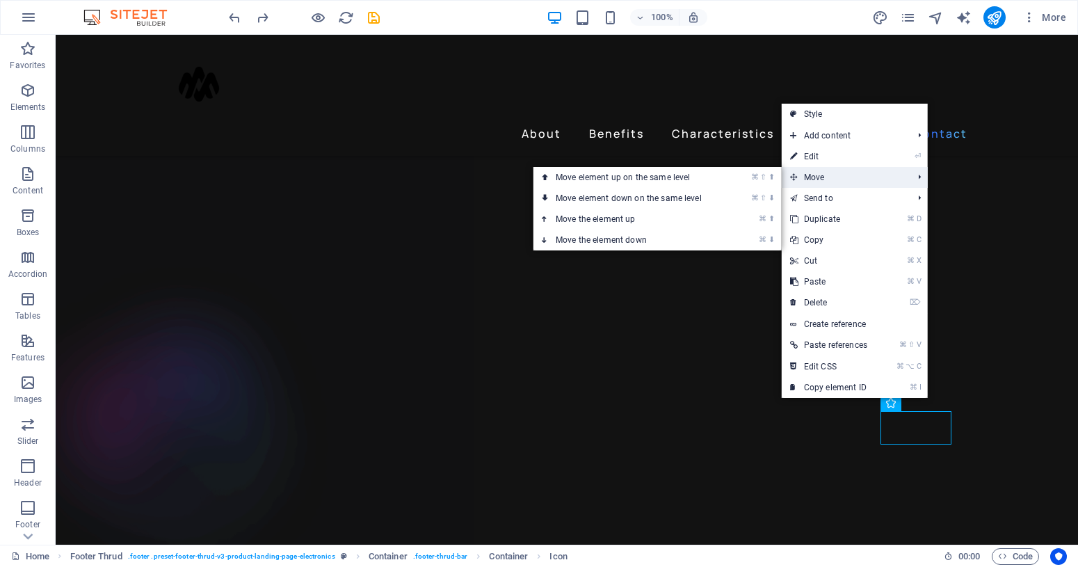
click at [846, 177] on span "Move" at bounding box center [844, 177] width 125 height 21
click at [802, 178] on span "Move" at bounding box center [844, 177] width 125 height 21
click at [799, 178] on span "Move" at bounding box center [844, 177] width 125 height 21
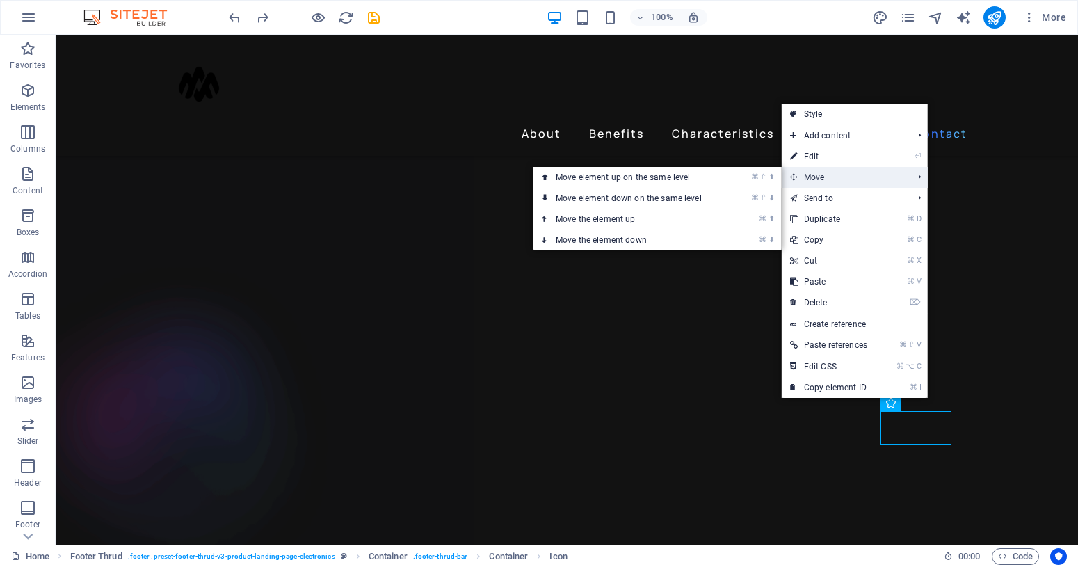
click at [799, 178] on span "Move" at bounding box center [844, 177] width 125 height 21
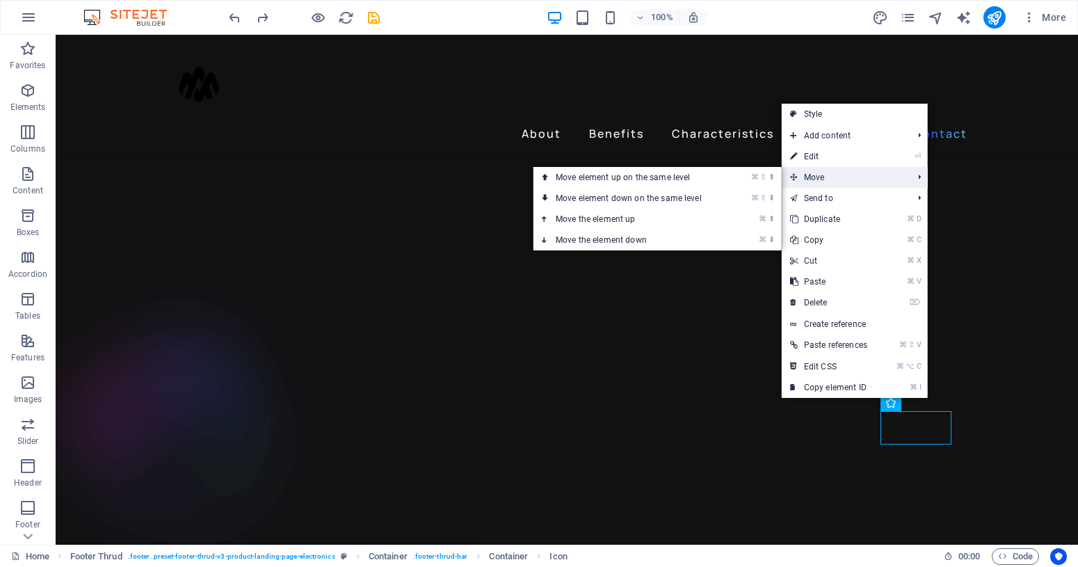
click at [799, 178] on span "Move" at bounding box center [844, 177] width 125 height 21
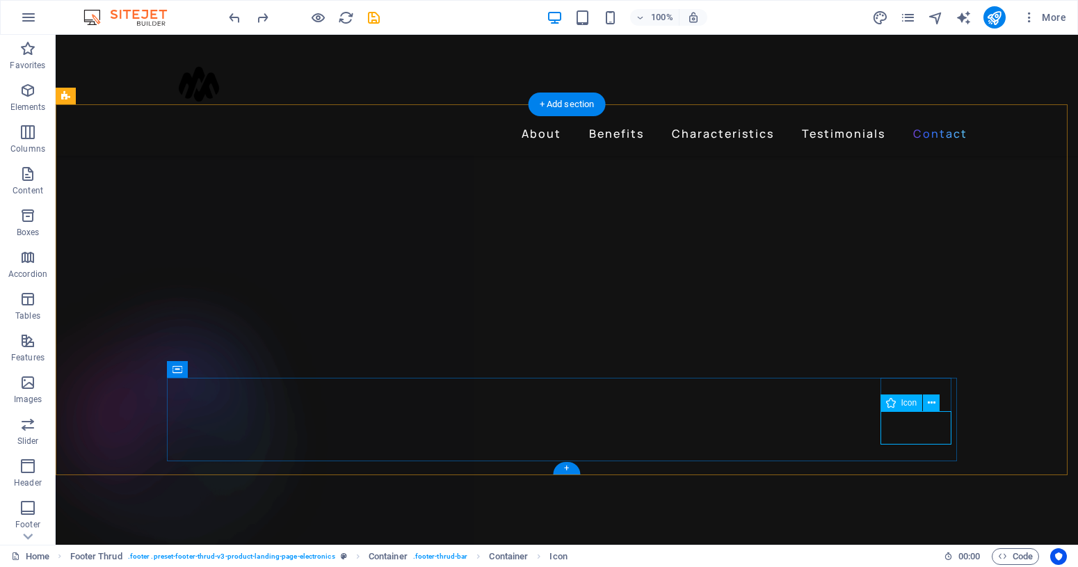
click at [929, 407] on icon at bounding box center [932, 403] width 8 height 15
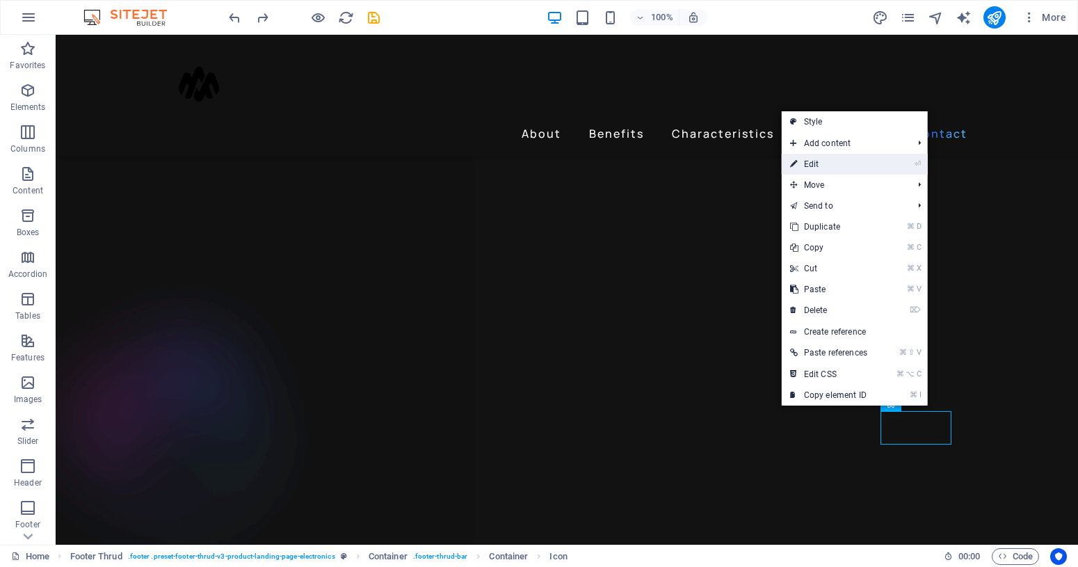
click at [824, 163] on link "⏎ Edit" at bounding box center [829, 164] width 94 height 21
select select "xMidYMid"
select select "px"
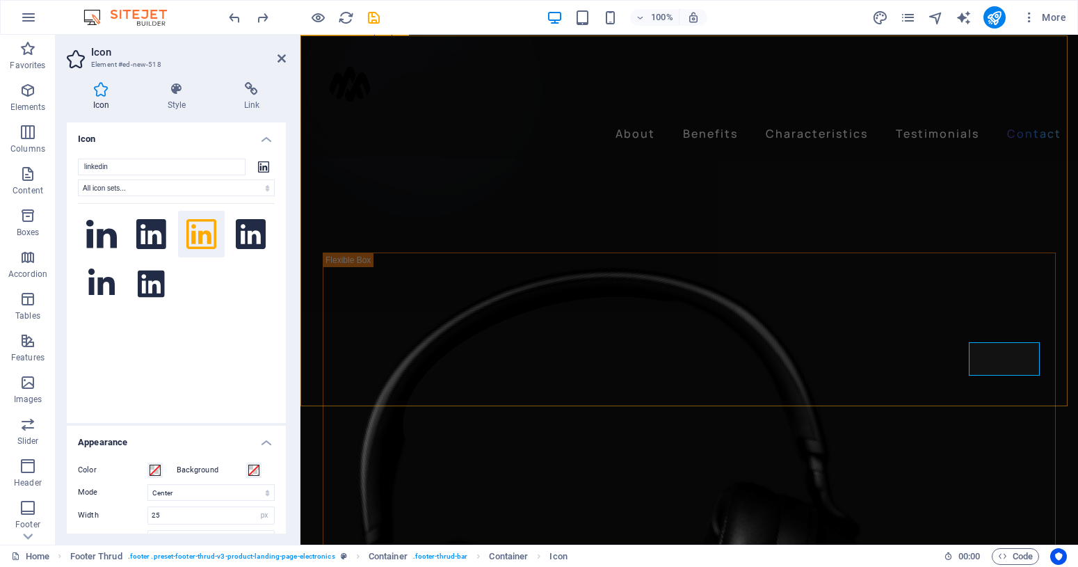
select select "footer"
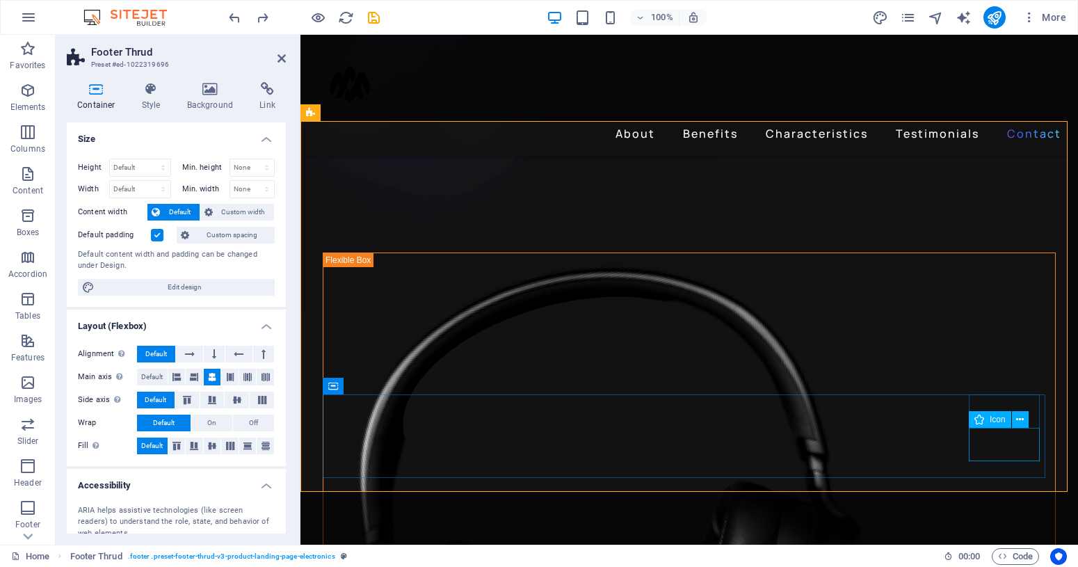
select select "xMidYMid"
select select "px"
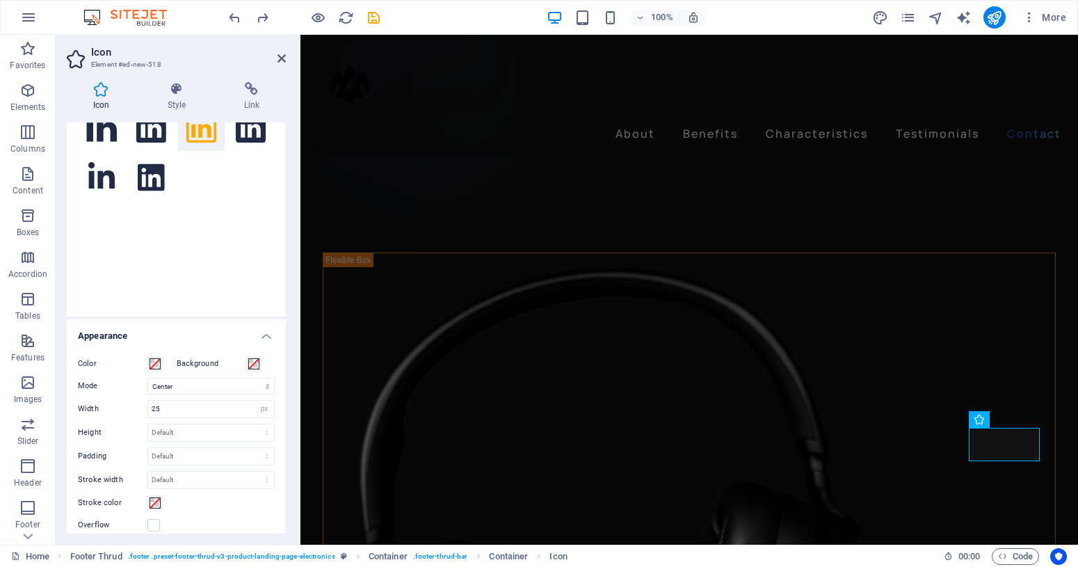
scroll to position [319, 0]
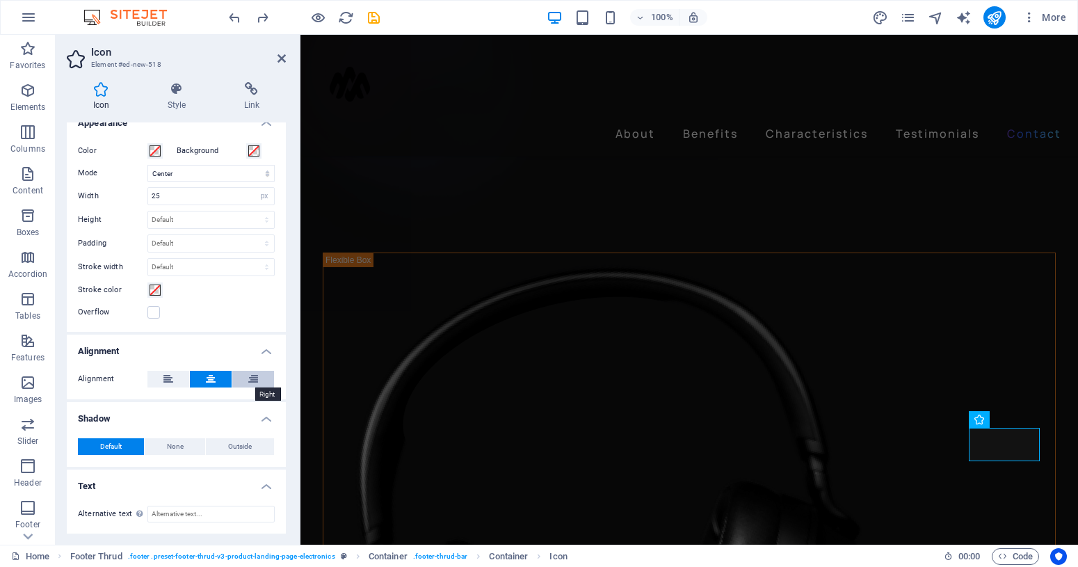
click at [249, 381] on icon at bounding box center [253, 379] width 10 height 17
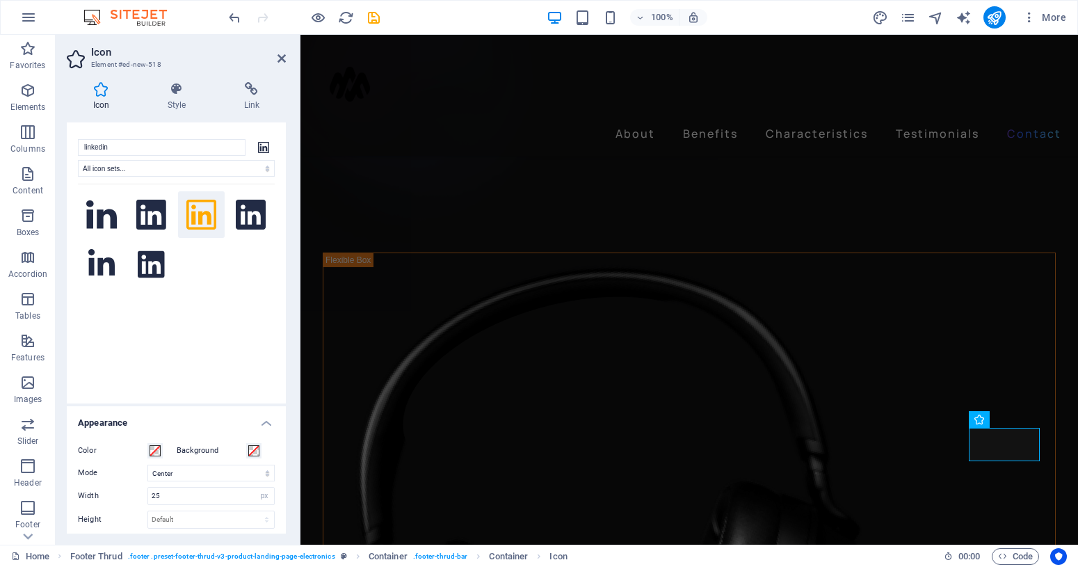
scroll to position [0, 0]
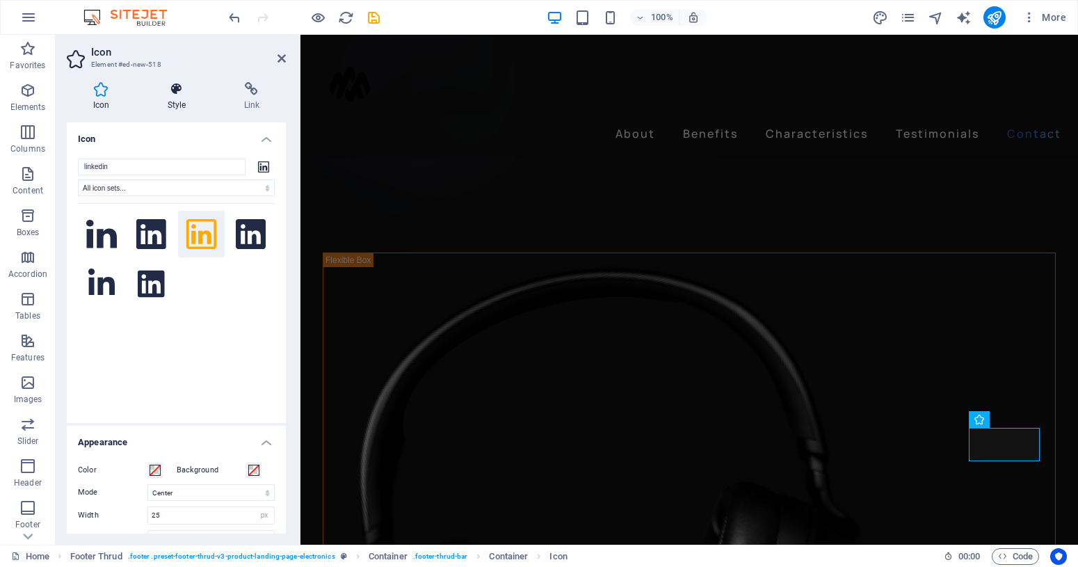
click at [172, 94] on icon at bounding box center [176, 89] width 71 height 14
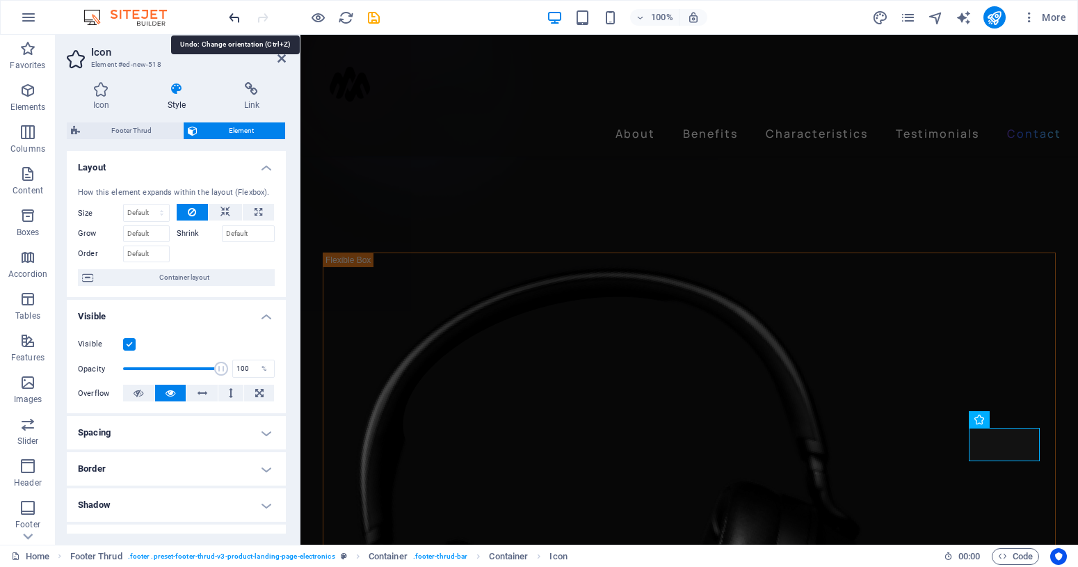
click at [232, 17] on icon "undo" at bounding box center [235, 18] width 16 height 16
click at [232, 18] on icon "undo" at bounding box center [235, 18] width 16 height 16
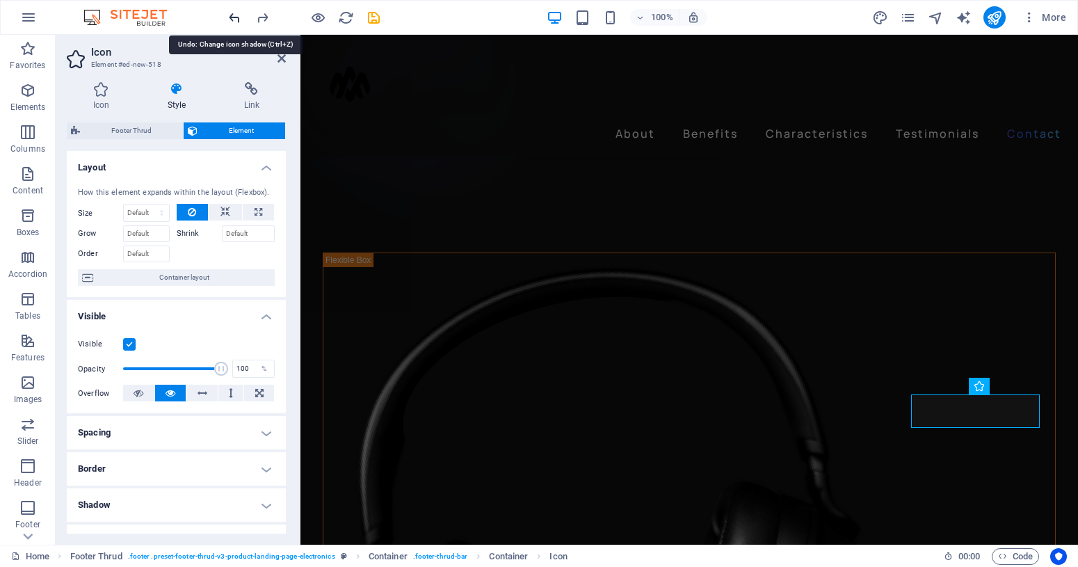
click at [232, 18] on icon "undo" at bounding box center [235, 18] width 16 height 16
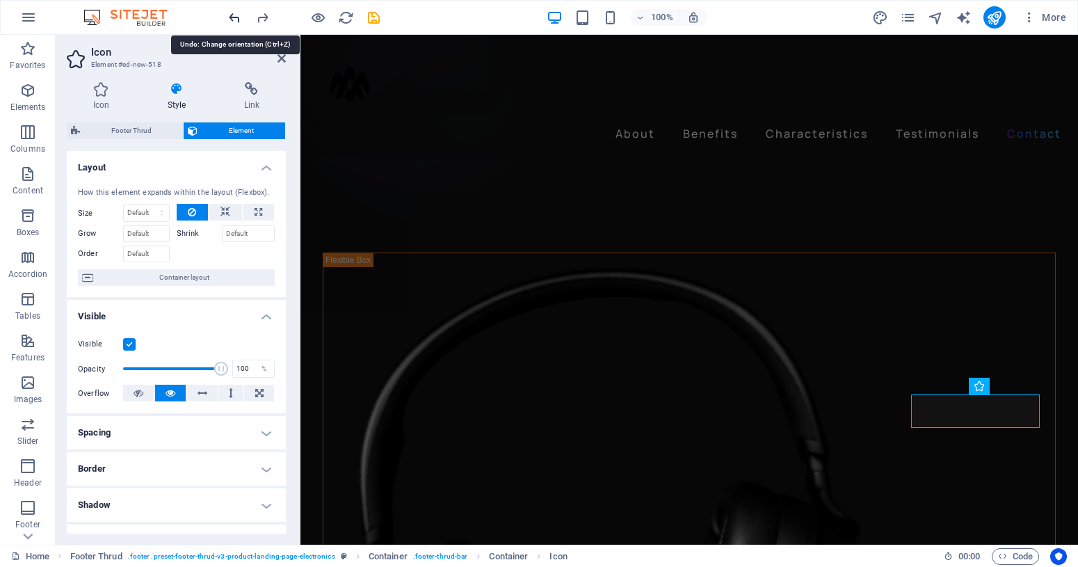
click at [232, 18] on icon "undo" at bounding box center [235, 18] width 16 height 16
click at [230, 14] on icon "undo" at bounding box center [235, 18] width 16 height 16
click at [232, 17] on icon "undo" at bounding box center [235, 18] width 16 height 16
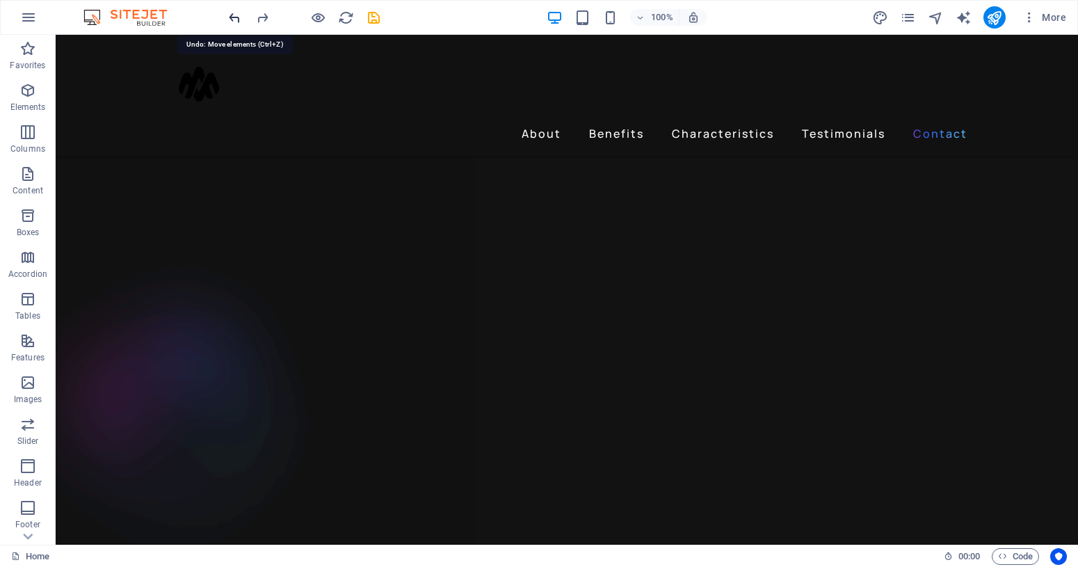
click at [232, 17] on icon "undo" at bounding box center [235, 18] width 16 height 16
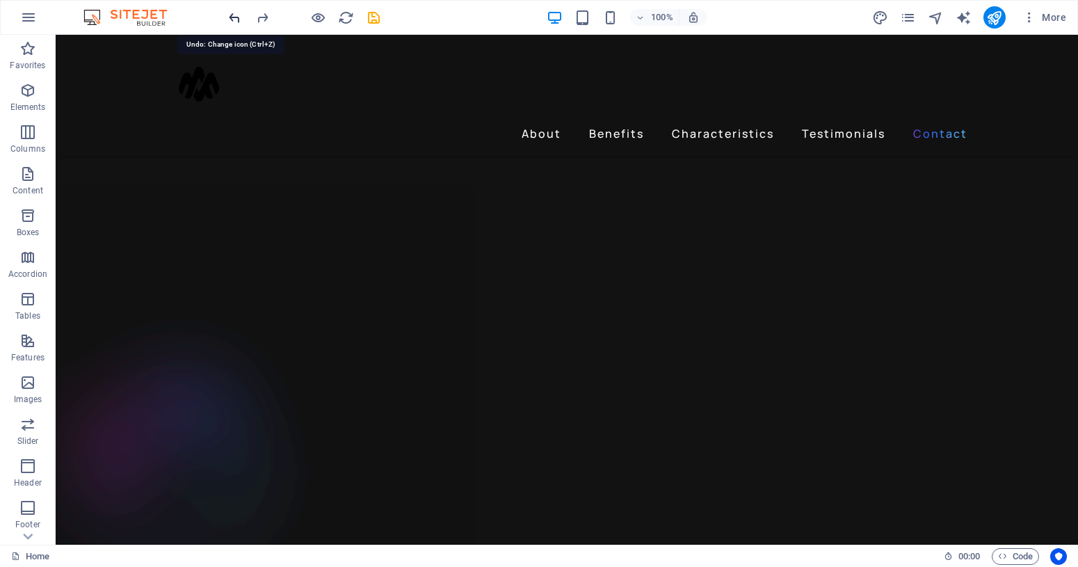
scroll to position [4411, 0]
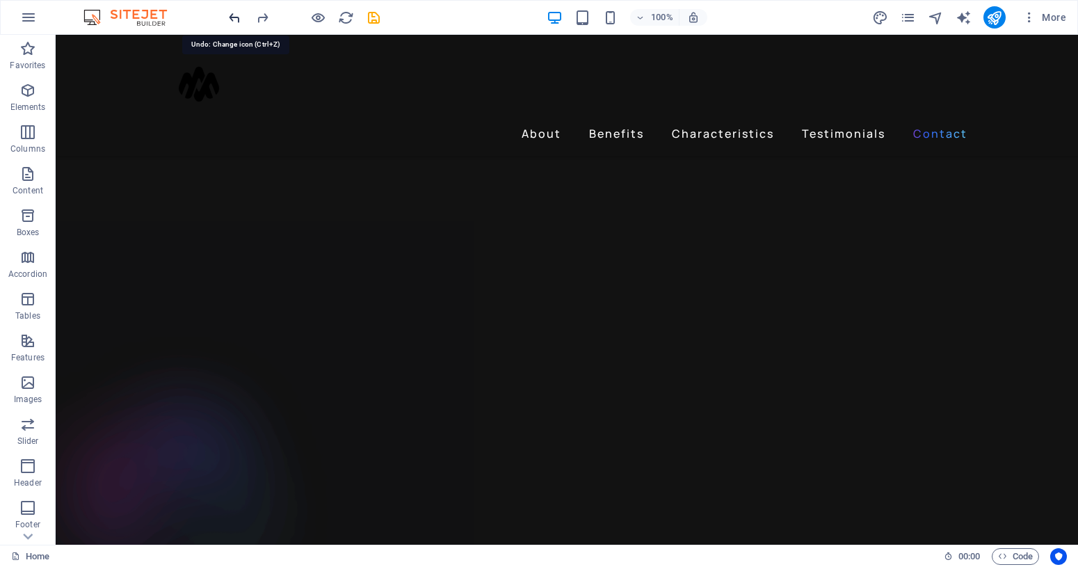
click at [232, 17] on icon "undo" at bounding box center [235, 18] width 16 height 16
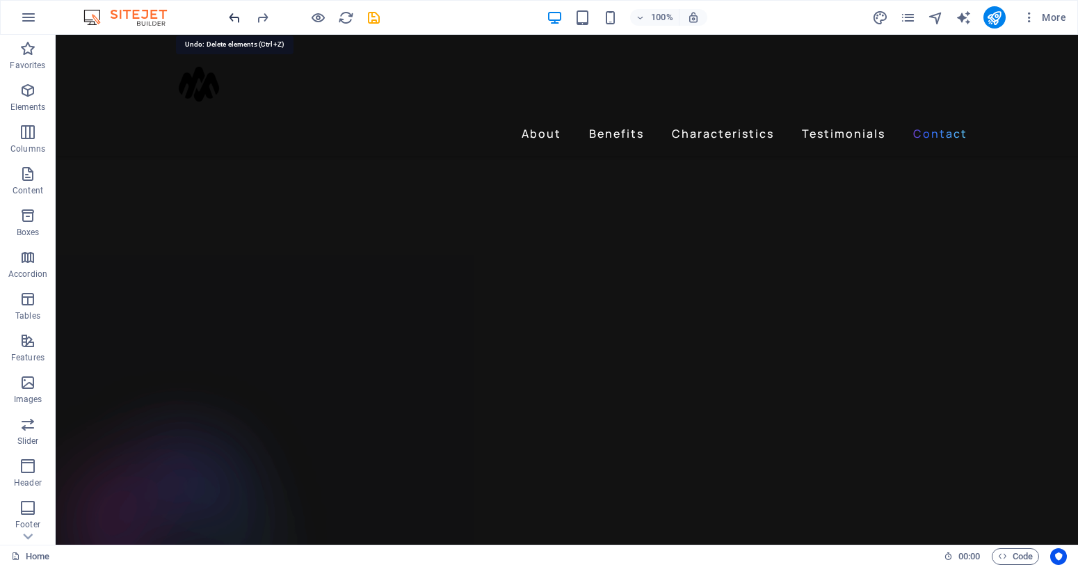
click at [232, 17] on icon "undo" at bounding box center [235, 18] width 16 height 16
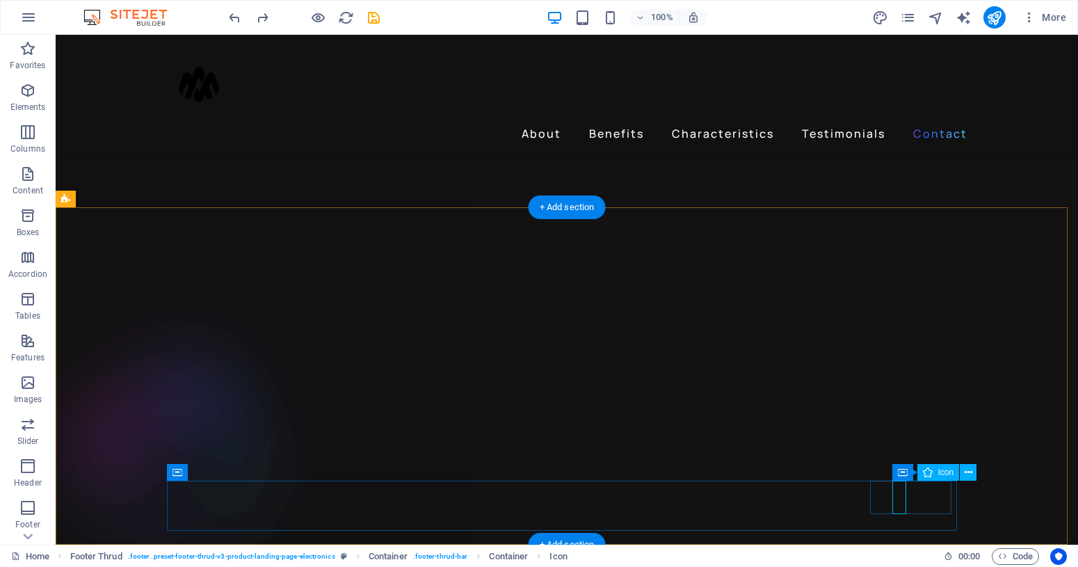
select select "icofont"
select select "xMidYMid"
select select "px"
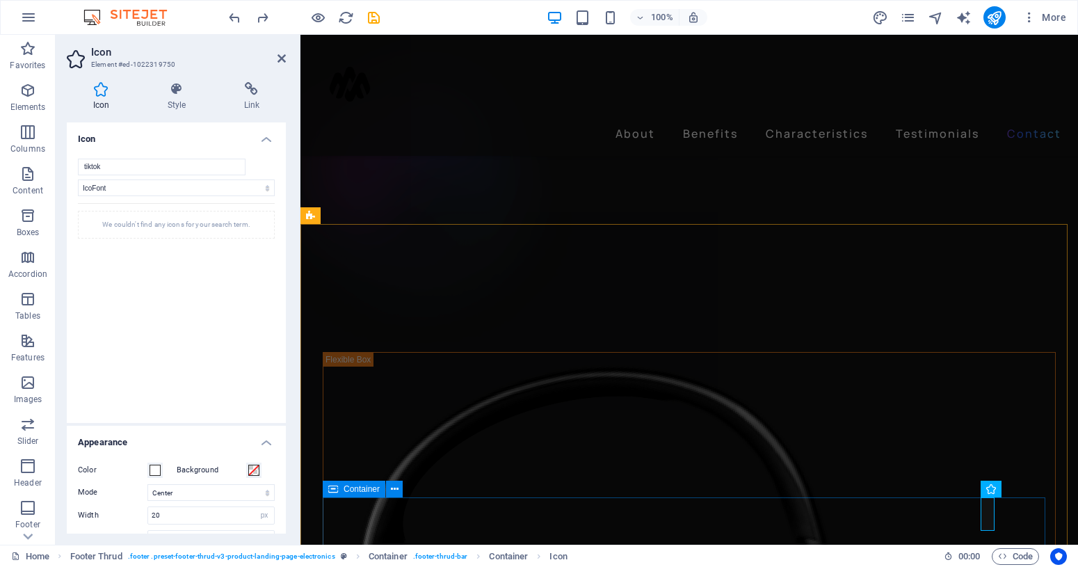
scroll to position [4323, 0]
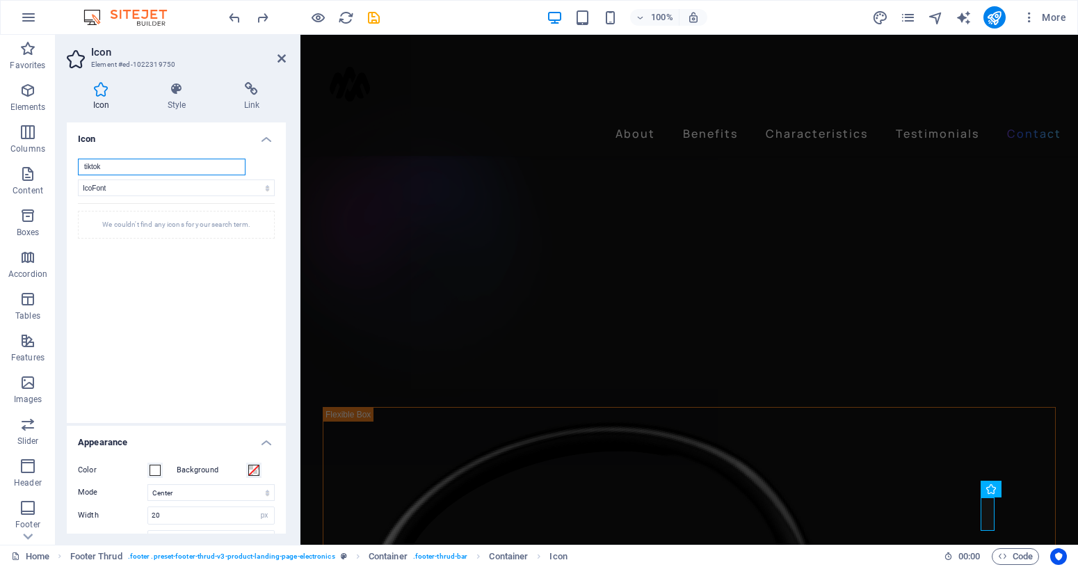
click at [134, 170] on input "tiktok" at bounding box center [162, 167] width 168 height 17
drag, startPoint x: 47, startPoint y: 163, endPoint x: 31, endPoint y: 163, distance: 16.0
click at [78, 163] on input "tiktok" at bounding box center [162, 167] width 168 height 17
type input "√"
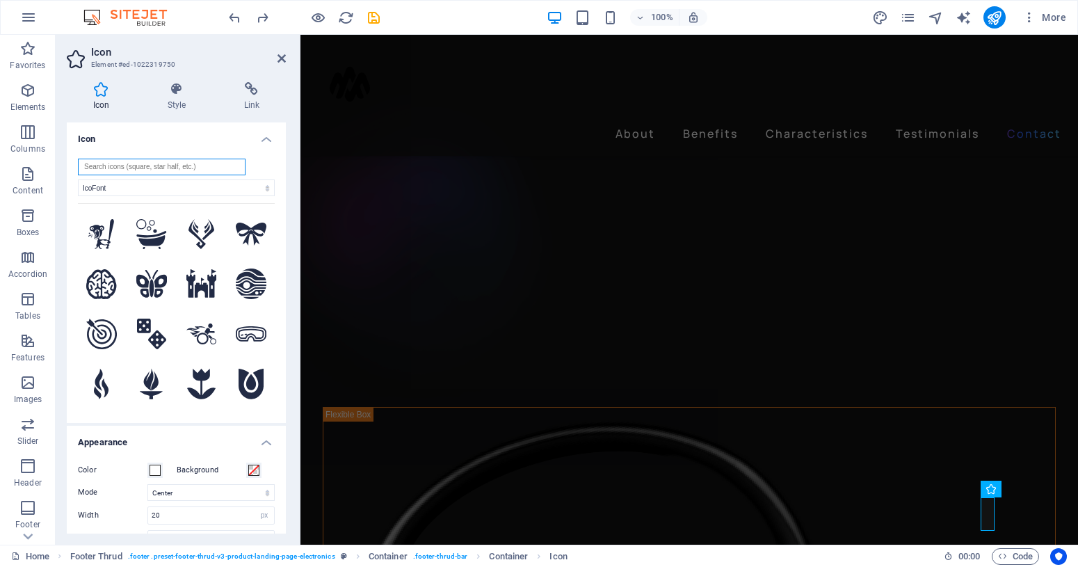
paste input "linkedin"
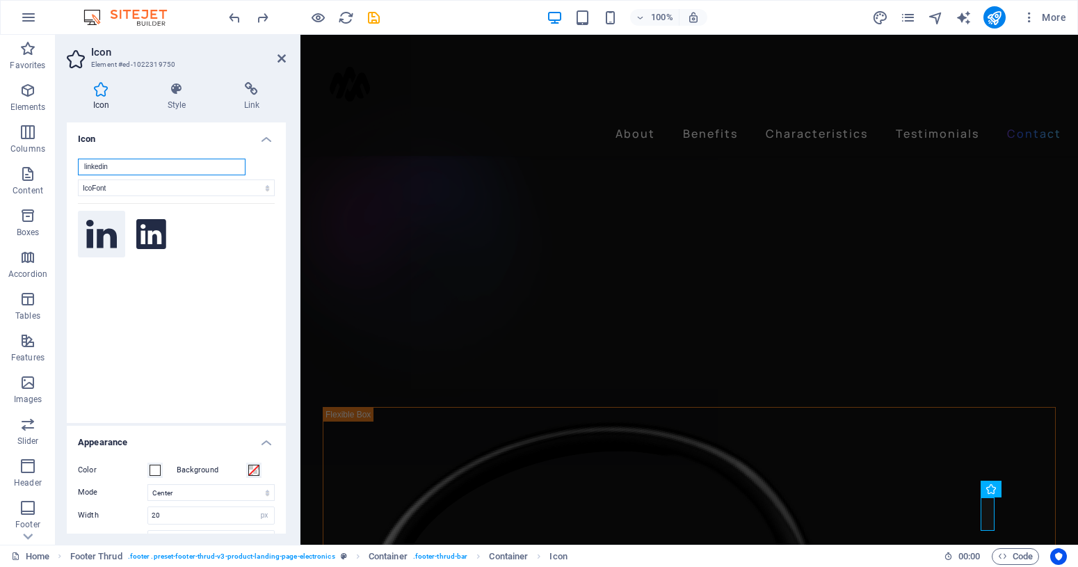
type input "linkedin"
click at [104, 234] on icon at bounding box center [101, 234] width 31 height 28
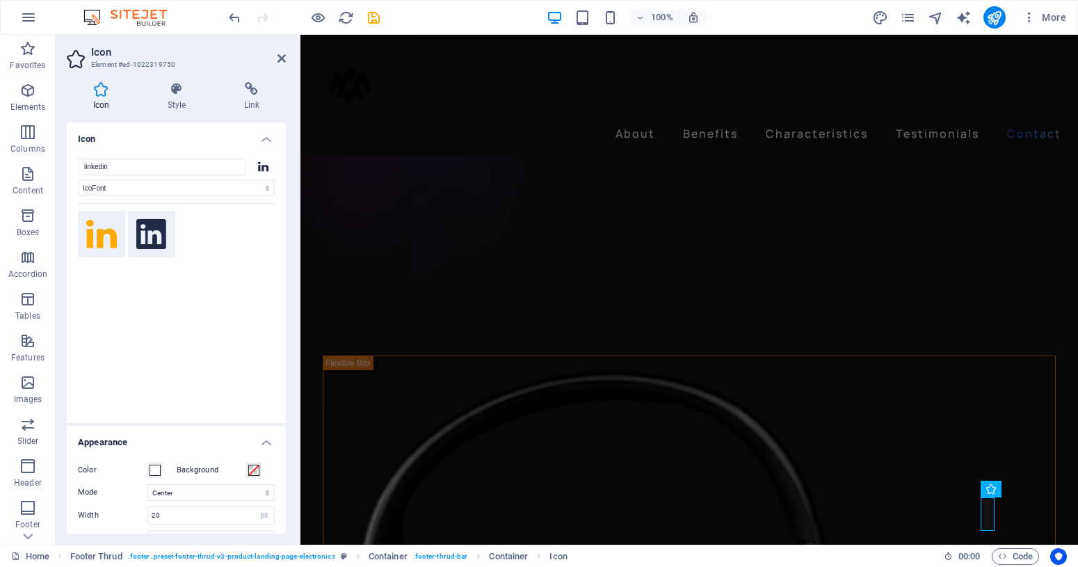
click at [141, 227] on icon at bounding box center [151, 234] width 30 height 31
click at [171, 327] on div "Your search returned more icons than we are able to display. Please narrow your…" at bounding box center [176, 304] width 197 height 202
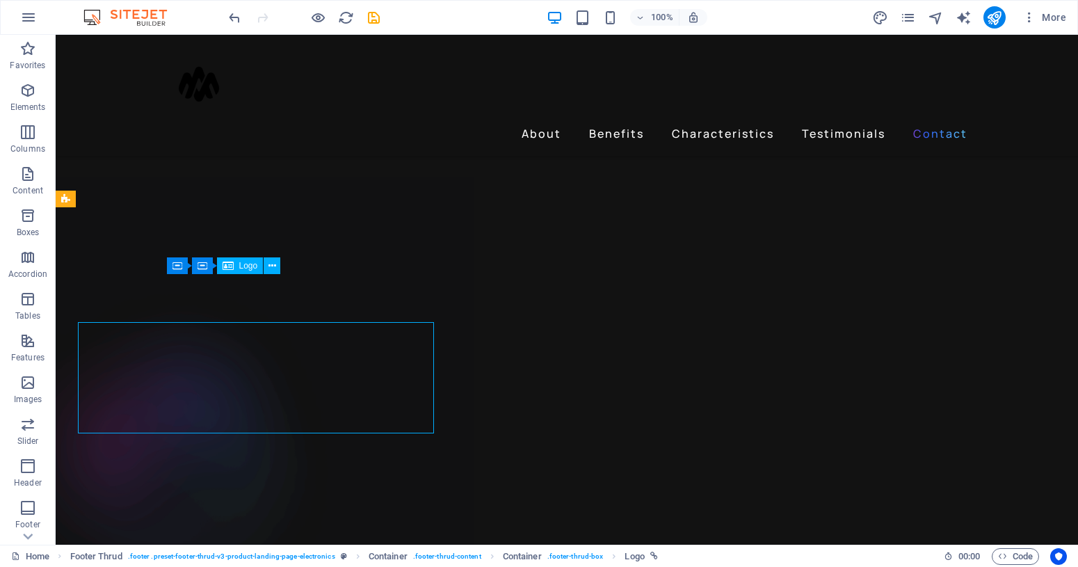
scroll to position [4378, 0]
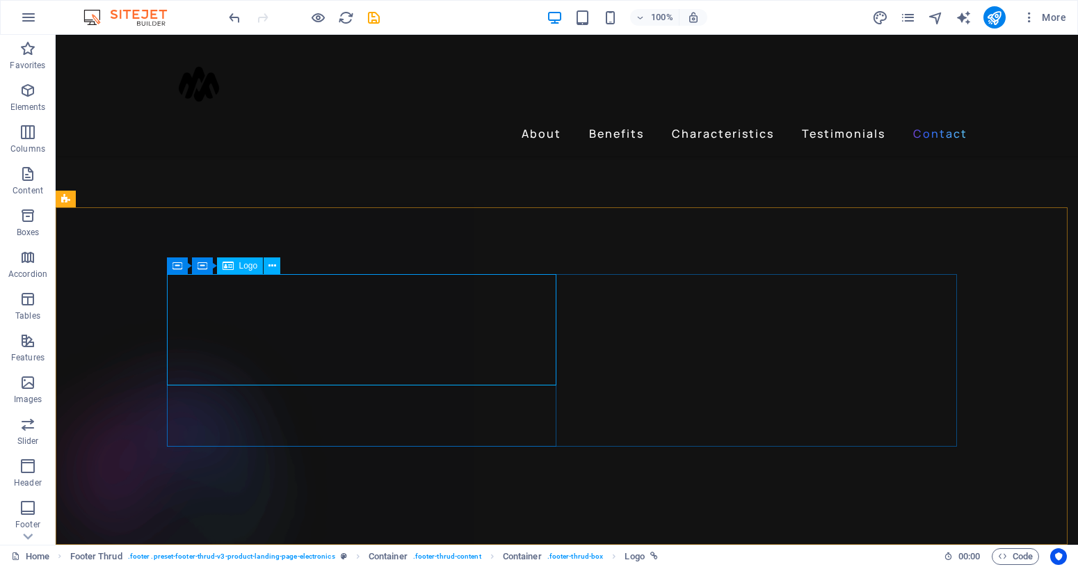
click at [233, 270] on icon at bounding box center [228, 265] width 11 height 17
select select "px"
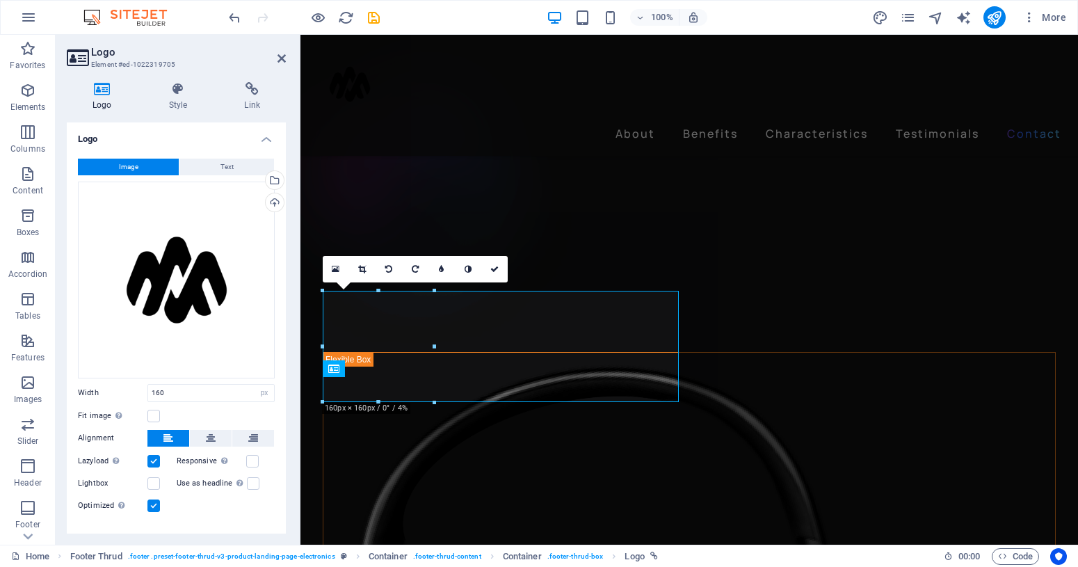
scroll to position [4323, 0]
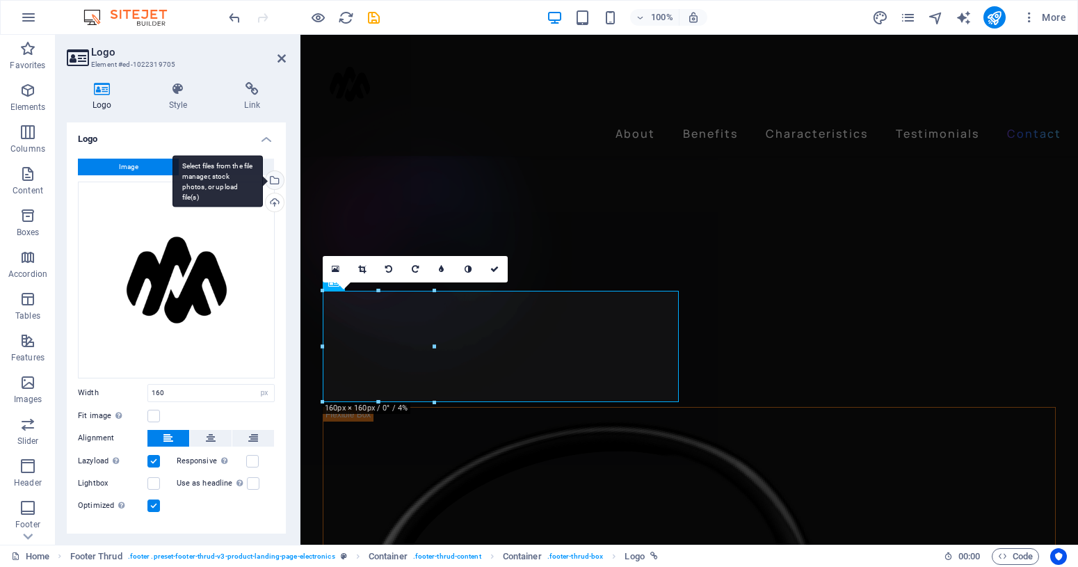
click at [261, 179] on div "Select files from the file manager, stock photos, or upload file(s)" at bounding box center [218, 181] width 90 height 52
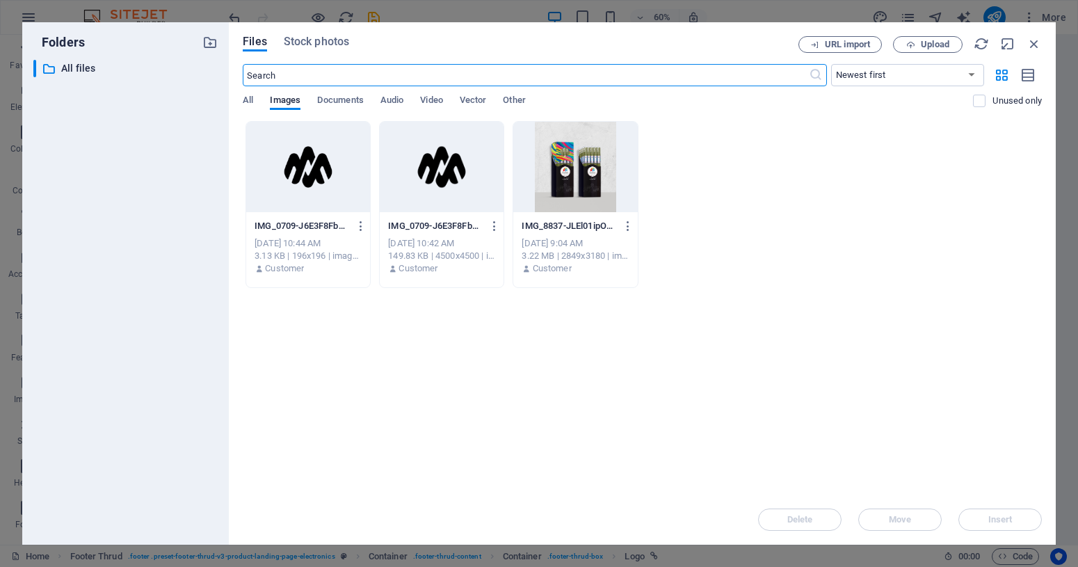
scroll to position [3952, 0]
click at [221, 15] on div "Folders ​ All files All files Files Stock photos URL import Upload ​ Newest fir…" at bounding box center [539, 283] width 1078 height 567
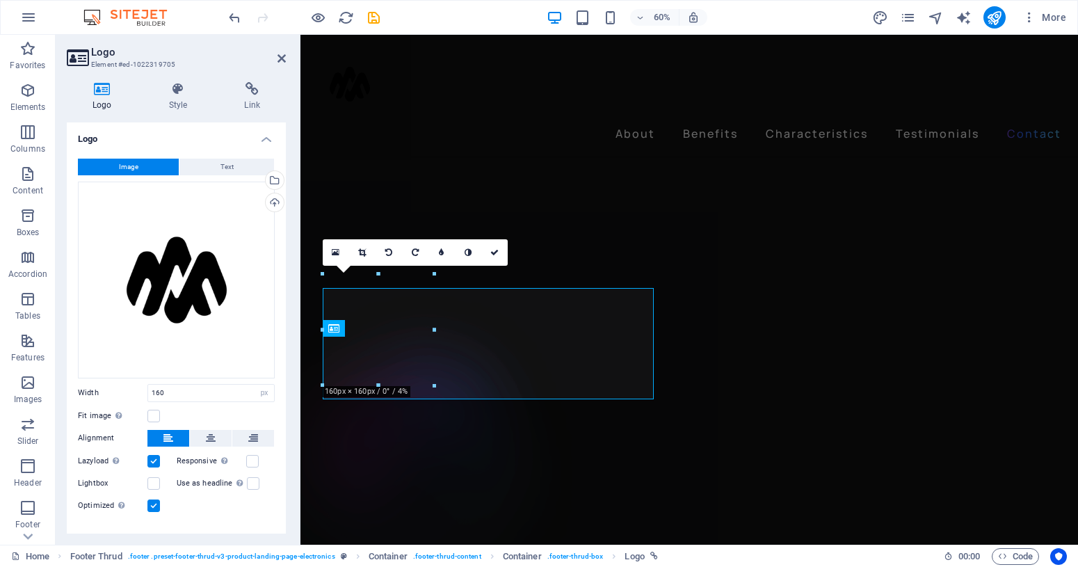
scroll to position [4341, 0]
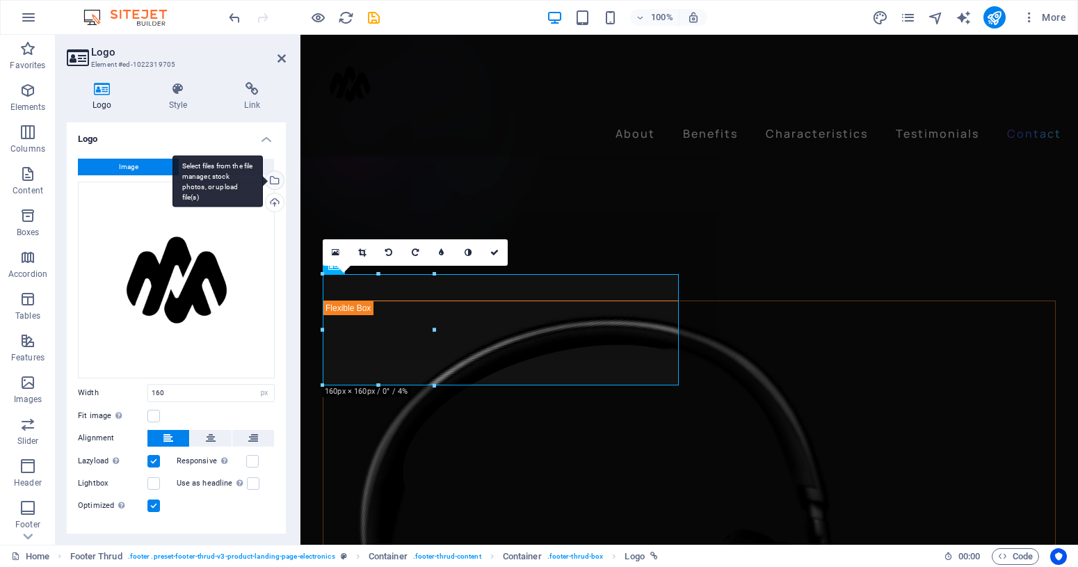
click at [265, 180] on div "Select files from the file manager, stock photos, or upload file(s)" at bounding box center [273, 181] width 21 height 21
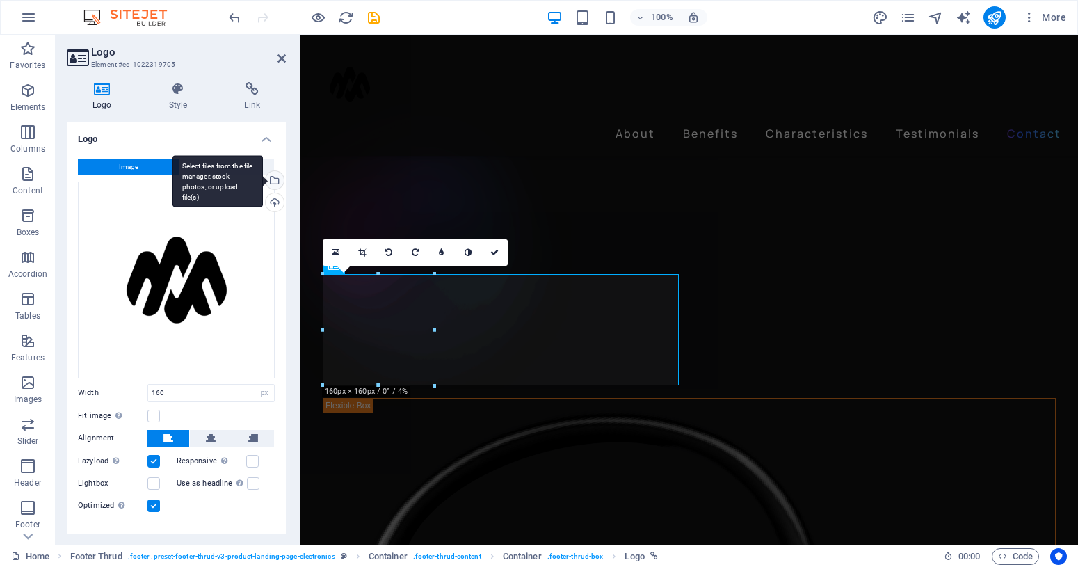
scroll to position [3952, 0]
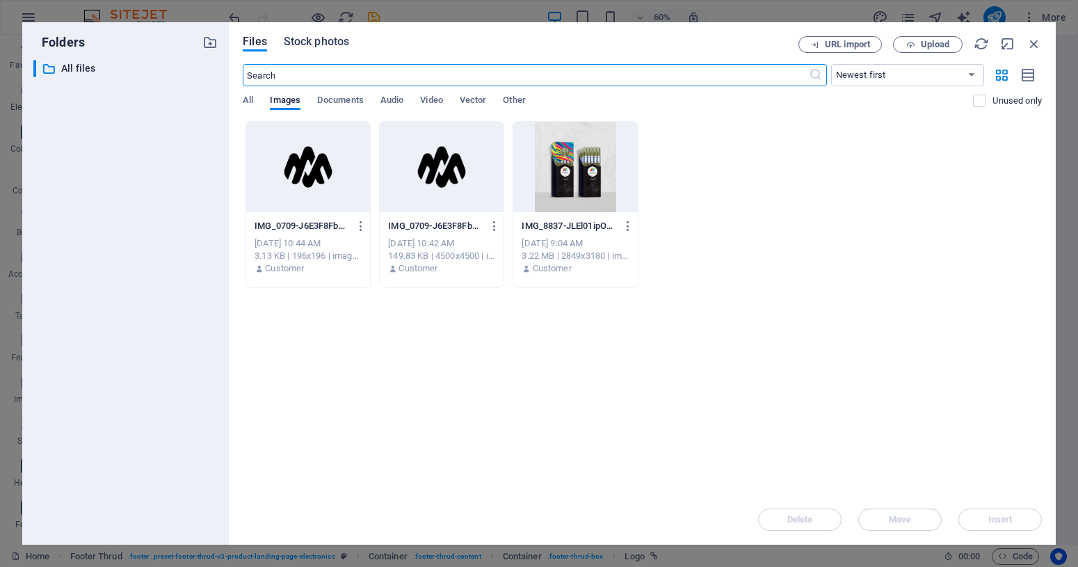
click at [297, 50] on button "Stock photos" at bounding box center [316, 43] width 65 height 15
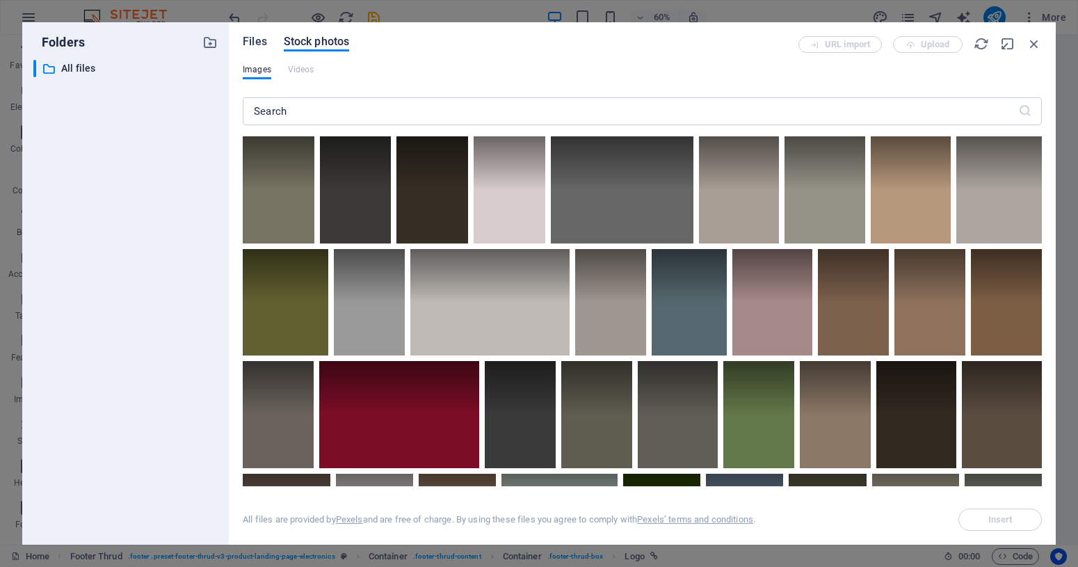
click at [263, 44] on span "Files" at bounding box center [255, 41] width 24 height 17
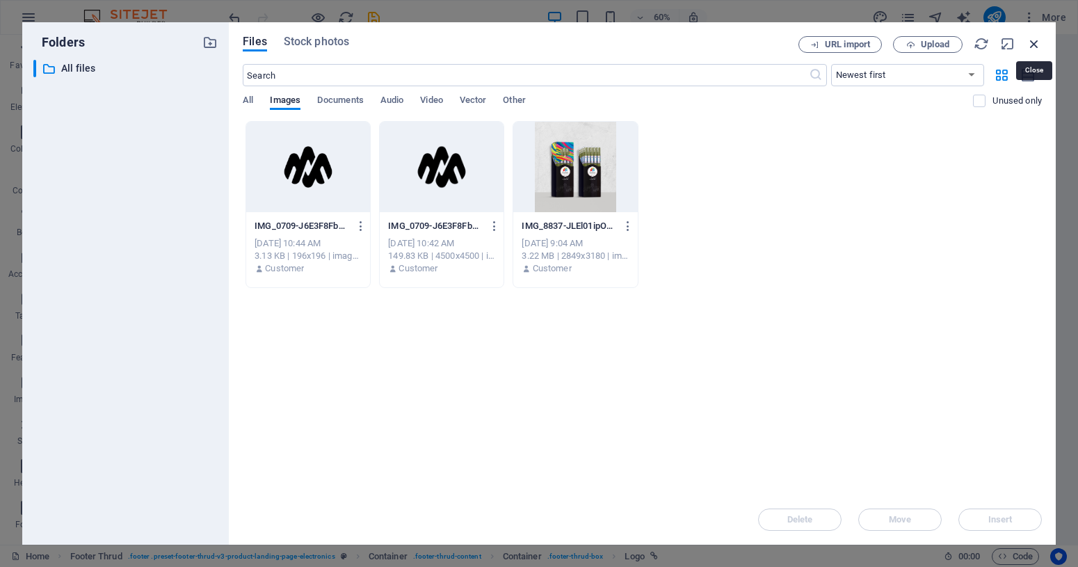
click at [1029, 44] on icon "button" at bounding box center [1034, 43] width 15 height 15
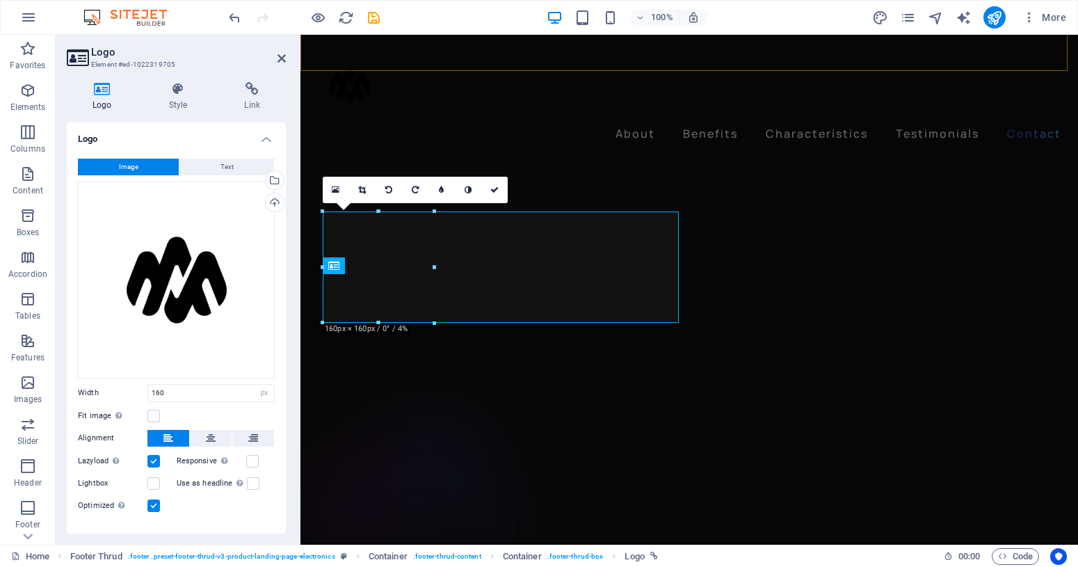
scroll to position [4341, 0]
